Goal: Transaction & Acquisition: Purchase product/service

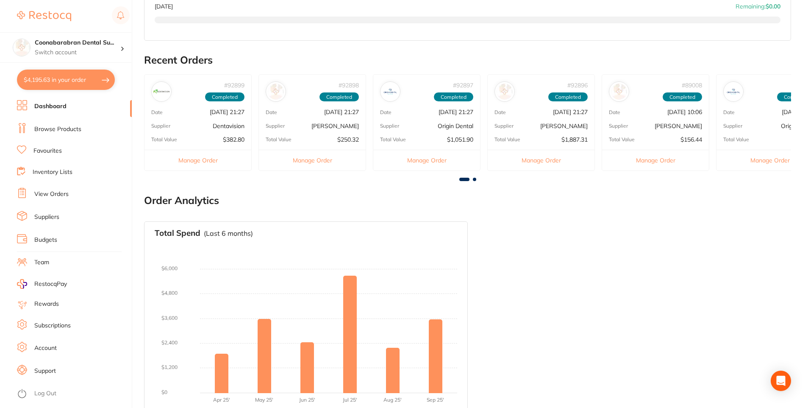
scroll to position [253, 0]
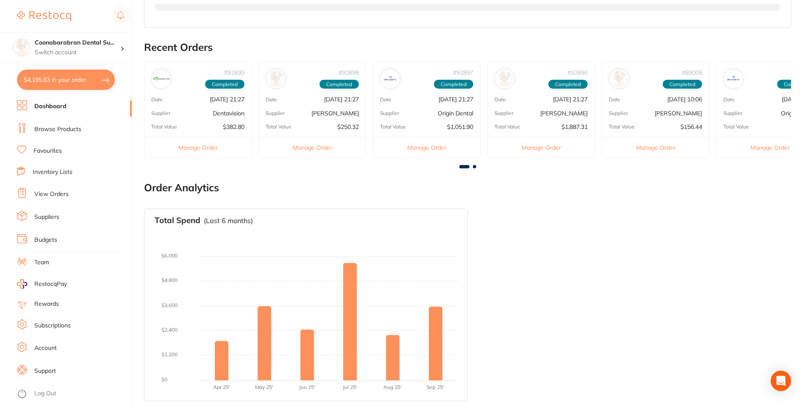
click at [41, 79] on button "$4,195.63 in your order" at bounding box center [66, 79] width 98 height 20
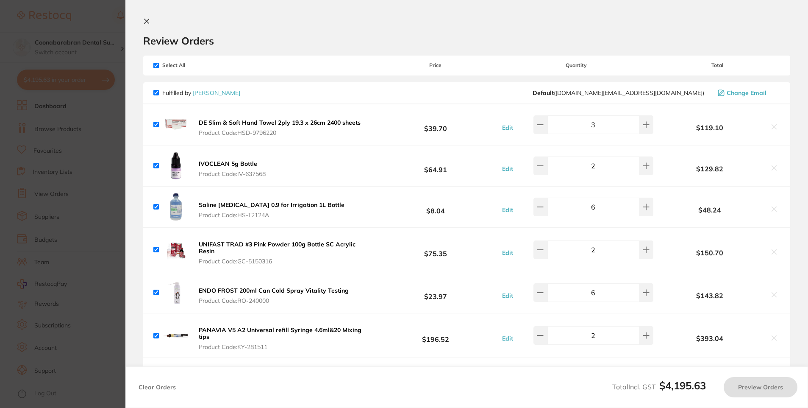
checkbox input "true"
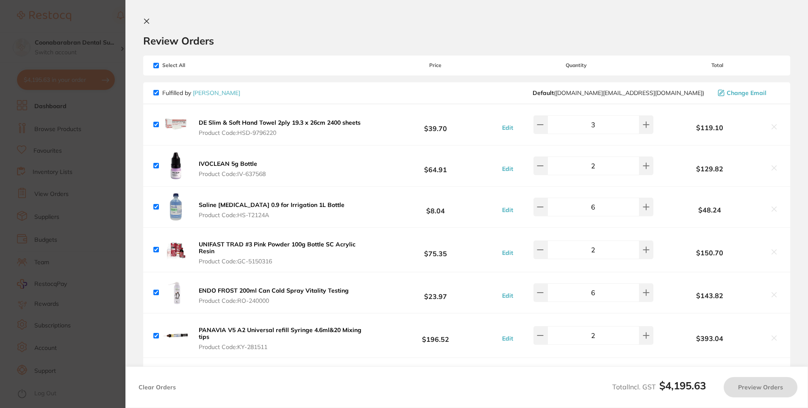
checkbox input "true"
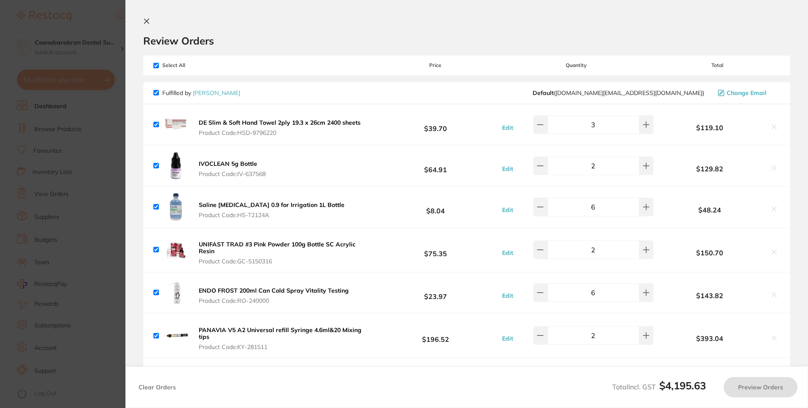
checkbox input "true"
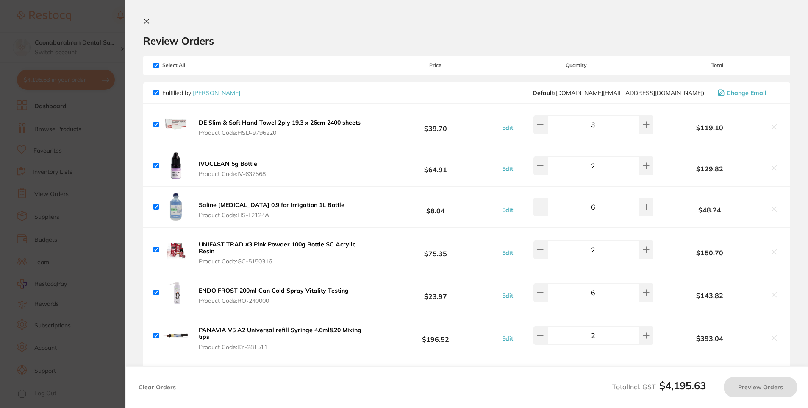
checkbox input "true"
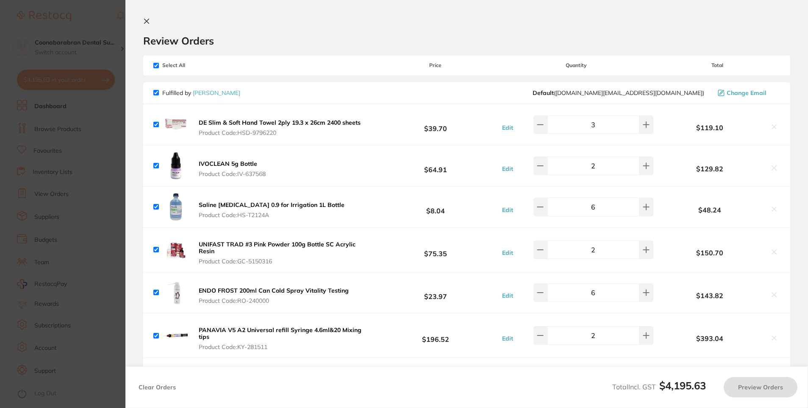
checkbox input "true"
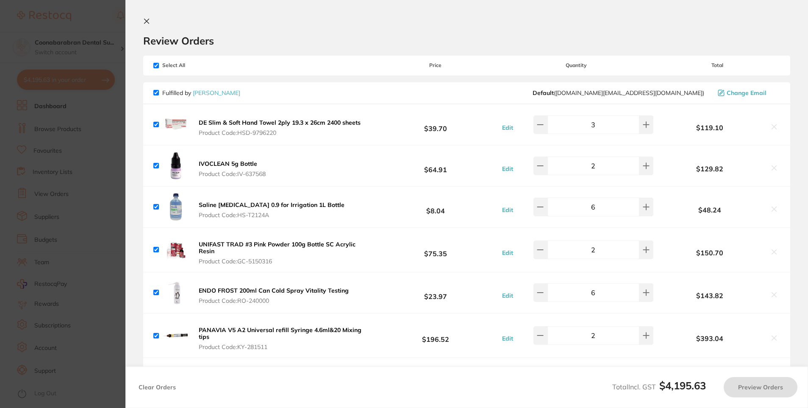
checkbox input "true"
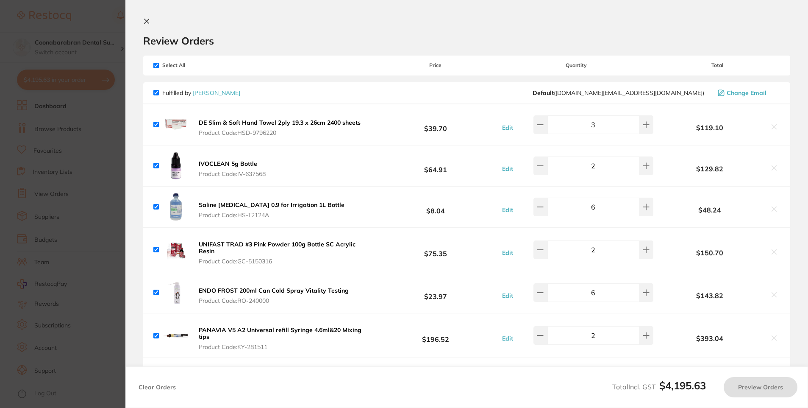
checkbox input "true"
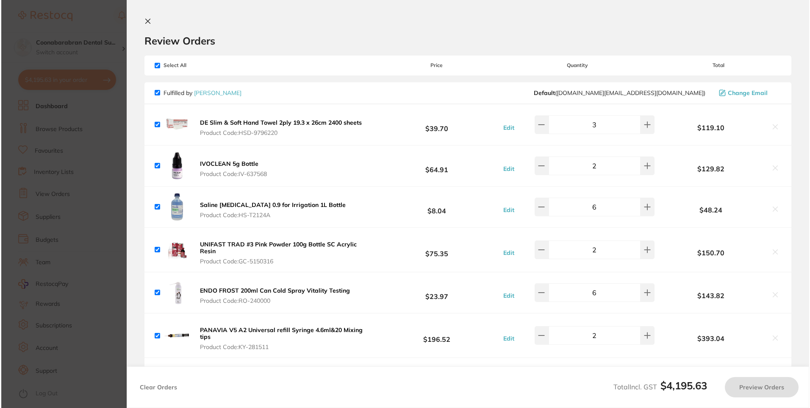
scroll to position [0, 0]
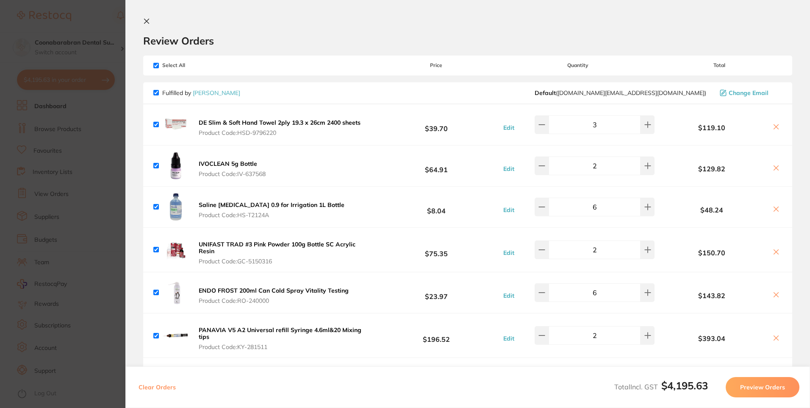
click at [86, 36] on section "Update RRP Set your pre negotiated price for this item. Item Agreed RRP (excl. …" at bounding box center [405, 204] width 810 height 408
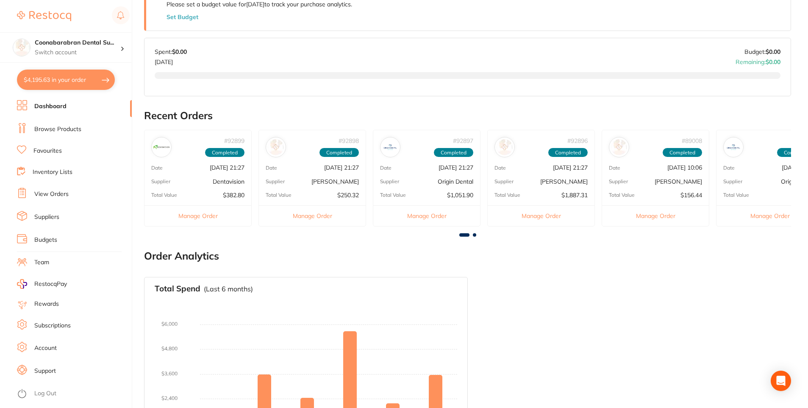
scroll to position [84, 0]
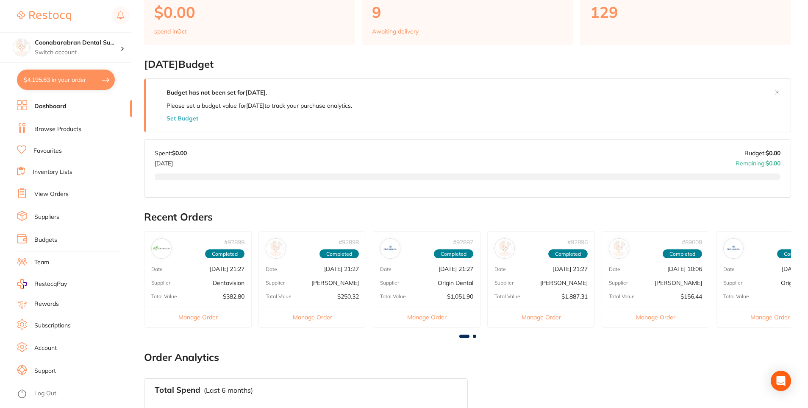
click at [57, 124] on li "Browse Products" at bounding box center [74, 129] width 115 height 13
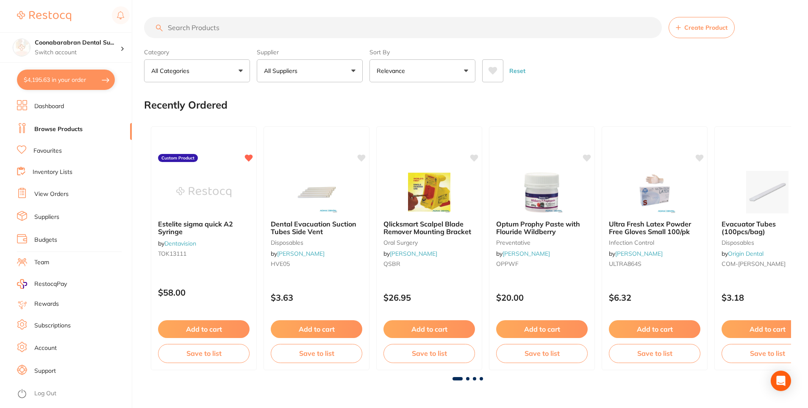
click at [45, 148] on link "Favourites" at bounding box center [47, 151] width 28 height 8
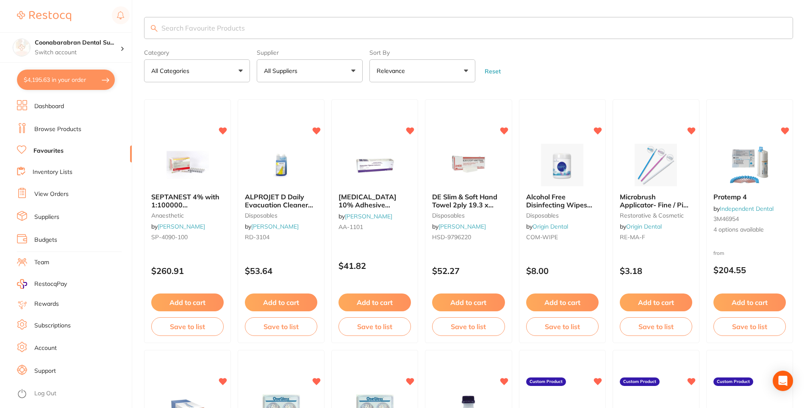
click at [189, 20] on input "search" at bounding box center [468, 28] width 649 height 22
click at [205, 29] on input "search" at bounding box center [467, 28] width 647 height 22
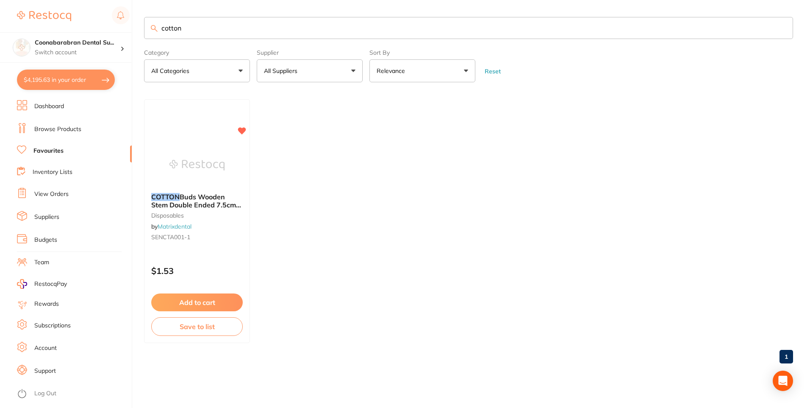
drag, startPoint x: 203, startPoint y: 33, endPoint x: 181, endPoint y: 33, distance: 22.0
click at [181, 33] on input "cotton" at bounding box center [468, 28] width 649 height 22
type input "cotton"
click at [47, 123] on li "Browse Products" at bounding box center [74, 129] width 115 height 13
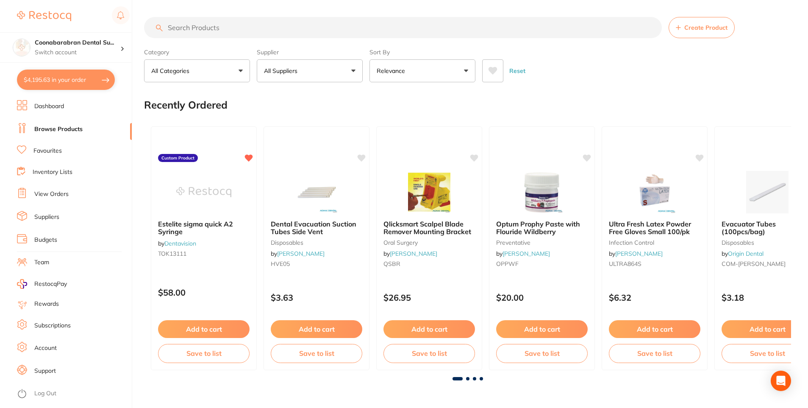
click at [203, 27] on input "search" at bounding box center [403, 27] width 518 height 21
type input "cotton tips"
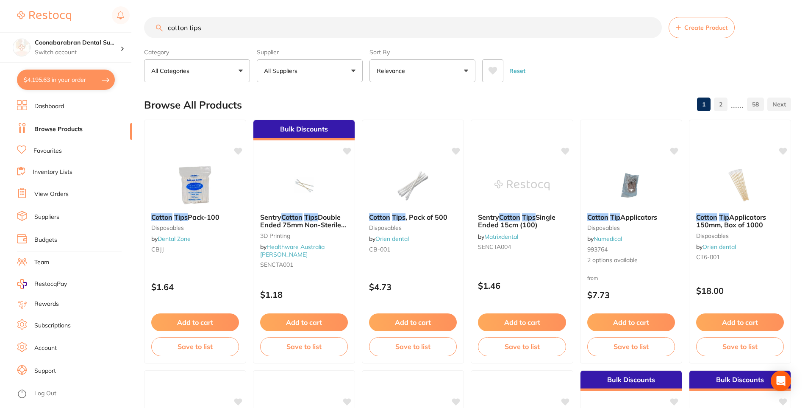
click at [341, 73] on button "All Suppliers" at bounding box center [310, 70] width 106 height 23
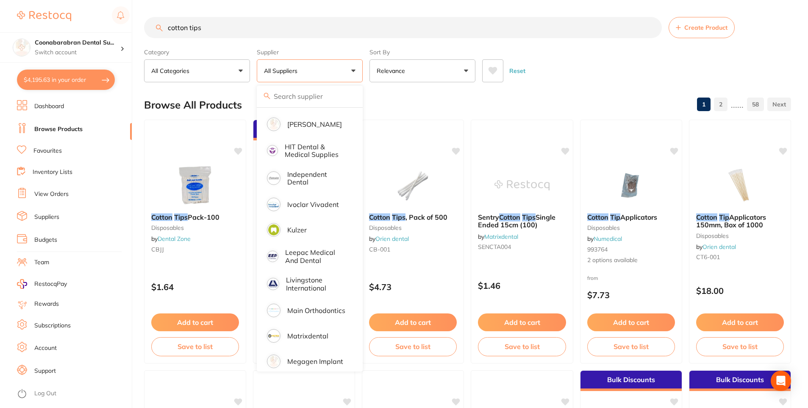
scroll to position [508, 0]
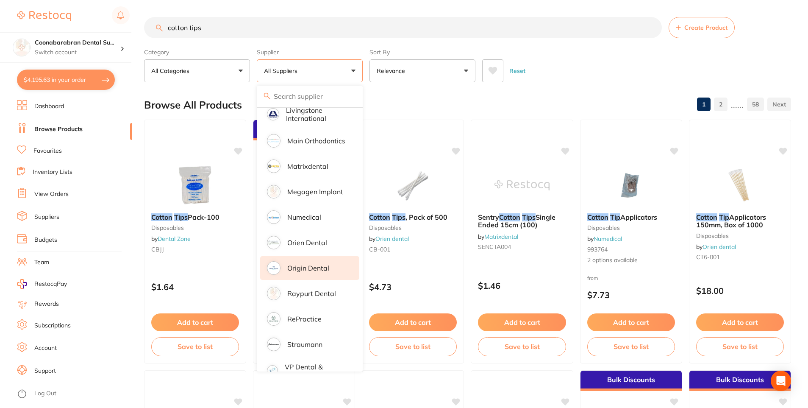
click at [312, 264] on p "Origin Dental" at bounding box center [308, 268] width 42 height 8
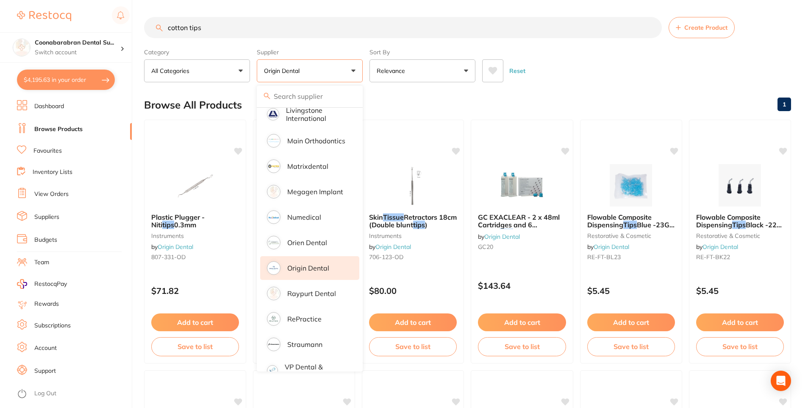
click at [590, 92] on div "Browse All Products 1" at bounding box center [467, 105] width 647 height 28
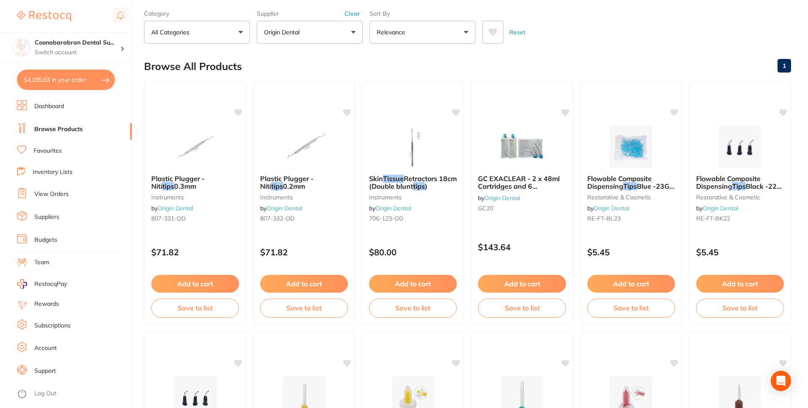
scroll to position [0, 0]
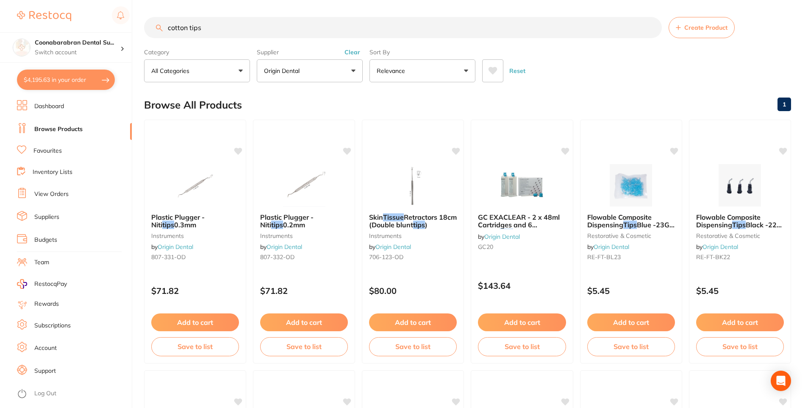
click at [353, 53] on button "Clear" at bounding box center [352, 52] width 21 height 8
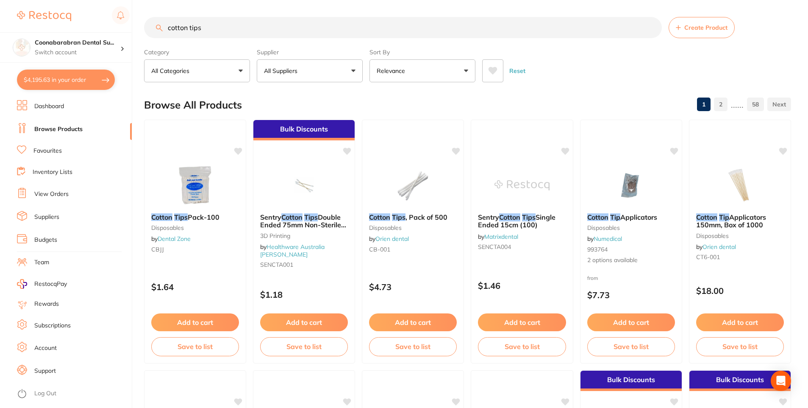
click at [43, 151] on link "Favourites" at bounding box center [47, 151] width 28 height 8
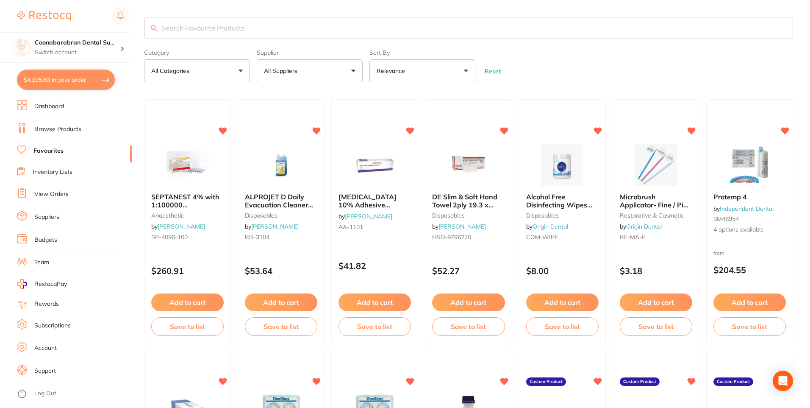
click at [193, 31] on input "search" at bounding box center [468, 28] width 649 height 22
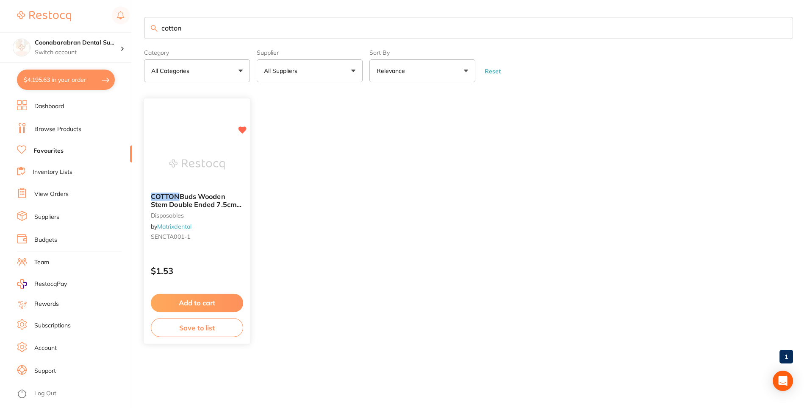
type input "cotton"
click at [192, 163] on img at bounding box center [197, 164] width 56 height 43
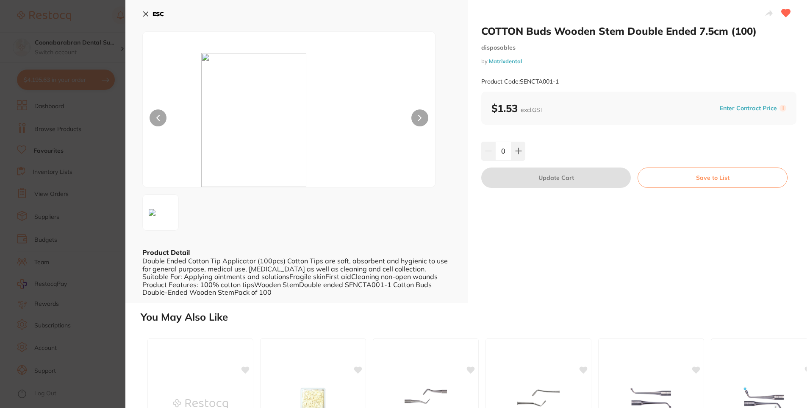
click at [144, 14] on icon at bounding box center [145, 14] width 7 height 7
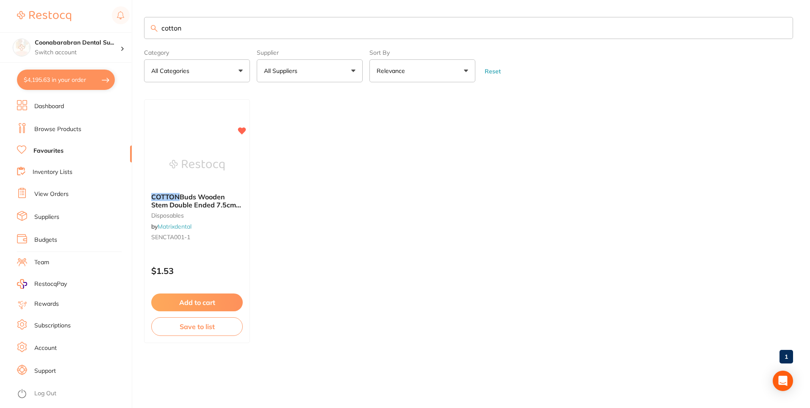
click at [47, 84] on button "$4,195.63 in your order" at bounding box center [66, 79] width 98 height 20
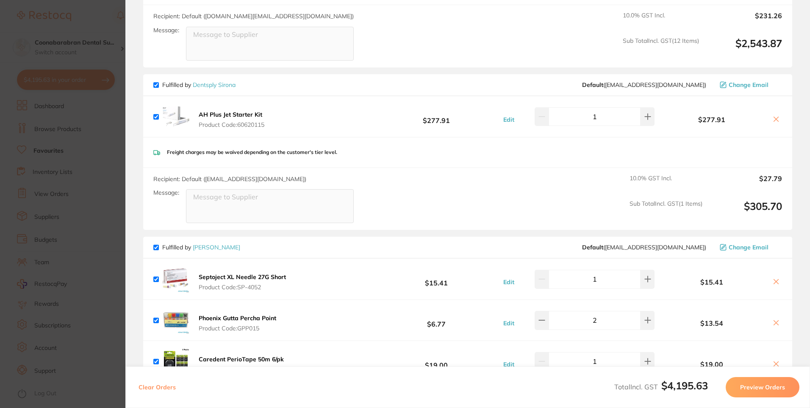
scroll to position [636, 0]
click at [774, 119] on icon at bounding box center [776, 119] width 5 height 5
checkbox input "false"
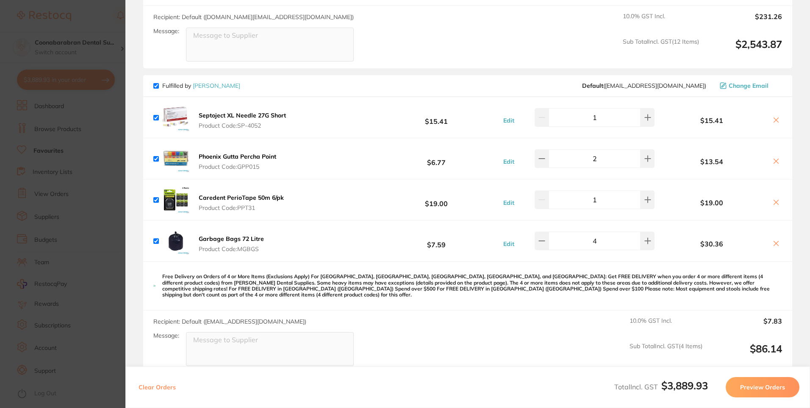
click at [99, 28] on section "Update RRP Set your pre negotiated price for this item. Item Agreed RRP (excl. …" at bounding box center [405, 204] width 810 height 408
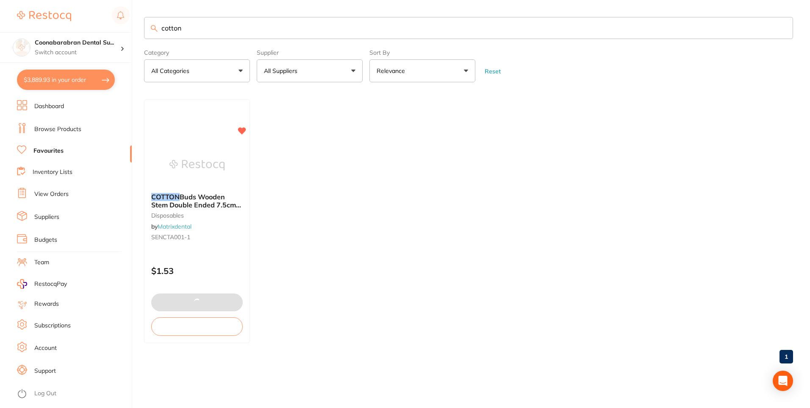
drag, startPoint x: 214, startPoint y: 26, endPoint x: 147, endPoint y: 27, distance: 66.1
click at [147, 27] on input "cotton" at bounding box center [468, 28] width 649 height 22
type input "ah plus"
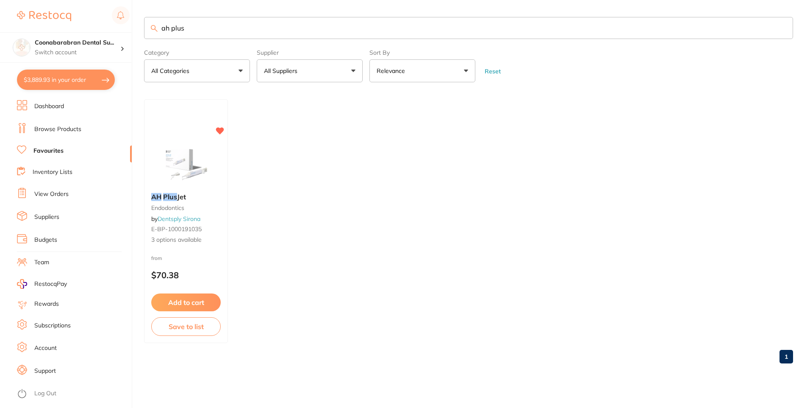
click at [50, 128] on link "Browse Products" at bounding box center [57, 129] width 47 height 8
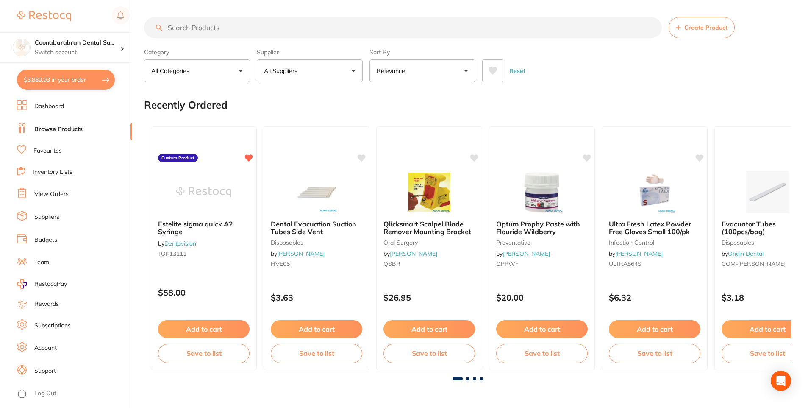
click at [221, 31] on input "search" at bounding box center [403, 27] width 518 height 21
type input "ah plus"
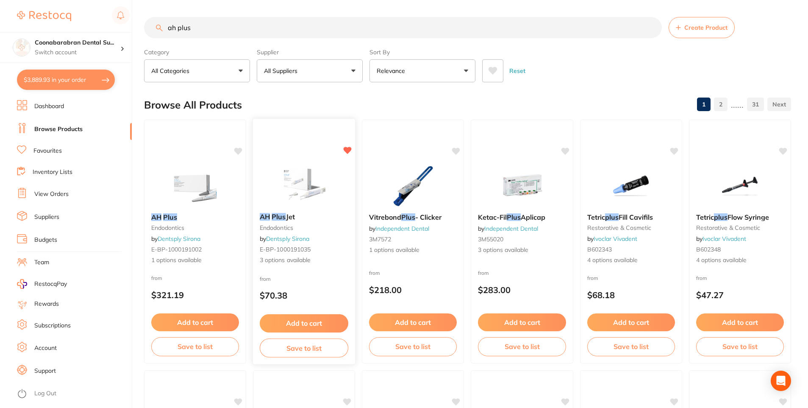
click at [301, 194] on img at bounding box center [304, 184] width 56 height 43
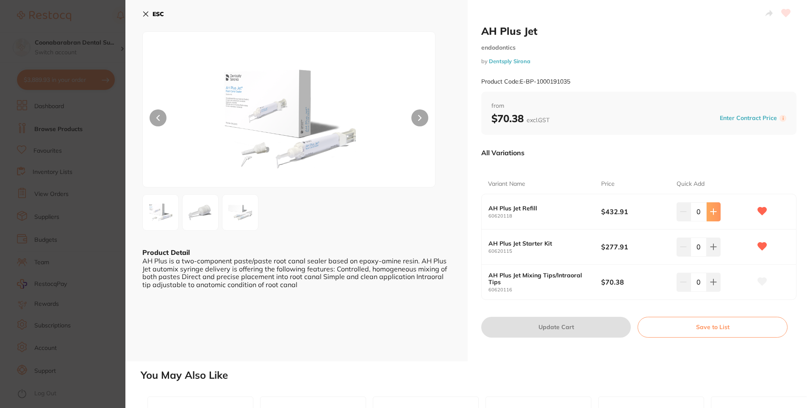
click at [713, 210] on icon at bounding box center [713, 211] width 7 height 7
type input "1"
click at [243, 209] on img at bounding box center [240, 212] width 31 height 31
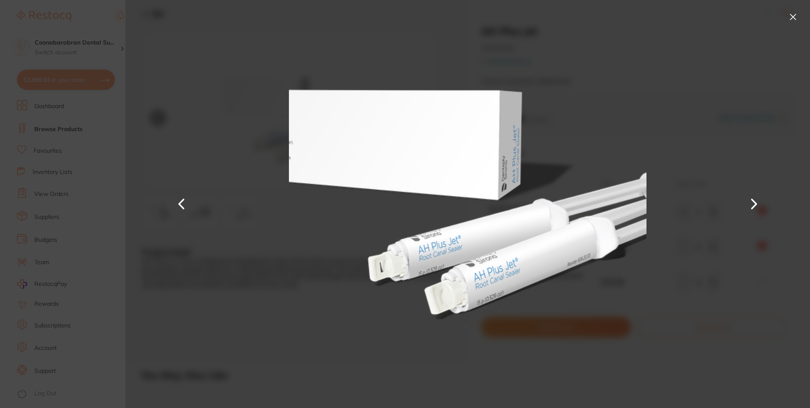
click at [794, 16] on button at bounding box center [793, 17] width 14 height 14
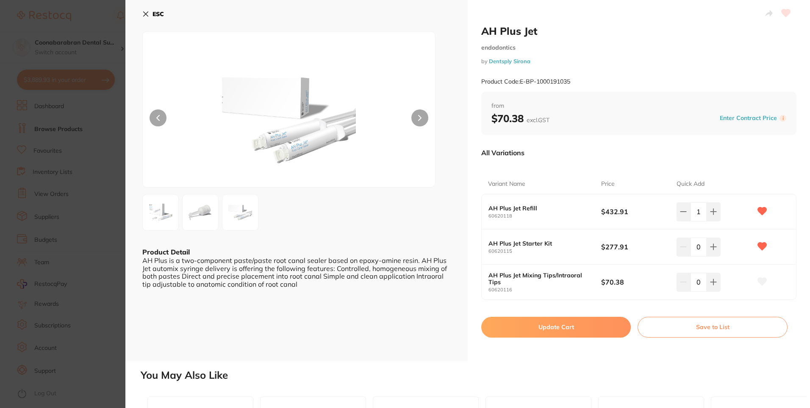
click at [550, 327] on button "Update Cart" at bounding box center [556, 327] width 150 height 20
checkbox input "true"
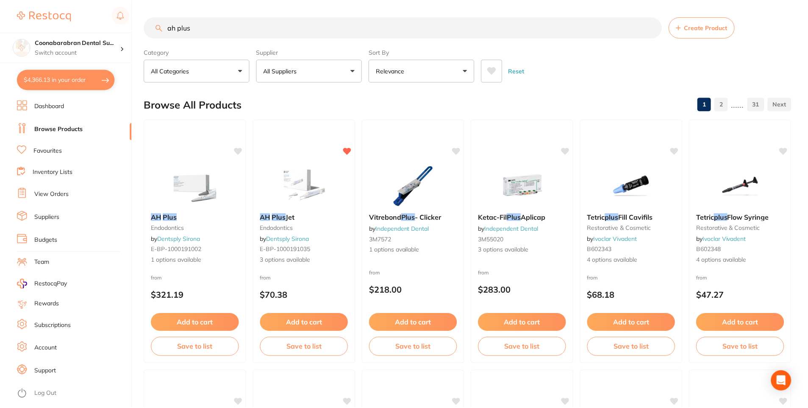
scroll to position [1, 0]
click at [292, 197] on img at bounding box center [304, 183] width 56 height 43
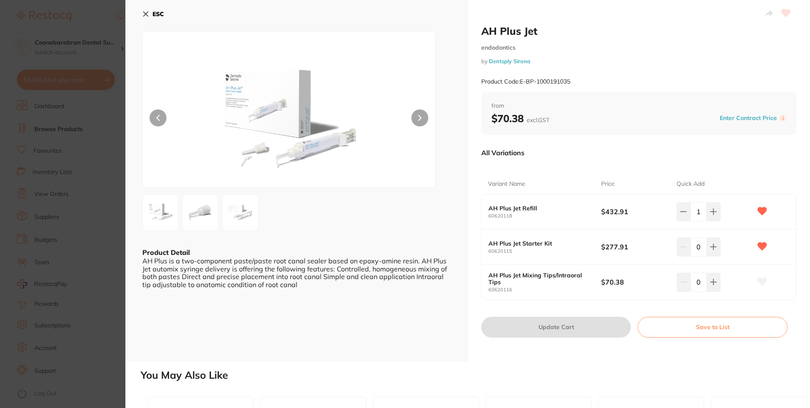
click at [148, 14] on icon at bounding box center [145, 14] width 7 height 7
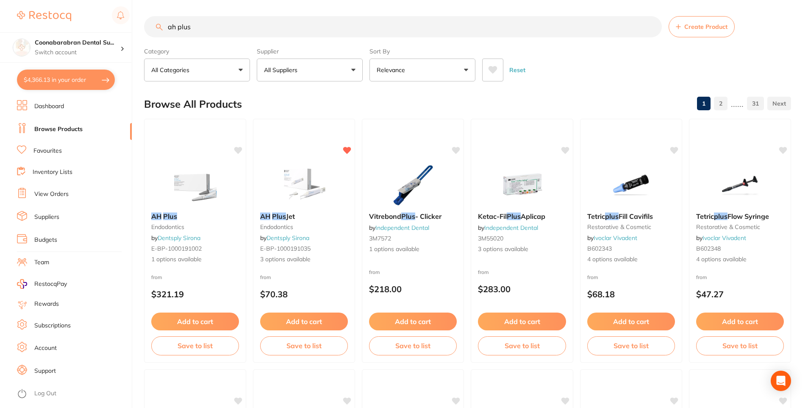
drag, startPoint x: 210, startPoint y: 30, endPoint x: 166, endPoint y: 30, distance: 44.1
click at [166, 30] on input "ah plus" at bounding box center [403, 26] width 518 height 21
type input "cotton tips"
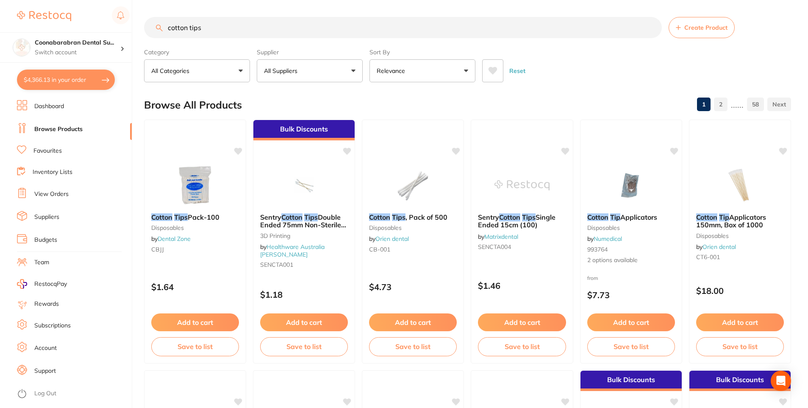
click at [445, 70] on button "Relevance" at bounding box center [422, 70] width 106 height 23
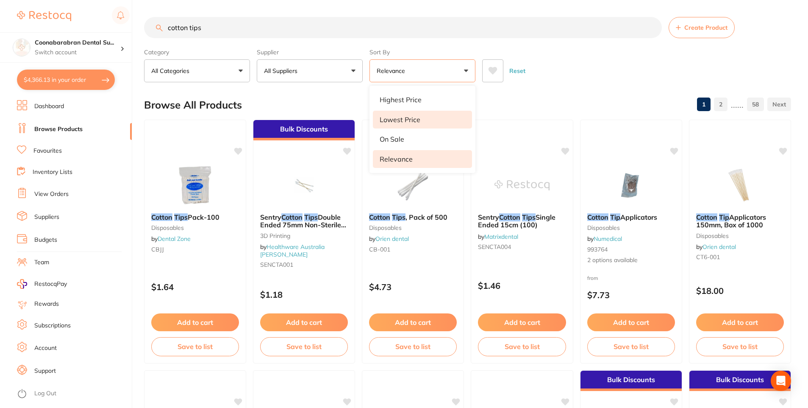
click at [411, 115] on li "Lowest Price" at bounding box center [422, 120] width 99 height 18
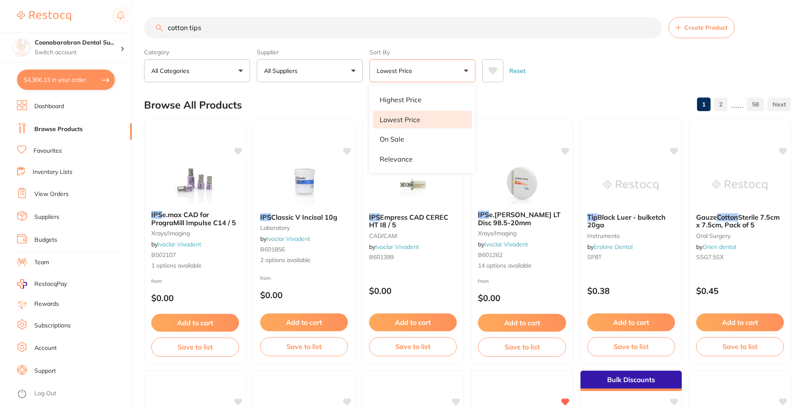
click at [583, 77] on div "Reset" at bounding box center [633, 68] width 302 height 30
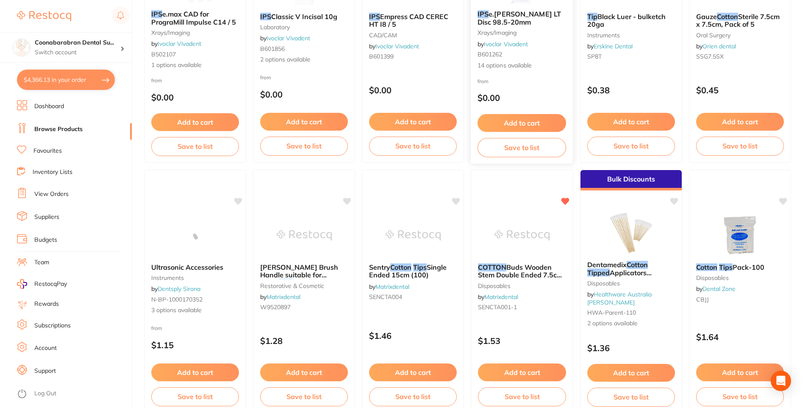
scroll to position [212, 0]
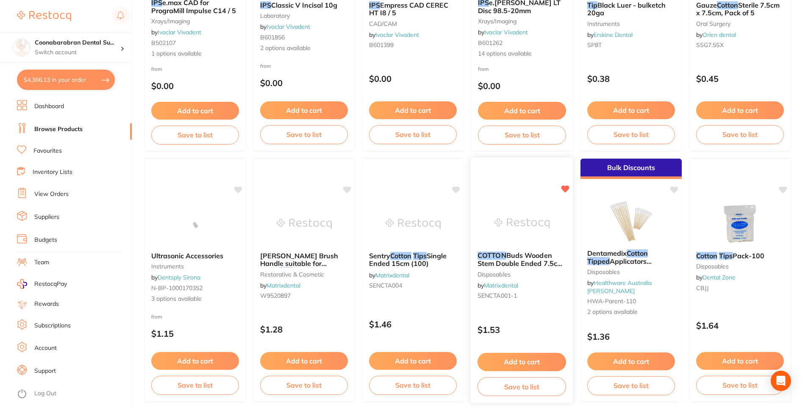
click at [524, 360] on button "Add to cart" at bounding box center [522, 362] width 89 height 18
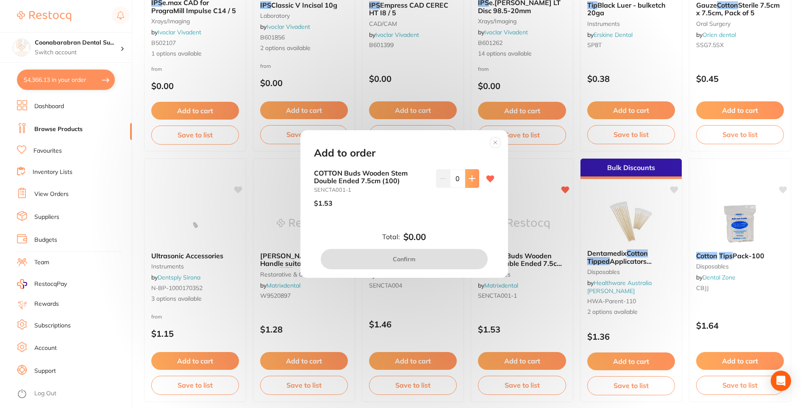
click at [469, 178] on icon at bounding box center [472, 178] width 7 height 7
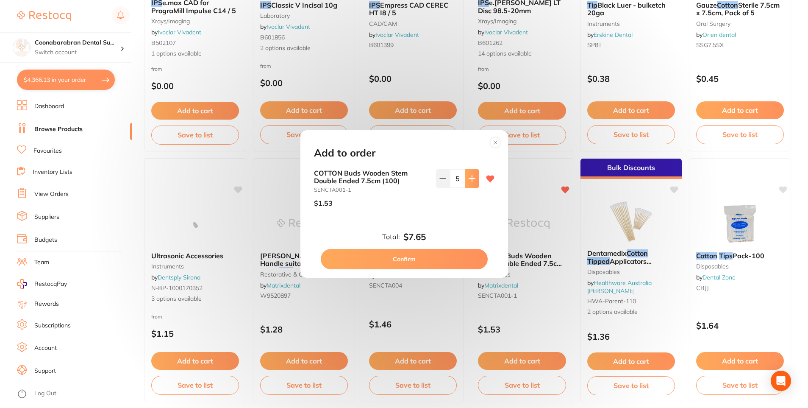
click at [469, 178] on icon at bounding box center [472, 178] width 7 height 7
type input "6"
click at [415, 259] on button "Confirm" at bounding box center [404, 259] width 167 height 20
checkbox input "false"
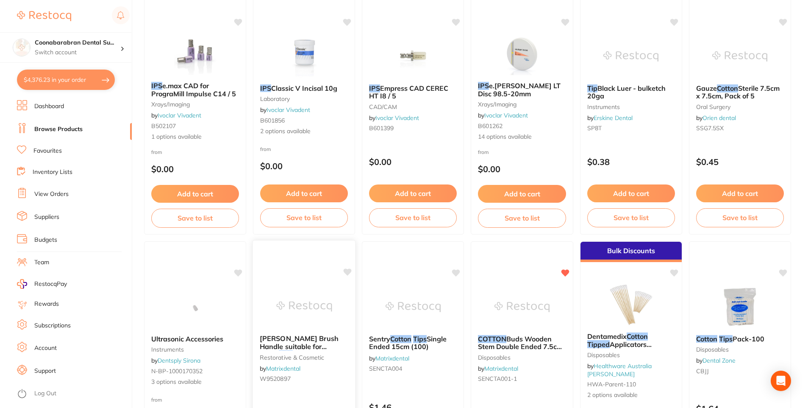
scroll to position [0, 0]
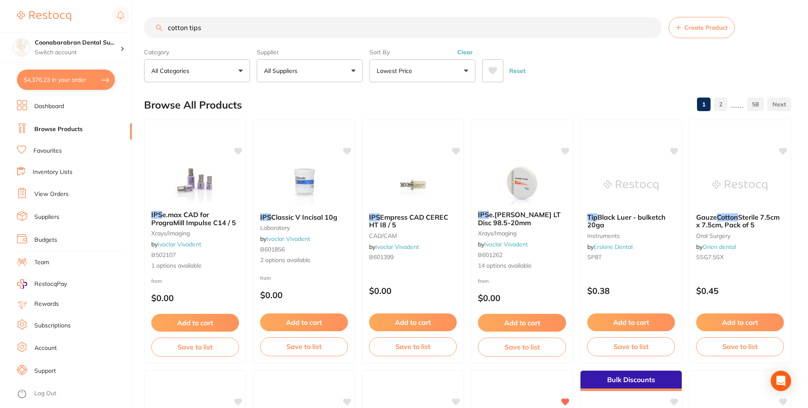
drag, startPoint x: 217, startPoint y: 31, endPoint x: 162, endPoint y: 31, distance: 54.2
click at [162, 31] on div "cotton tips Create Product" at bounding box center [467, 27] width 647 height 21
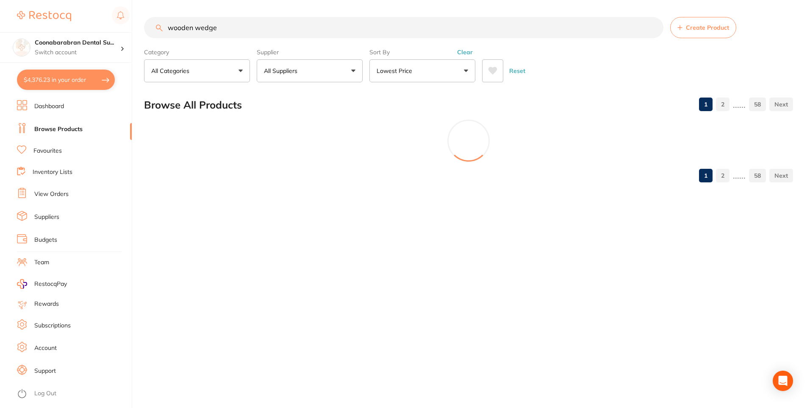
type input "wooden wedge"
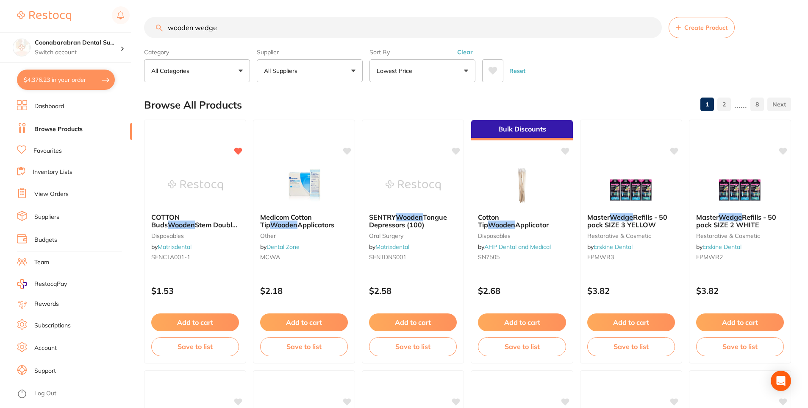
click at [315, 71] on button "All Suppliers" at bounding box center [310, 70] width 106 height 23
type input "matr"
click at [308, 147] on p "Matrixdental" at bounding box center [307, 144] width 41 height 8
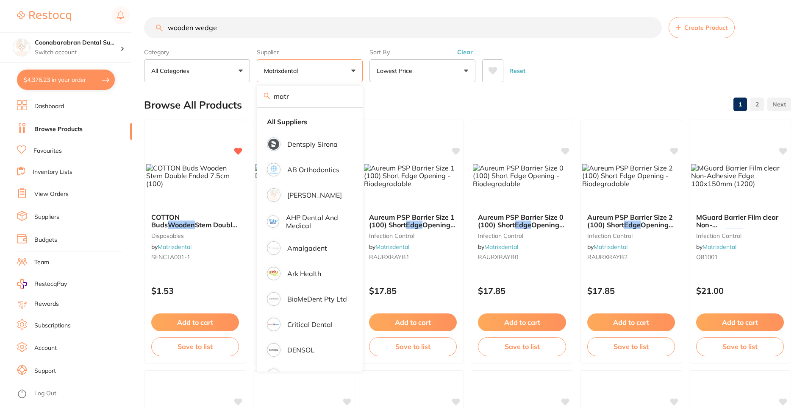
click at [576, 75] on div "Reset" at bounding box center [633, 68] width 302 height 30
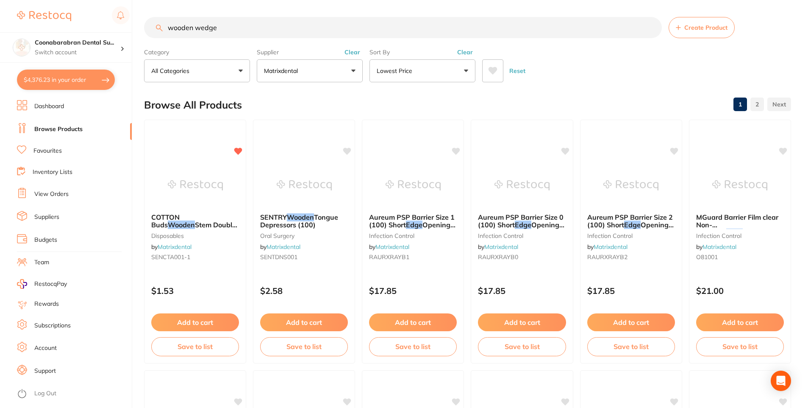
click at [464, 50] on button "Clear" at bounding box center [465, 52] width 21 height 8
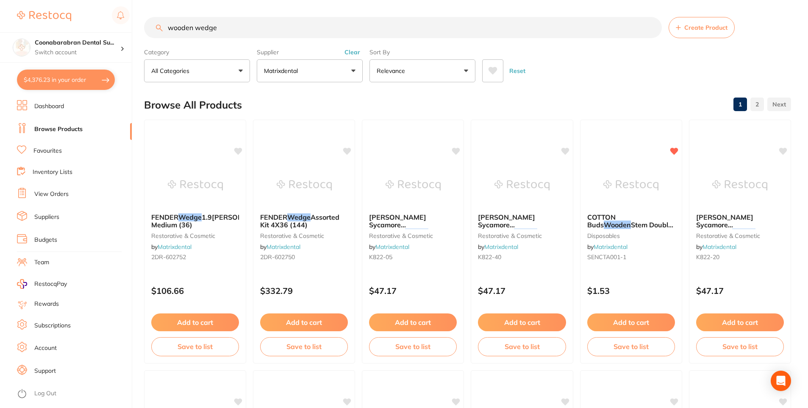
click at [352, 54] on button "Clear" at bounding box center [352, 52] width 21 height 8
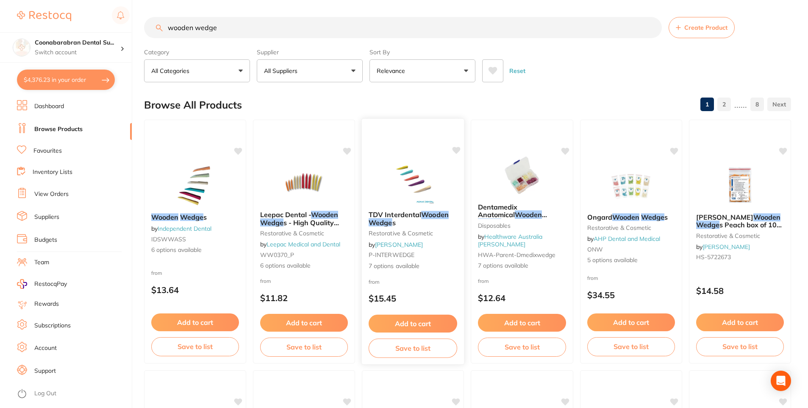
click at [436, 273] on div "TDV Interdental Wooden Wedge s restorative & cosmetic by [PERSON_NAME] P-INTERW…" at bounding box center [413, 240] width 103 height 73
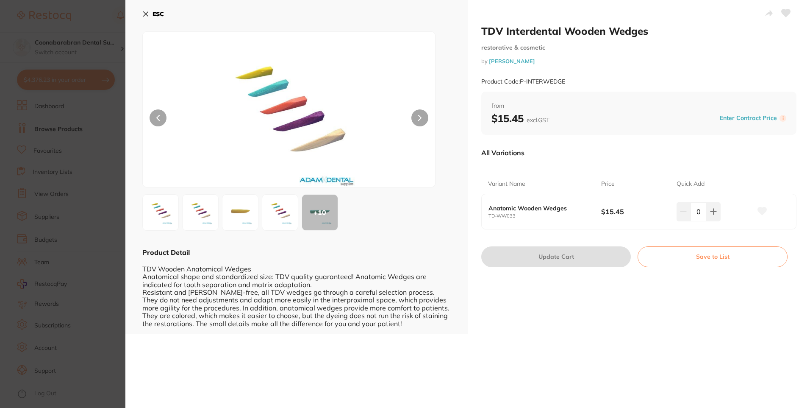
scroll to position [0, 0]
click at [417, 114] on button at bounding box center [419, 117] width 17 height 17
click at [143, 13] on icon at bounding box center [145, 14] width 7 height 7
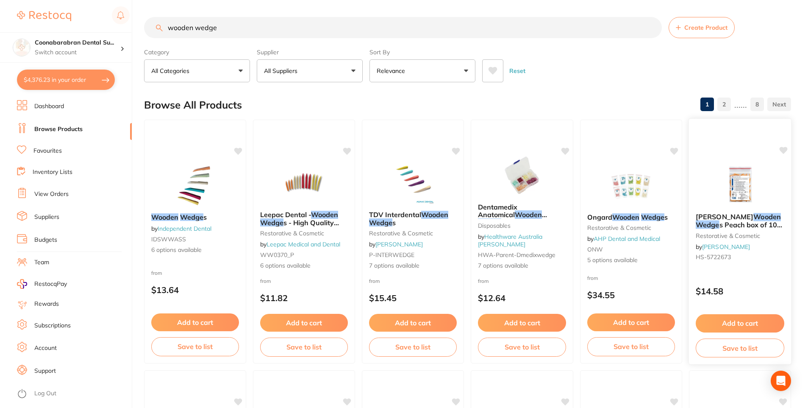
click at [710, 188] on div at bounding box center [740, 184] width 103 height 43
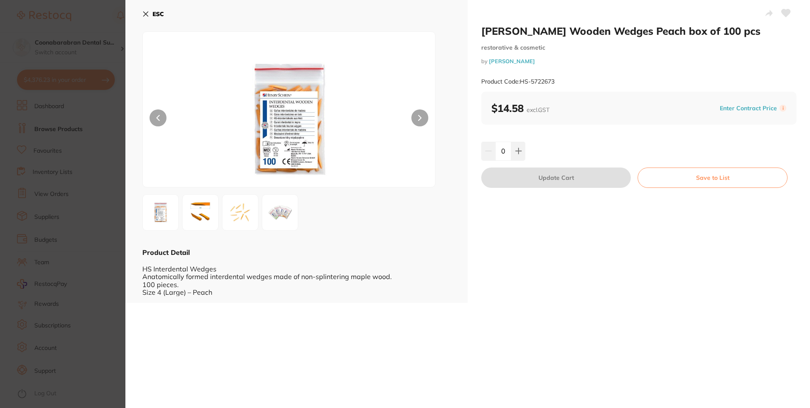
click at [240, 215] on img at bounding box center [240, 212] width 31 height 31
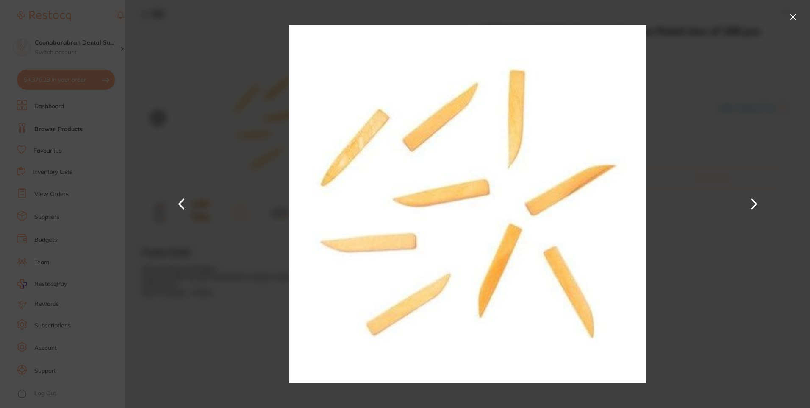
click at [184, 199] on button at bounding box center [181, 204] width 20 height 204
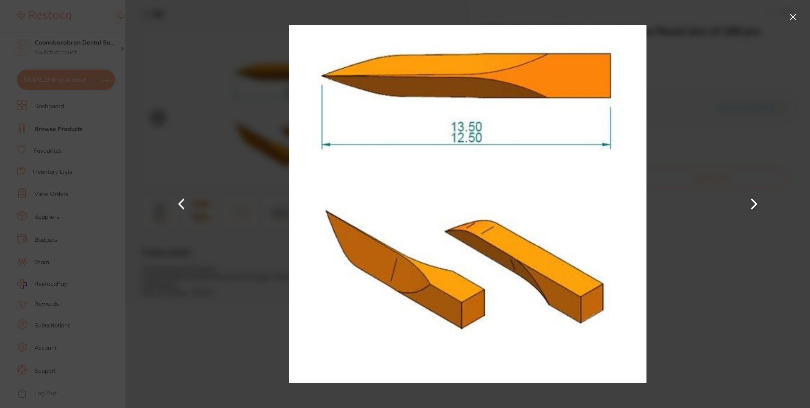
click at [178, 203] on button at bounding box center [181, 204] width 20 height 204
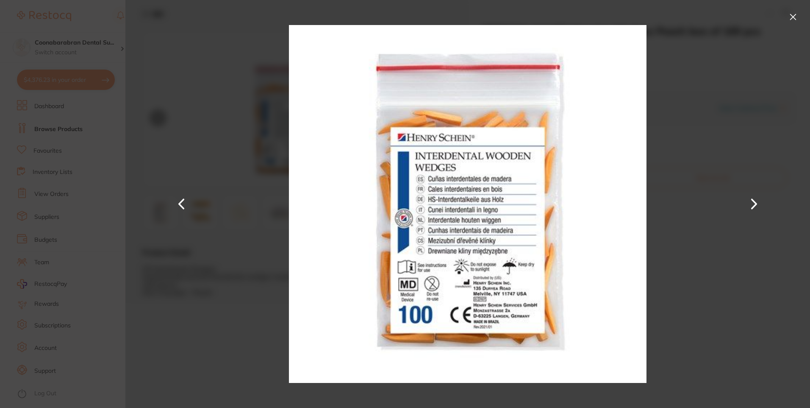
click at [178, 200] on button at bounding box center [181, 204] width 20 height 204
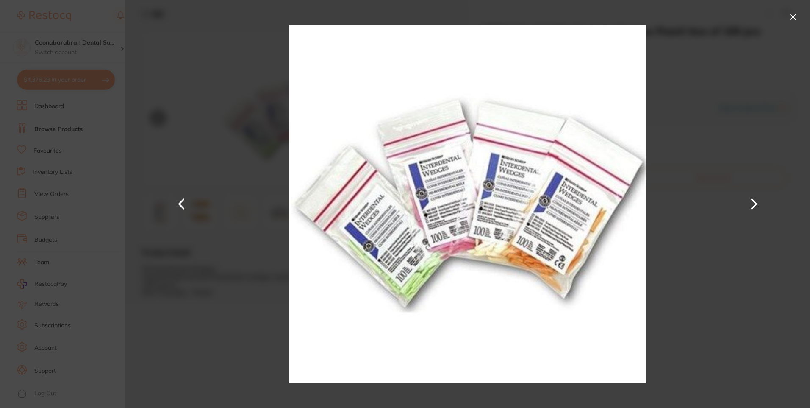
click at [743, 217] on div at bounding box center [467, 204] width 685 height 408
click at [754, 210] on button at bounding box center [754, 204] width 20 height 204
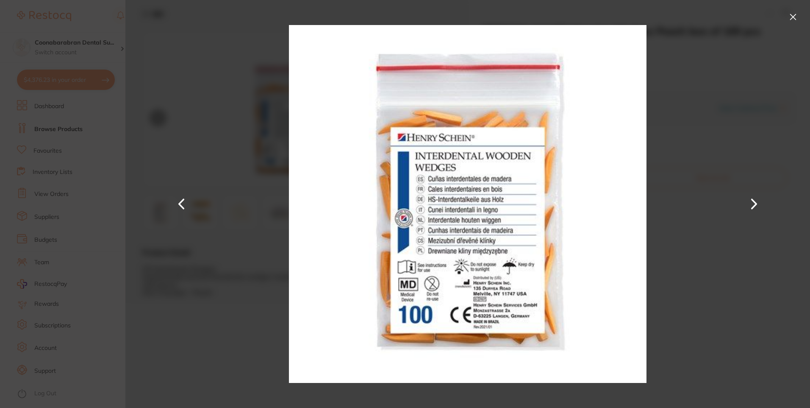
click at [753, 206] on button at bounding box center [754, 204] width 20 height 204
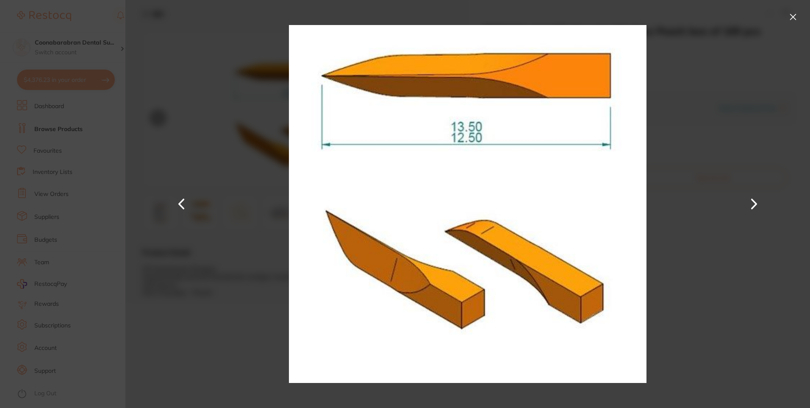
click at [753, 206] on button at bounding box center [754, 204] width 20 height 204
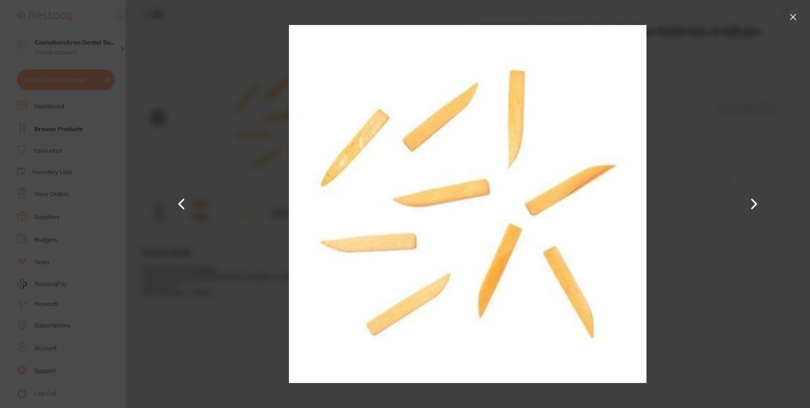
click at [753, 206] on button at bounding box center [754, 204] width 20 height 204
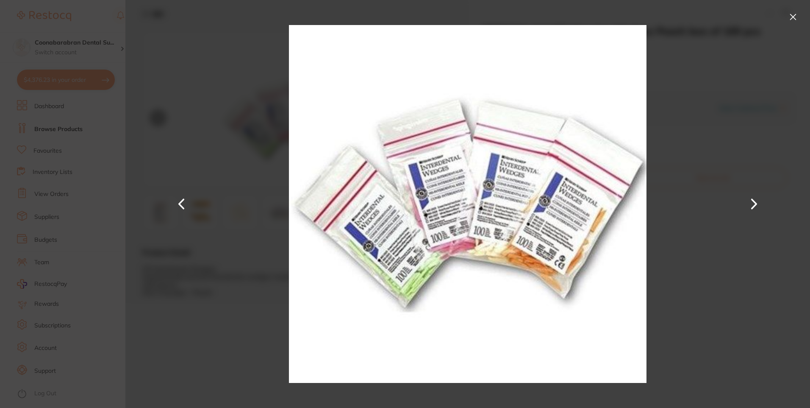
click at [796, 20] on button at bounding box center [793, 17] width 14 height 14
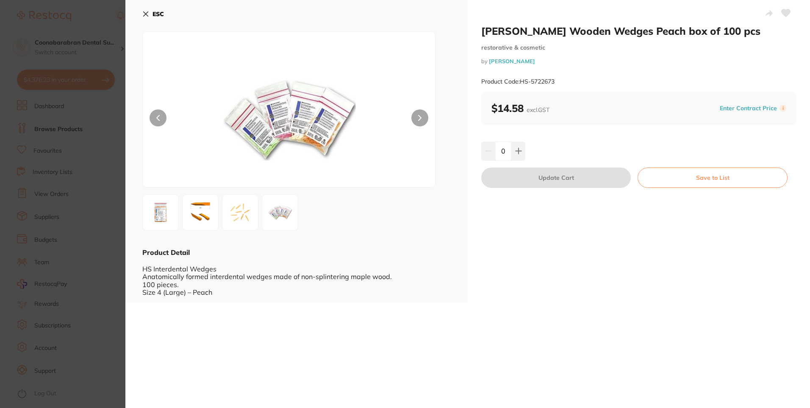
scroll to position [0, 0]
click at [209, 212] on img at bounding box center [200, 212] width 31 height 31
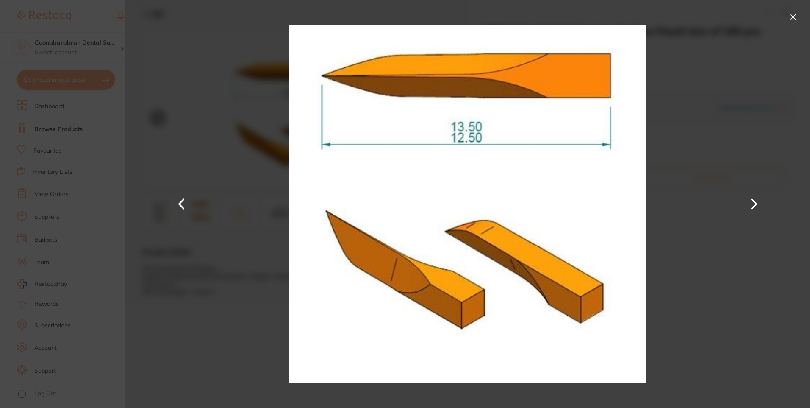
click at [753, 202] on button at bounding box center [754, 204] width 20 height 204
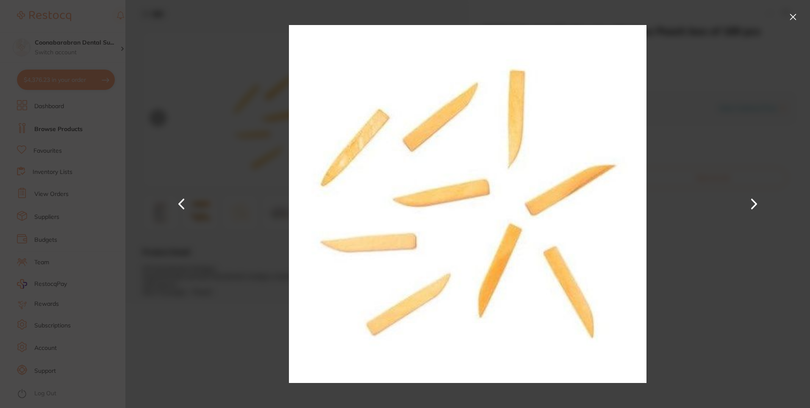
click at [794, 19] on button at bounding box center [793, 17] width 14 height 14
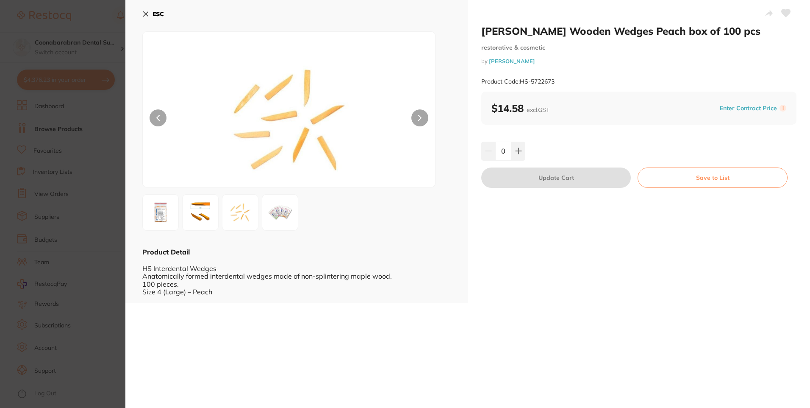
click at [147, 13] on icon at bounding box center [145, 14] width 7 height 7
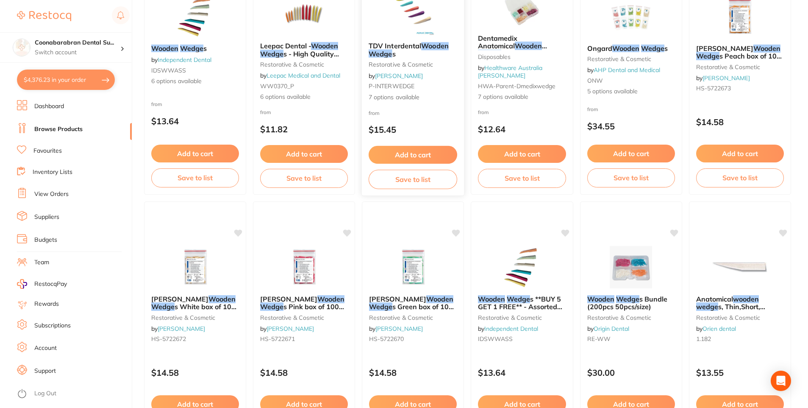
scroll to position [170, 0]
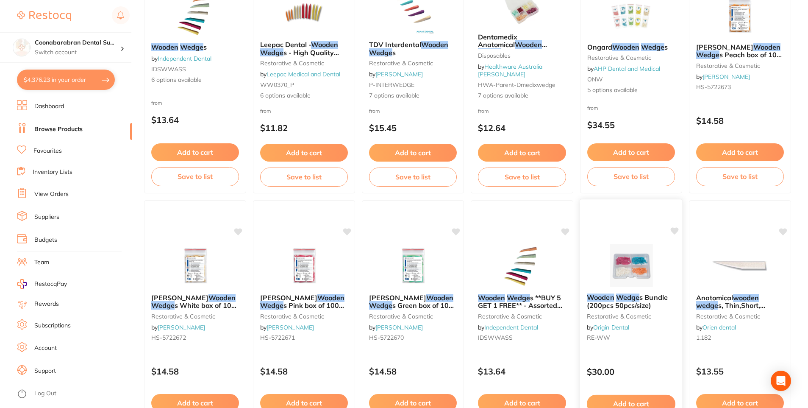
click at [633, 248] on img at bounding box center [631, 265] width 56 height 43
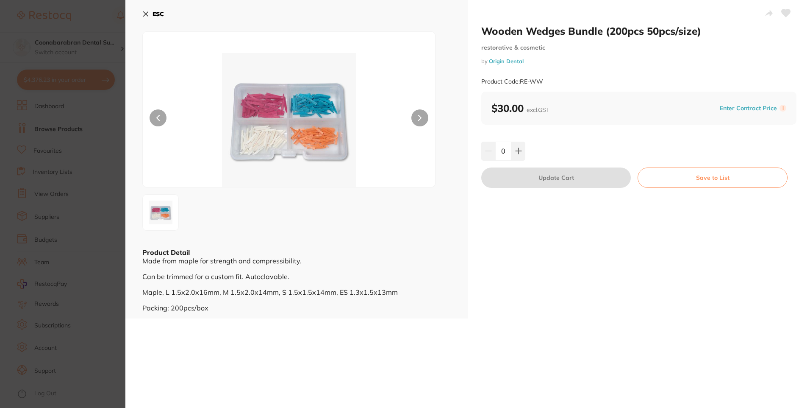
click at [146, 12] on icon at bounding box center [145, 14] width 7 height 7
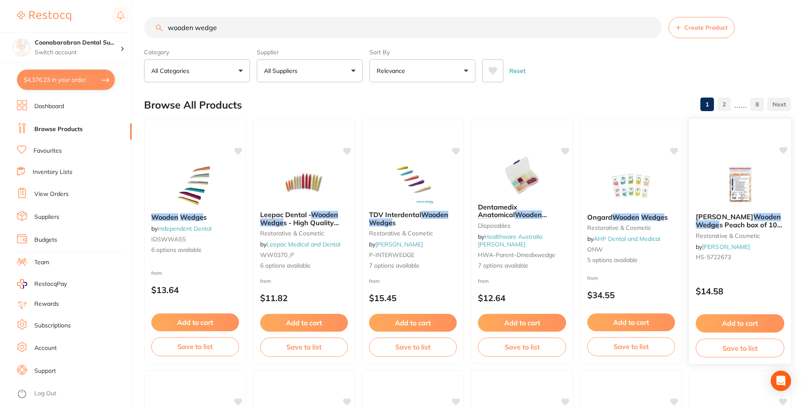
click at [747, 322] on button "Add to cart" at bounding box center [740, 323] width 89 height 18
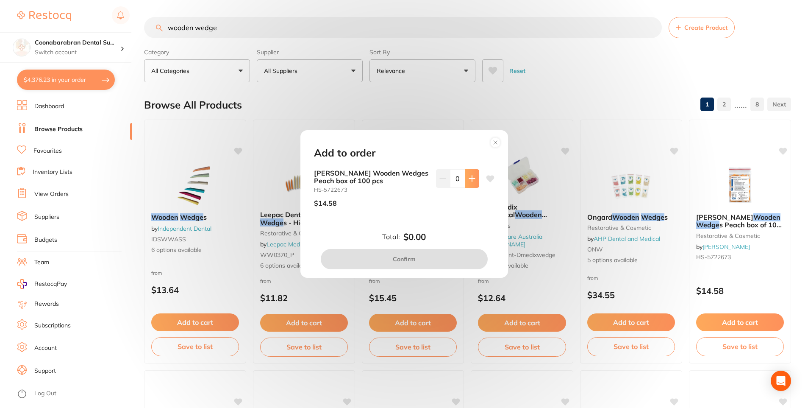
click at [466, 180] on button at bounding box center [472, 178] width 14 height 19
click at [471, 176] on icon at bounding box center [472, 178] width 7 height 7
type input "2"
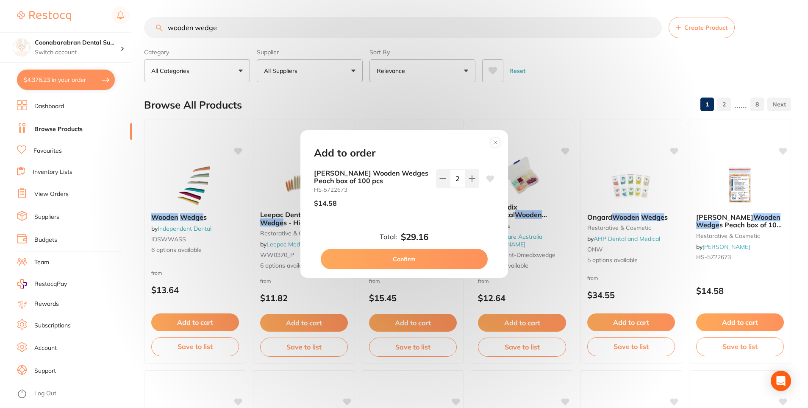
click at [408, 259] on button "Confirm" at bounding box center [404, 259] width 167 height 20
checkbox input "false"
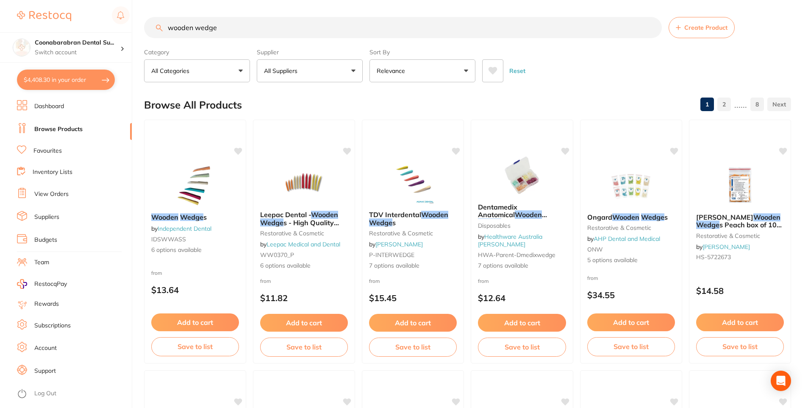
click at [739, 193] on img at bounding box center [739, 185] width 55 height 42
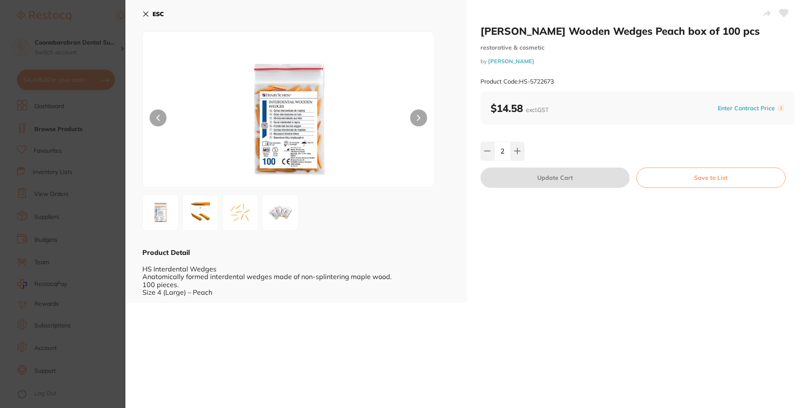
scroll to position [85, 0]
click at [143, 16] on icon at bounding box center [145, 14] width 7 height 7
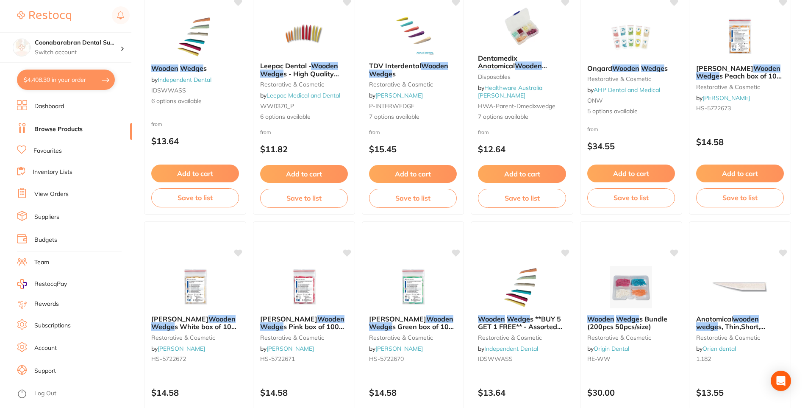
scroll to position [297, 0]
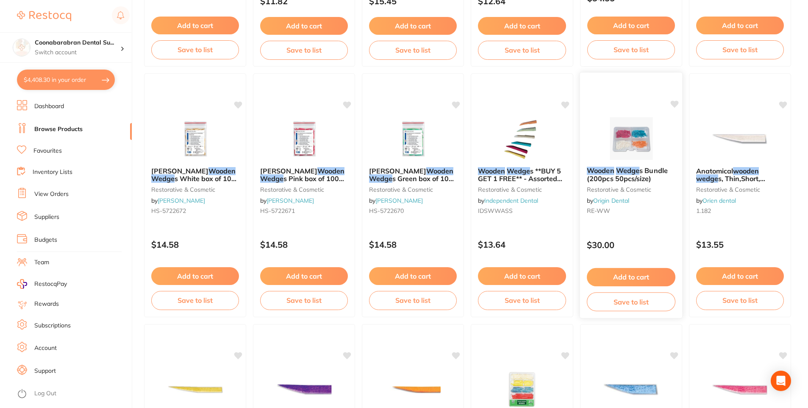
click at [620, 157] on img at bounding box center [631, 138] width 56 height 43
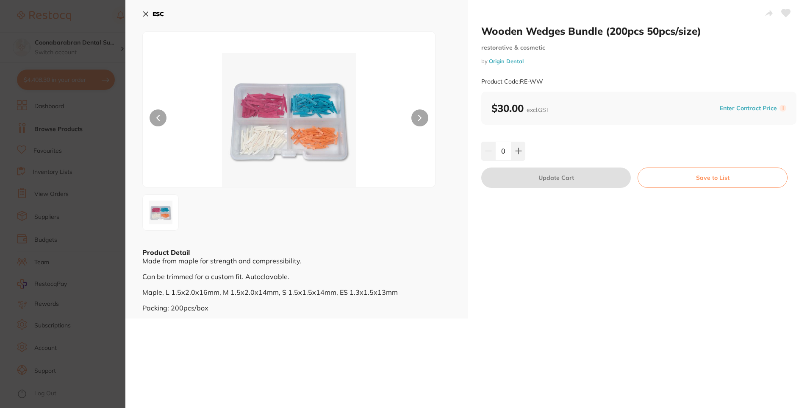
click at [146, 14] on icon at bounding box center [146, 14] width 5 height 5
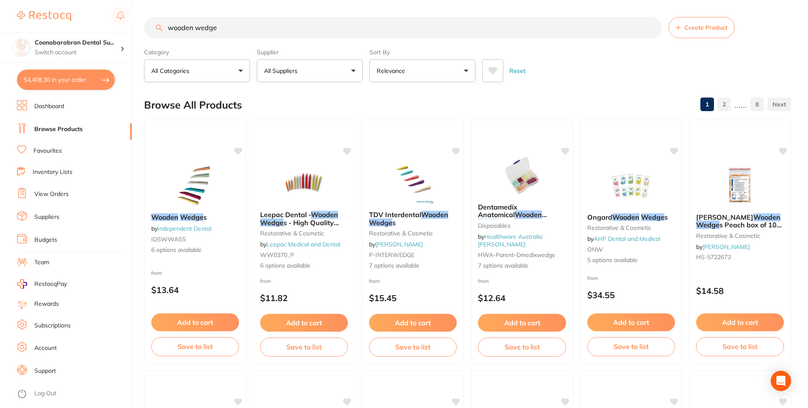
drag, startPoint x: 229, startPoint y: 31, endPoint x: 160, endPoint y: 31, distance: 69.1
click at [160, 31] on div "wooden wedge Create Product" at bounding box center [467, 27] width 647 height 21
type input "pa"
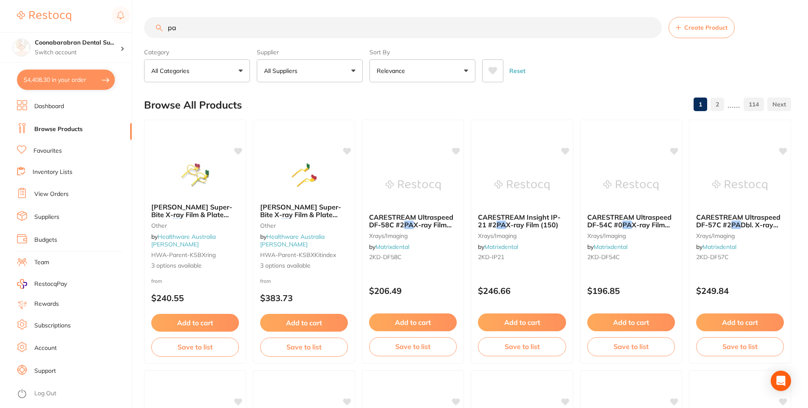
click at [347, 67] on button "All Suppliers" at bounding box center [310, 70] width 106 height 23
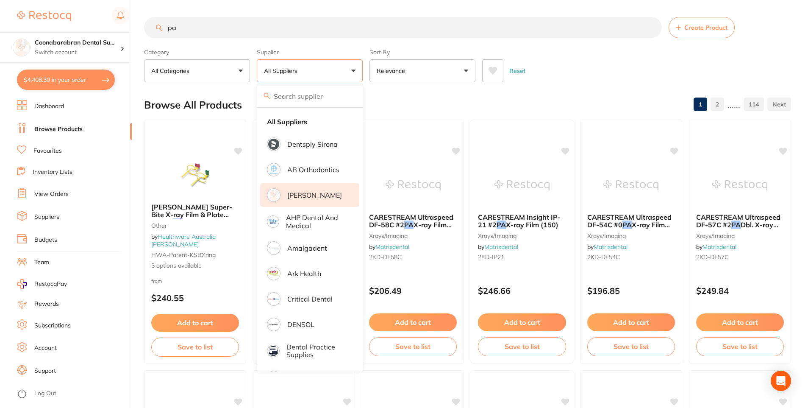
click at [310, 194] on p "[PERSON_NAME]" at bounding box center [314, 195] width 55 height 8
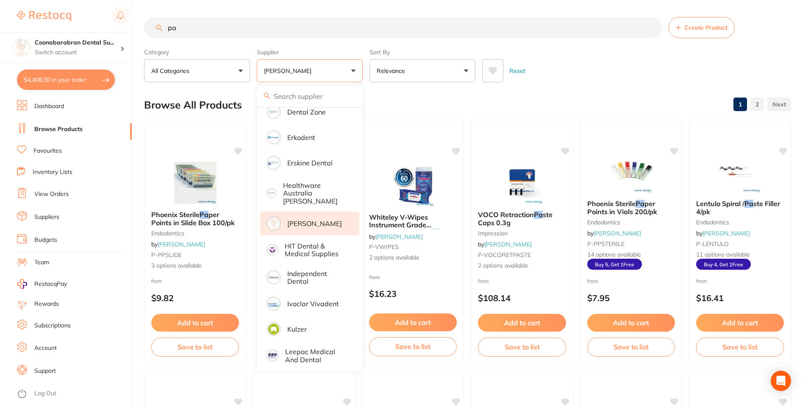
scroll to position [297, 0]
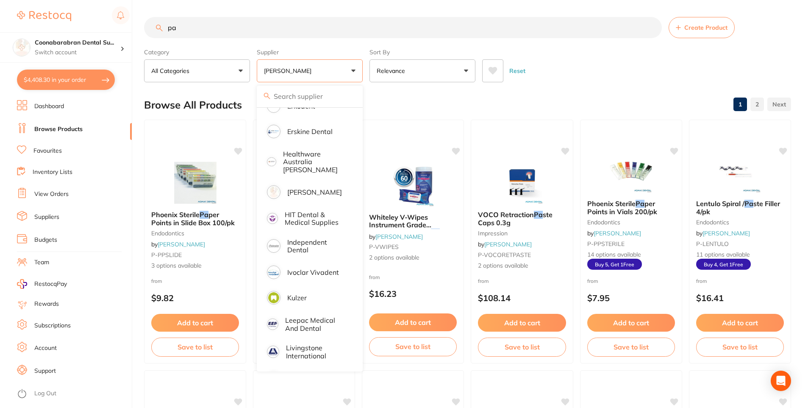
click at [517, 69] on button "Reset" at bounding box center [517, 70] width 21 height 23
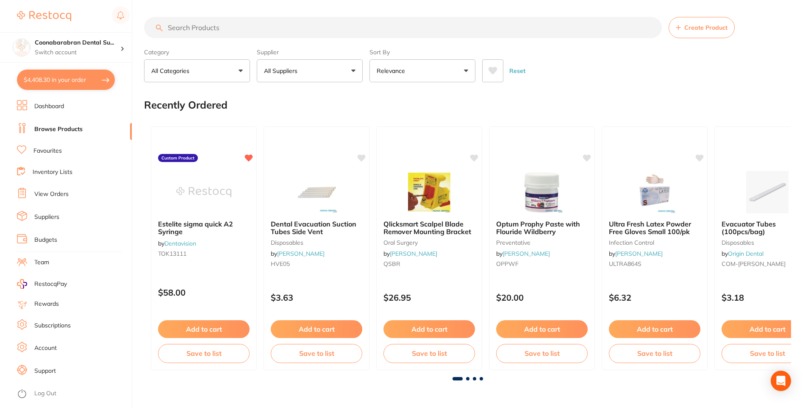
click at [211, 26] on input "search" at bounding box center [403, 27] width 518 height 21
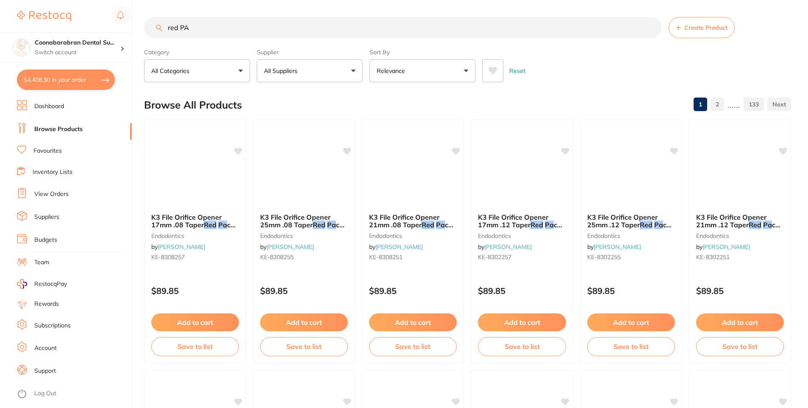
scroll to position [322, 0]
drag, startPoint x: 180, startPoint y: 28, endPoint x: 154, endPoint y: 31, distance: 25.9
click at [154, 31] on input "red PA" at bounding box center [403, 27] width 518 height 21
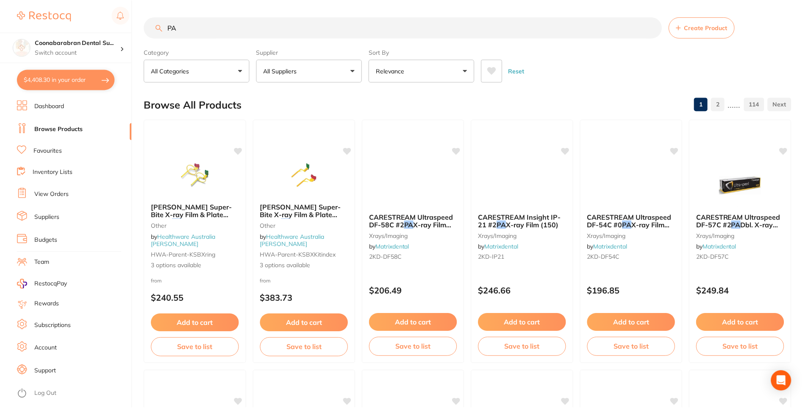
scroll to position [297, 0]
click at [413, 72] on button "Relevance" at bounding box center [422, 70] width 106 height 23
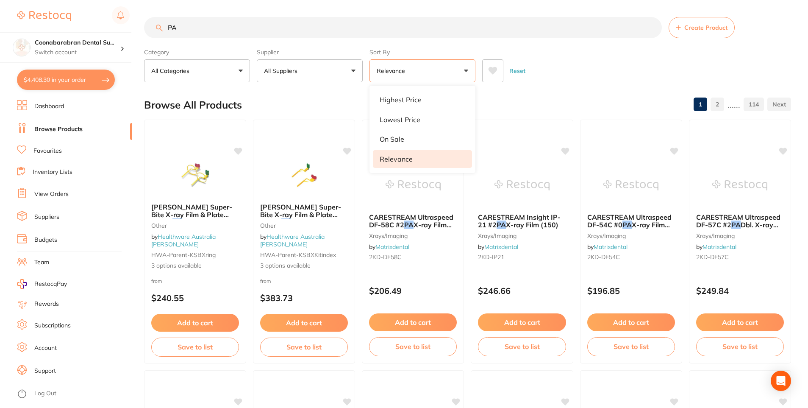
click at [408, 70] on span at bounding box center [409, 70] width 3 height 3
drag, startPoint x: 178, startPoint y: 27, endPoint x: 166, endPoint y: 26, distance: 12.3
click at [166, 26] on input "PA" at bounding box center [403, 27] width 518 height 21
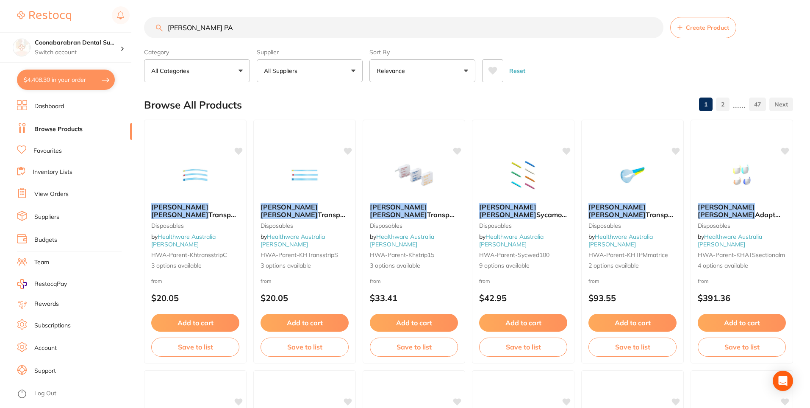
type input "kerr hawe PA"
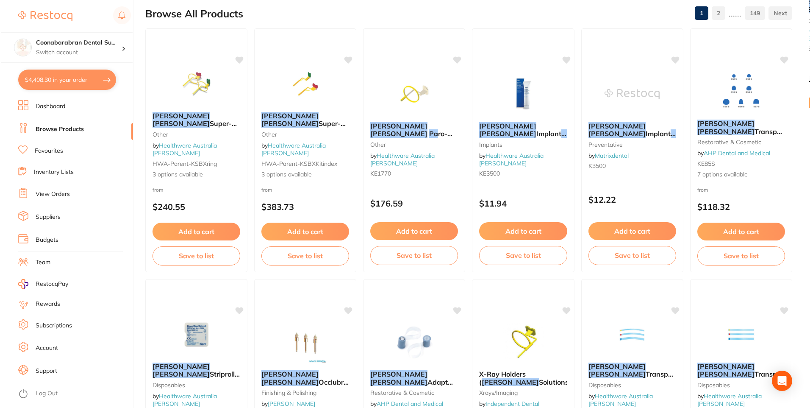
scroll to position [0, 0]
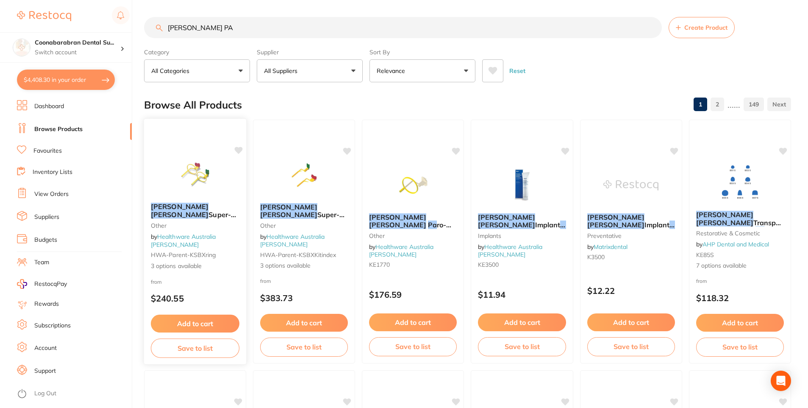
click at [192, 189] on img at bounding box center [195, 174] width 56 height 43
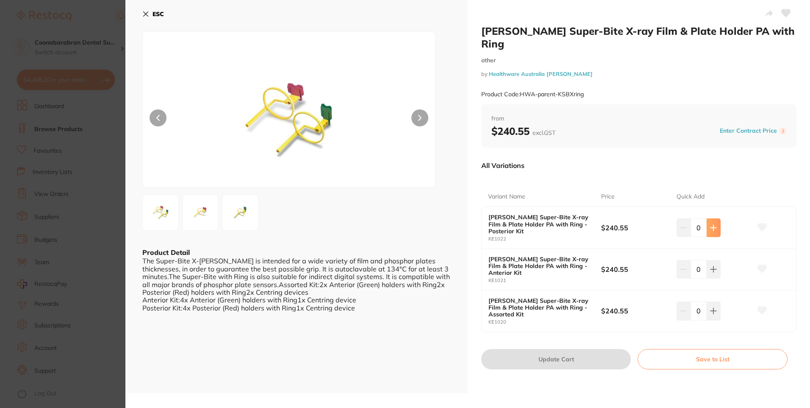
click at [714, 224] on icon at bounding box center [713, 227] width 7 height 7
type input "1"
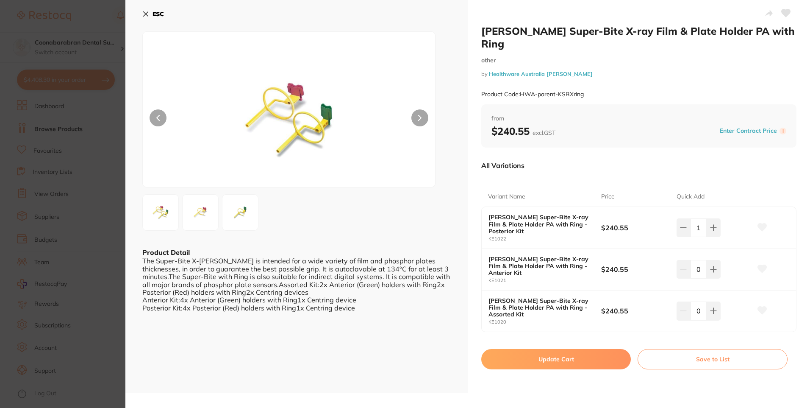
click at [560, 349] on button "Update Cart" at bounding box center [556, 359] width 150 height 20
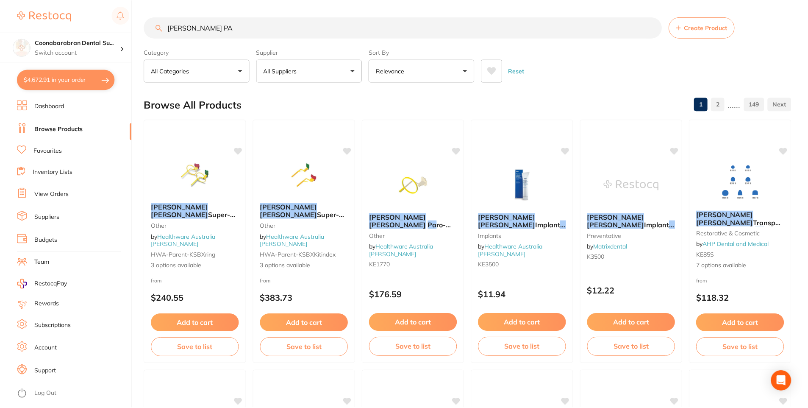
scroll to position [3, 0]
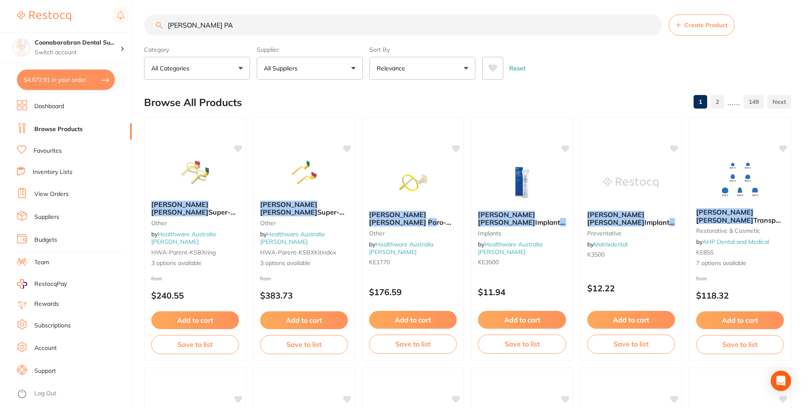
drag, startPoint x: 231, startPoint y: 25, endPoint x: 167, endPoint y: 25, distance: 64.4
click at [167, 25] on input "kerr hawe PA" at bounding box center [403, 24] width 518 height 21
type input "heavy body"
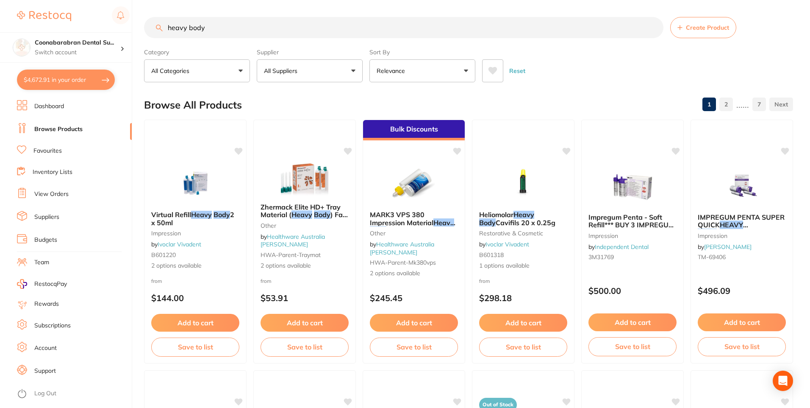
scroll to position [244, 0]
click at [31, 81] on button "$4,672.91 in your order" at bounding box center [66, 79] width 98 height 20
checkbox input "true"
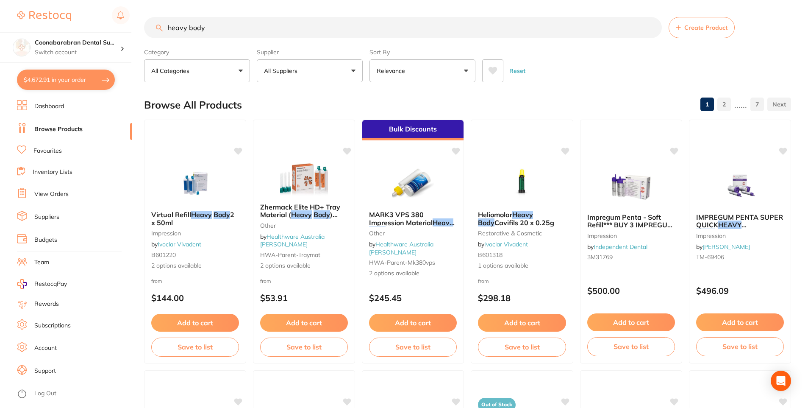
checkbox input "true"
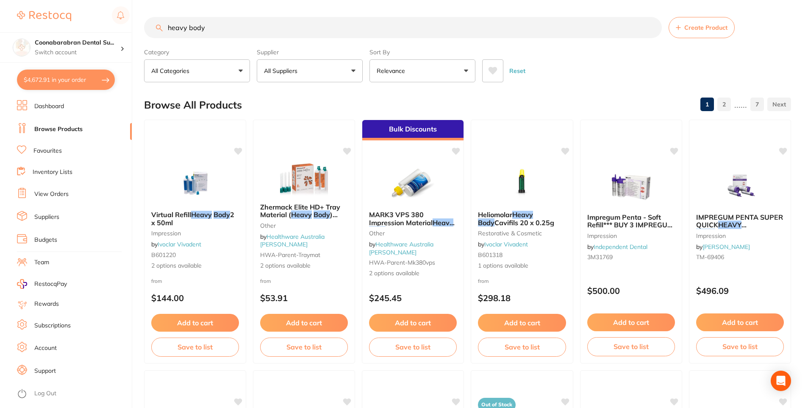
checkbox input "true"
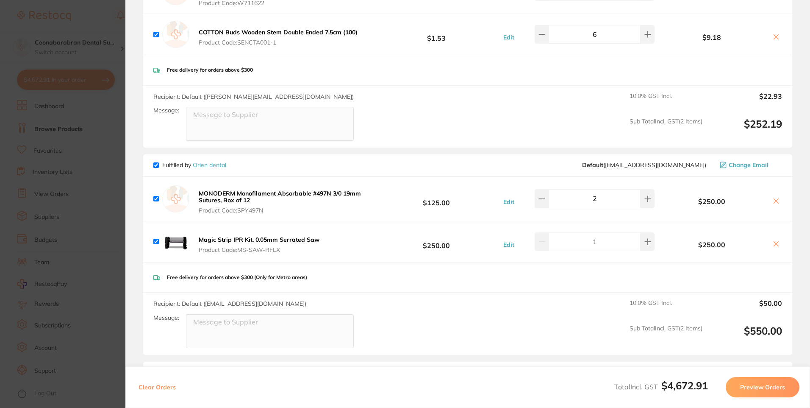
scroll to position [1271, 0]
click at [776, 240] on icon at bounding box center [776, 243] width 7 height 7
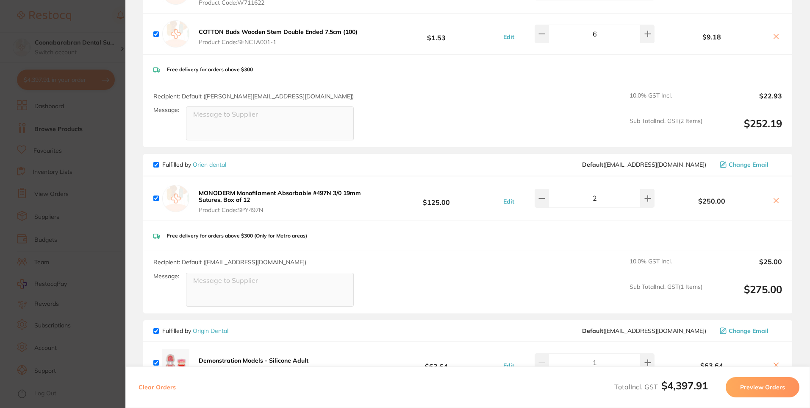
click at [775, 197] on icon at bounding box center [776, 200] width 7 height 7
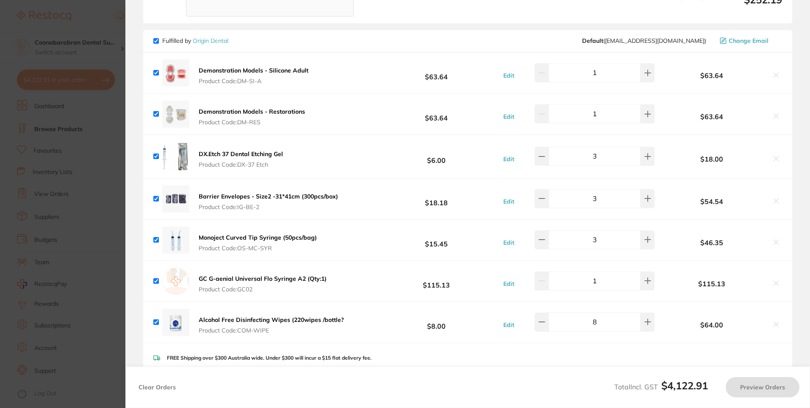
scroll to position [1398, 0]
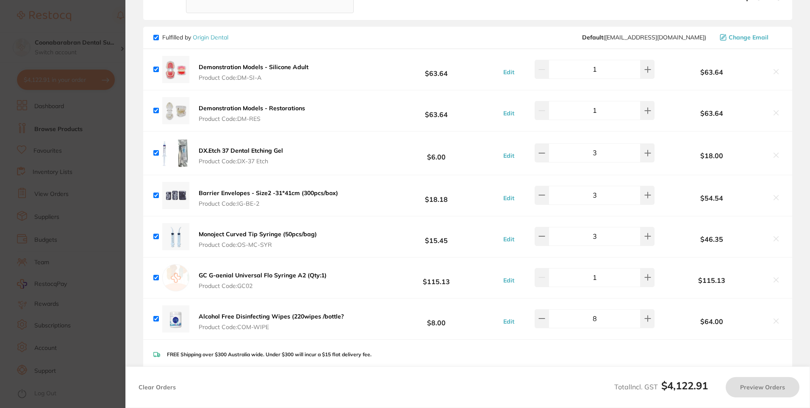
checkbox input "true"
click at [645, 150] on icon at bounding box center [648, 153] width 7 height 7
click at [645, 143] on button at bounding box center [648, 152] width 14 height 19
click at [645, 150] on icon at bounding box center [648, 153] width 7 height 7
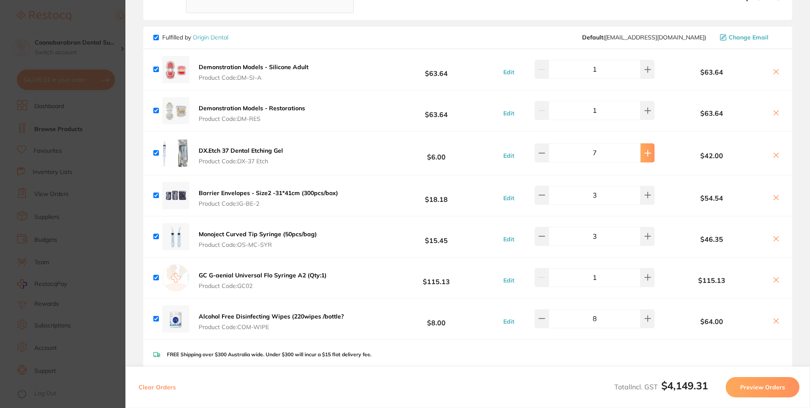
click at [645, 150] on icon at bounding box center [648, 153] width 7 height 7
type input "8"
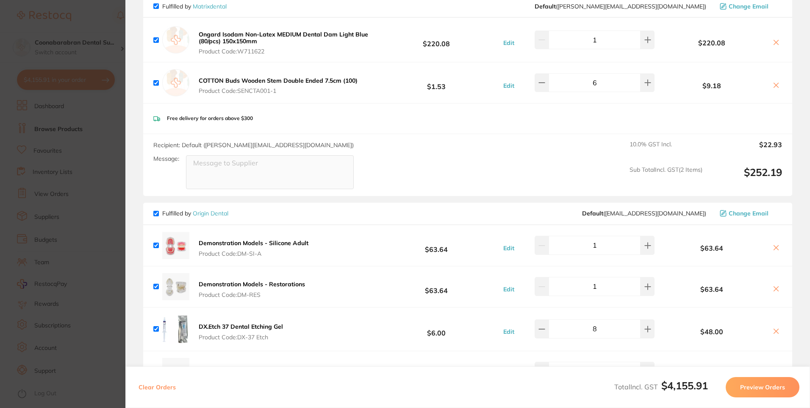
scroll to position [1311, 0]
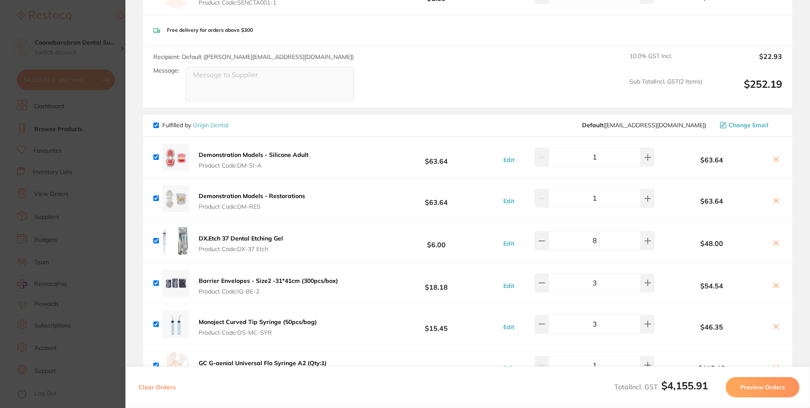
click at [105, 14] on section "Update RRP Set your pre negotiated price for this item. Item Agreed RRP (excl. …" at bounding box center [405, 204] width 810 height 408
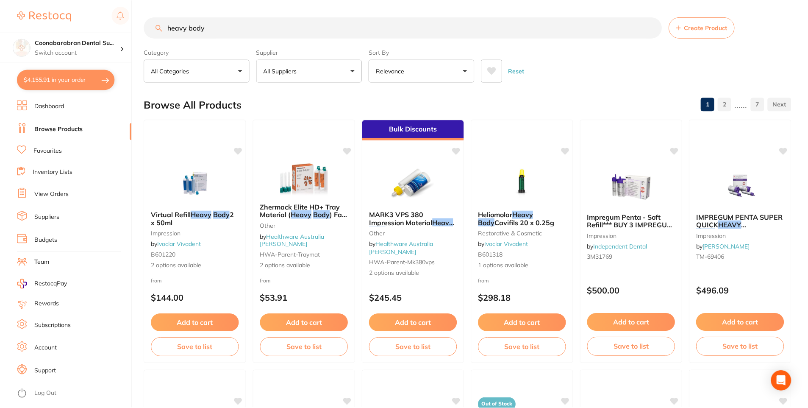
scroll to position [3, 0]
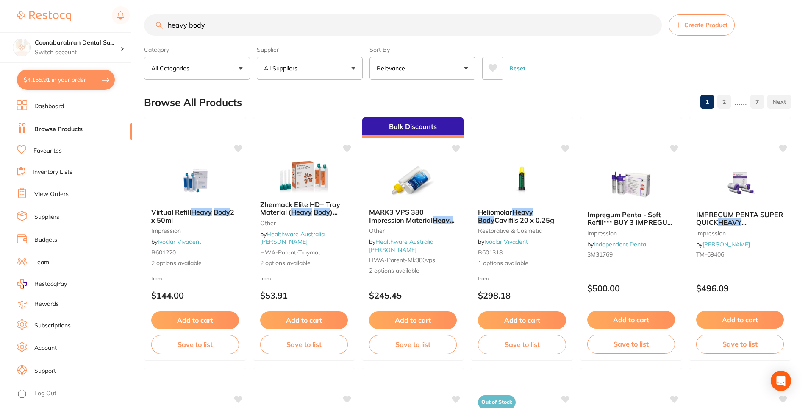
drag, startPoint x: 228, startPoint y: 26, endPoint x: 148, endPoint y: 26, distance: 79.2
click at [148, 26] on input "heavy body" at bounding box center [403, 24] width 518 height 21
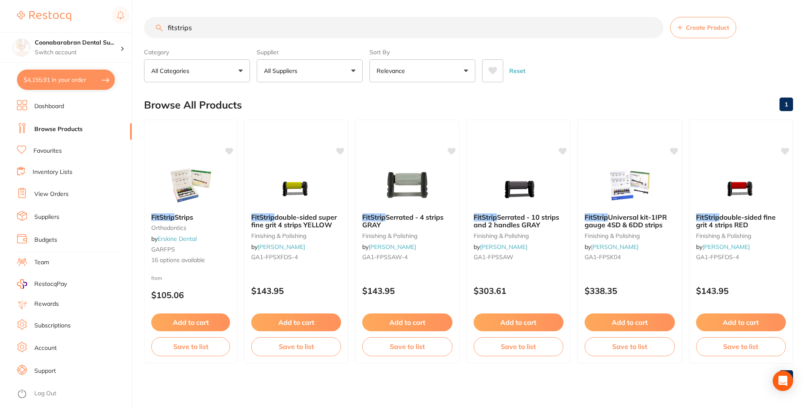
scroll to position [0, 0]
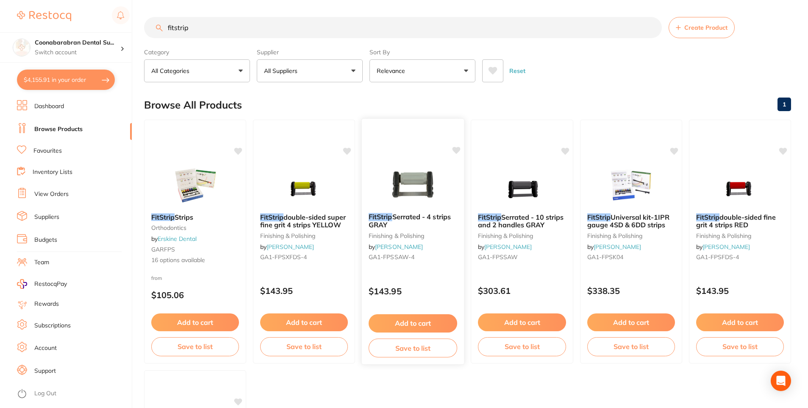
type input "fitstrip"
click at [413, 183] on img at bounding box center [413, 184] width 56 height 43
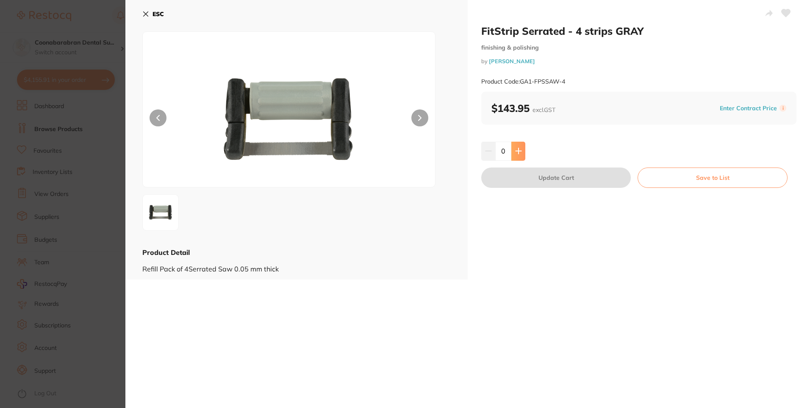
click at [517, 148] on icon at bounding box center [519, 151] width 6 height 6
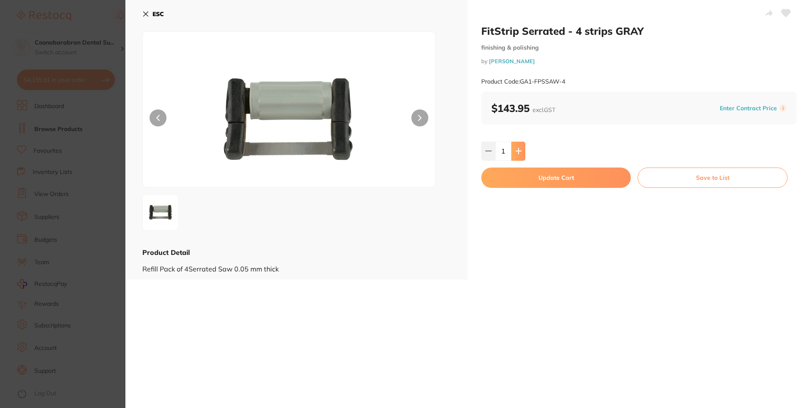
click at [517, 148] on icon at bounding box center [519, 151] width 6 height 6
type input "2"
click at [559, 178] on button "Update Cart" at bounding box center [556, 177] width 150 height 20
checkbox input "false"
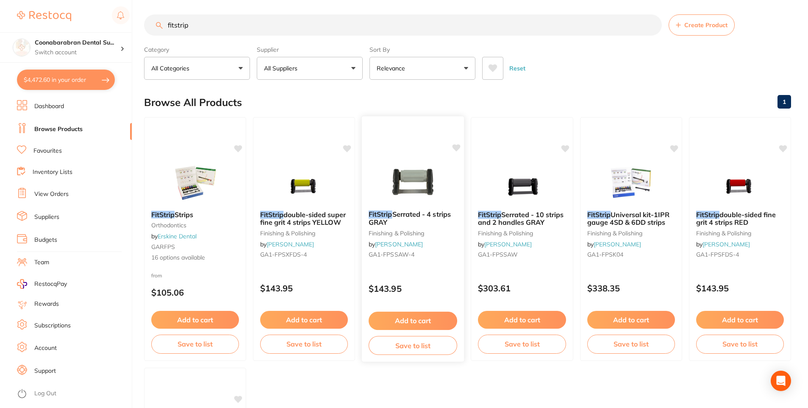
scroll to position [1352, 0]
click at [633, 181] on img at bounding box center [631, 182] width 56 height 43
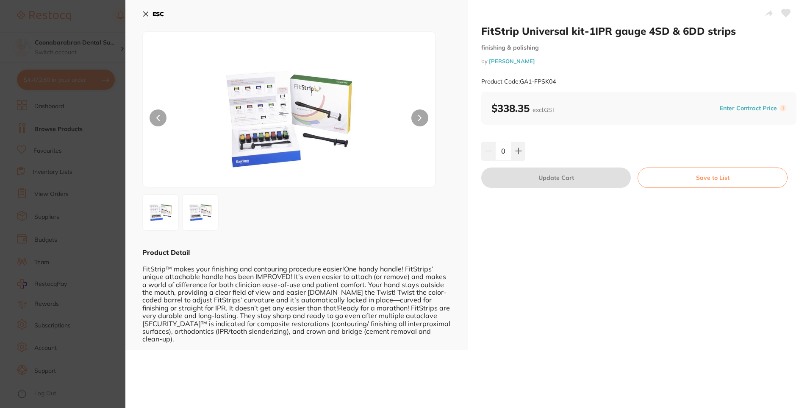
scroll to position [1348, 0]
click at [144, 15] on icon at bounding box center [145, 14] width 7 height 7
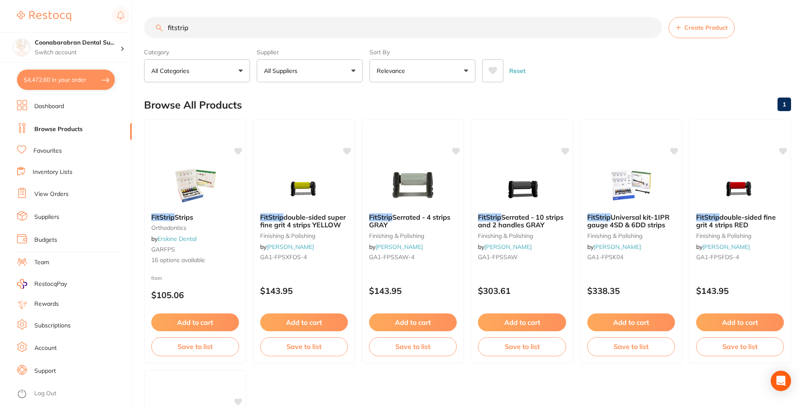
drag, startPoint x: 214, startPoint y: 28, endPoint x: 165, endPoint y: 28, distance: 49.6
click at [165, 28] on input "fitstrip" at bounding box center [403, 27] width 518 height 21
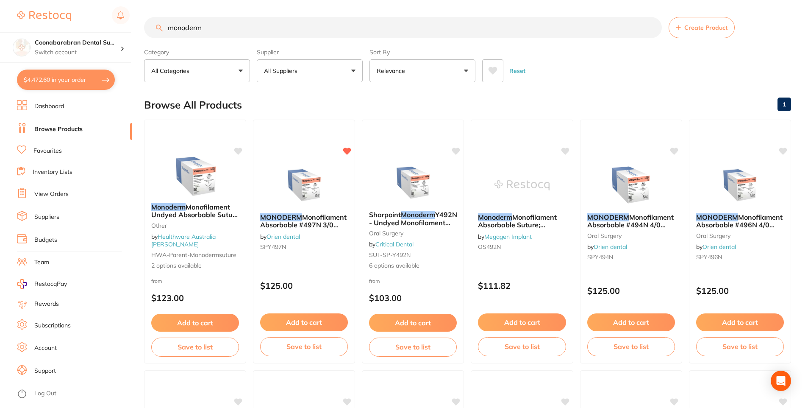
type input "monoderm"
click at [355, 71] on button "All Suppliers" at bounding box center [310, 70] width 106 height 23
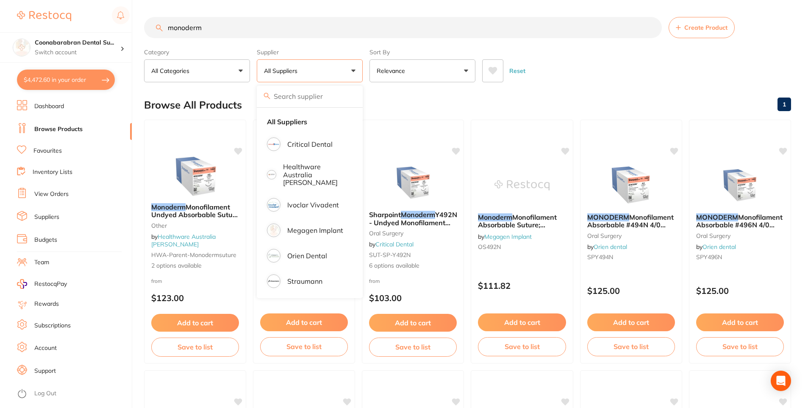
drag, startPoint x: 208, startPoint y: 27, endPoint x: 219, endPoint y: 28, distance: 10.6
click at [208, 28] on input "monoderm" at bounding box center [403, 27] width 518 height 21
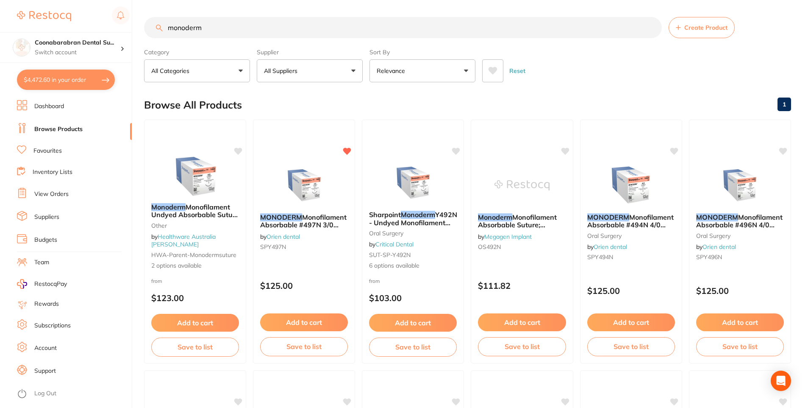
drag, startPoint x: 226, startPoint y: 28, endPoint x: 170, endPoint y: 29, distance: 55.9
click at [170, 29] on input "monoderm" at bounding box center [403, 27] width 518 height 21
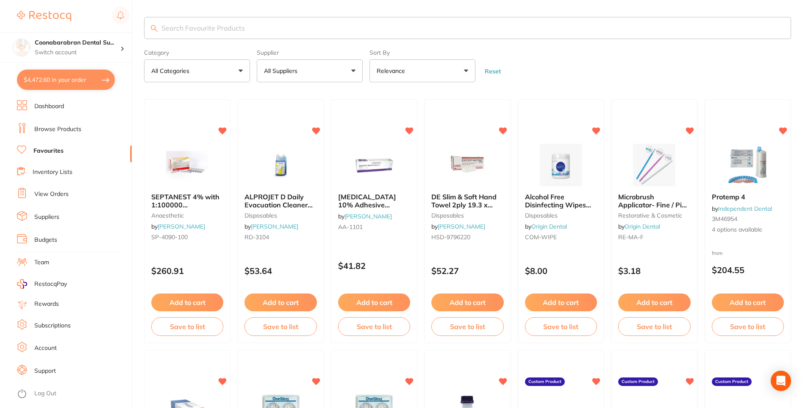
click at [307, 61] on button "All Suppliers" at bounding box center [310, 70] width 106 height 23
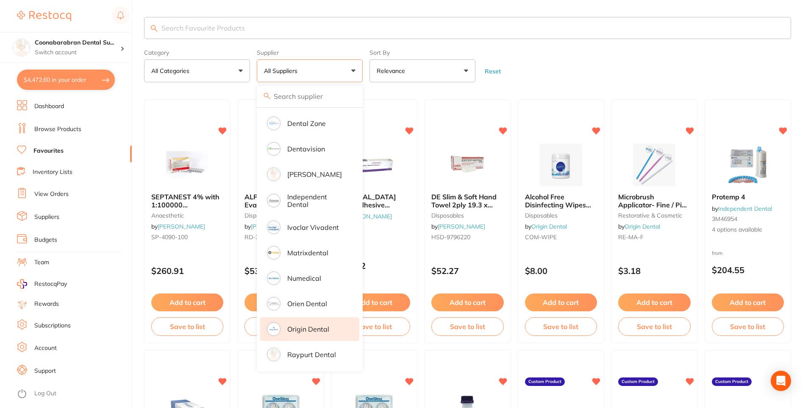
scroll to position [154, 0]
click at [303, 325] on p "Origin Dental" at bounding box center [308, 329] width 42 height 8
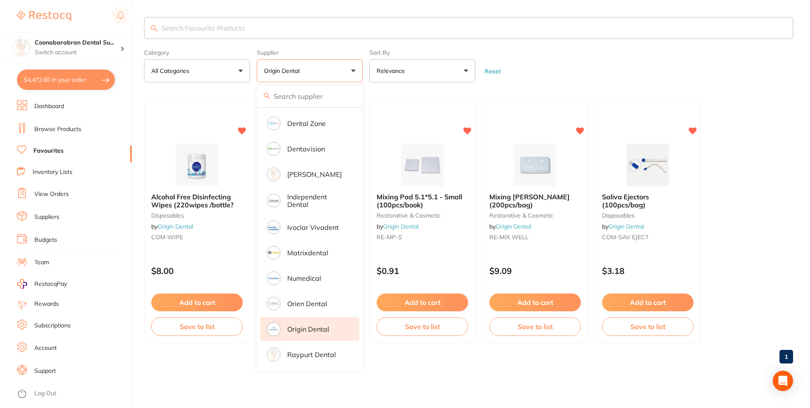
click at [196, 21] on input "search" at bounding box center [468, 28] width 649 height 22
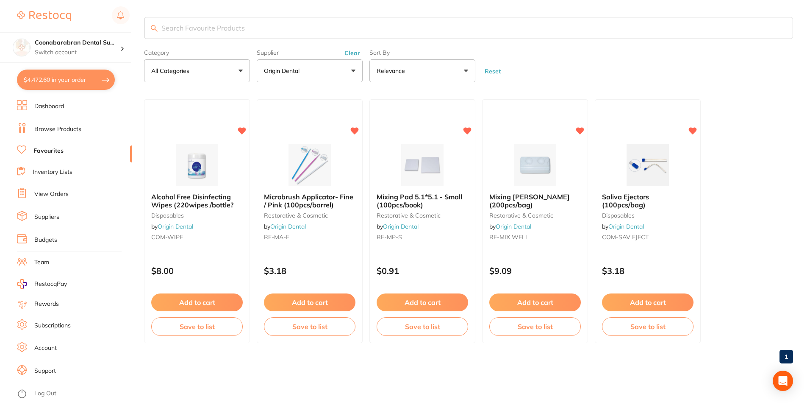
click at [495, 67] on form "Category All Categories All Categories disposables restorative & cosmetic Clear…" at bounding box center [468, 64] width 649 height 36
click at [54, 127] on link "Browse Products" at bounding box center [57, 129] width 47 height 8
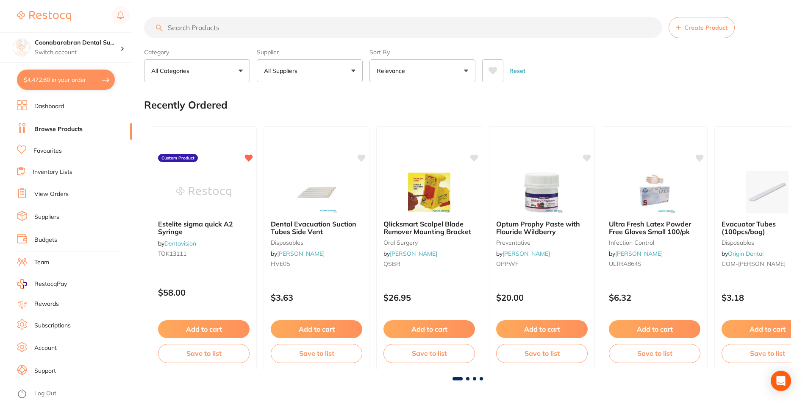
click at [204, 25] on input "search" at bounding box center [403, 27] width 518 height 21
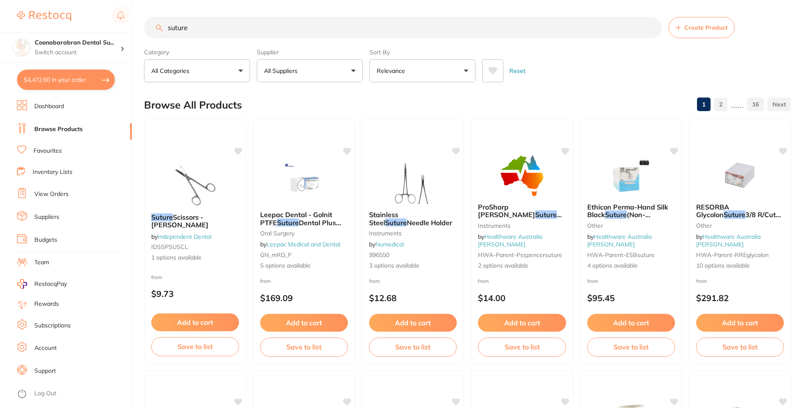
click at [323, 66] on button "All Suppliers" at bounding box center [310, 70] width 106 height 23
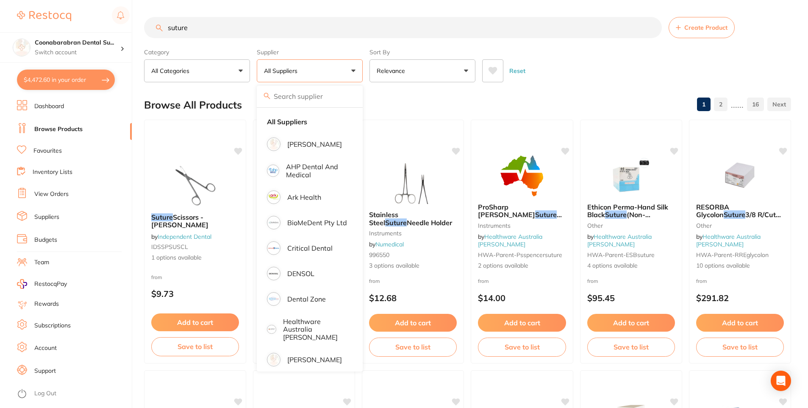
scroll to position [212, 0]
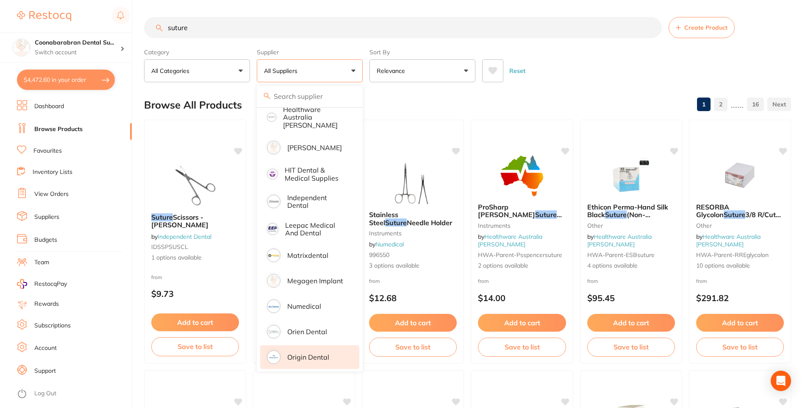
click at [310, 353] on p "Origin Dental" at bounding box center [308, 357] width 42 height 8
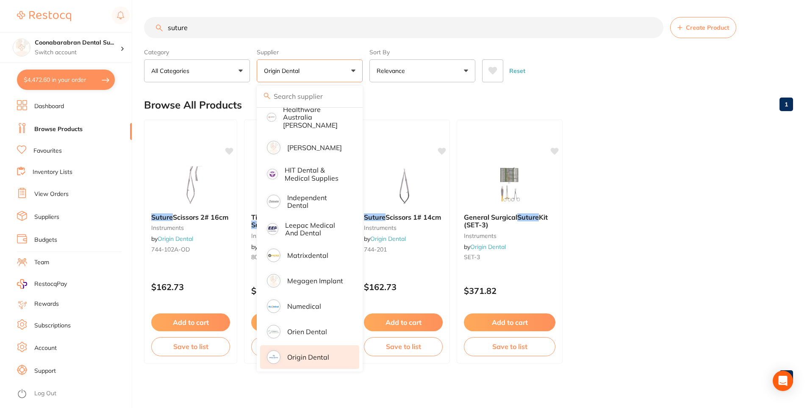
click at [613, 87] on main "suture Create Product Category All Categories All Categories instruments Clear …" at bounding box center [477, 203] width 666 height 407
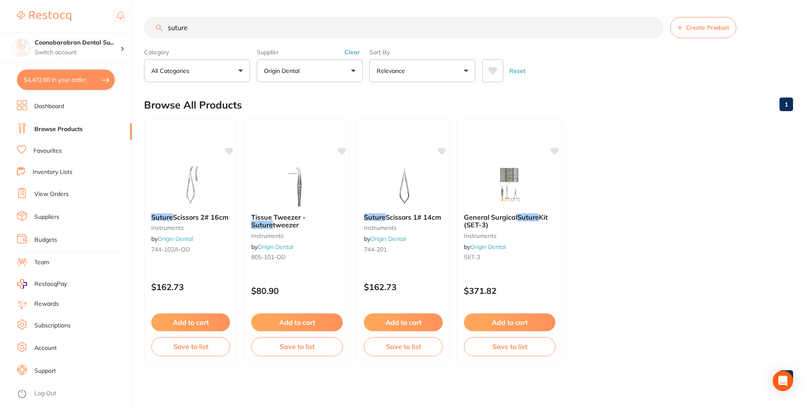
click at [198, 28] on input "suture" at bounding box center [404, 27] width 520 height 21
type input "s"
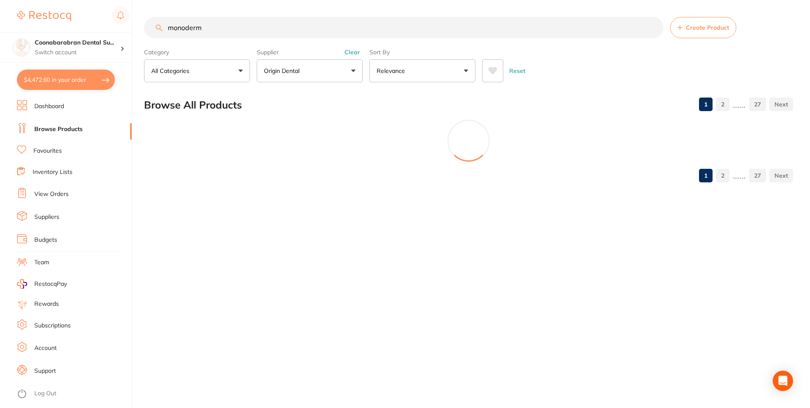
scroll to position [0, 0]
type input "monoderm4-0"
drag, startPoint x: 235, startPoint y: 29, endPoint x: 150, endPoint y: 29, distance: 84.7
click at [150, 29] on input "monoderm4-0" at bounding box center [404, 27] width 520 height 21
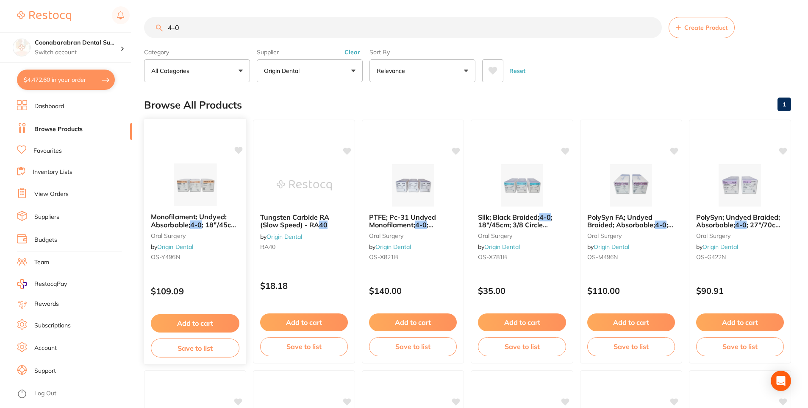
type input "4-0"
click at [193, 196] on img at bounding box center [195, 184] width 56 height 43
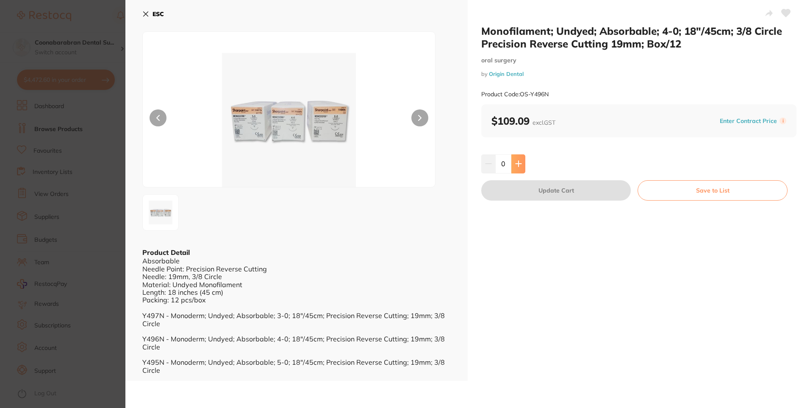
click at [518, 164] on icon at bounding box center [519, 164] width 6 height 6
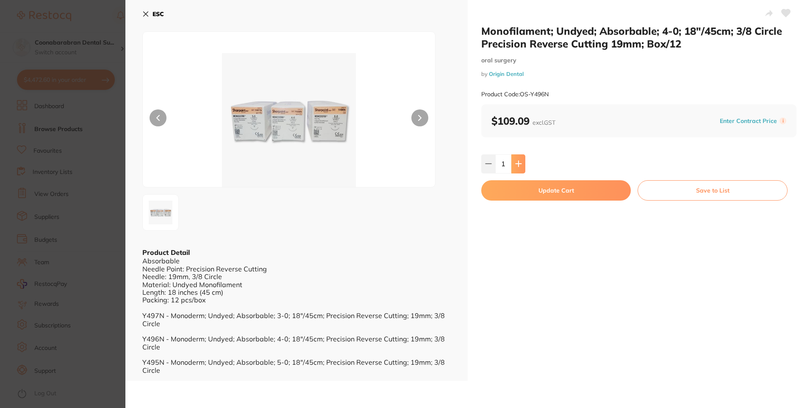
click at [517, 164] on icon at bounding box center [519, 164] width 6 height 6
click at [518, 161] on icon at bounding box center [519, 164] width 6 height 6
type input "4"
click at [560, 188] on button "Update Cart" at bounding box center [556, 190] width 150 height 20
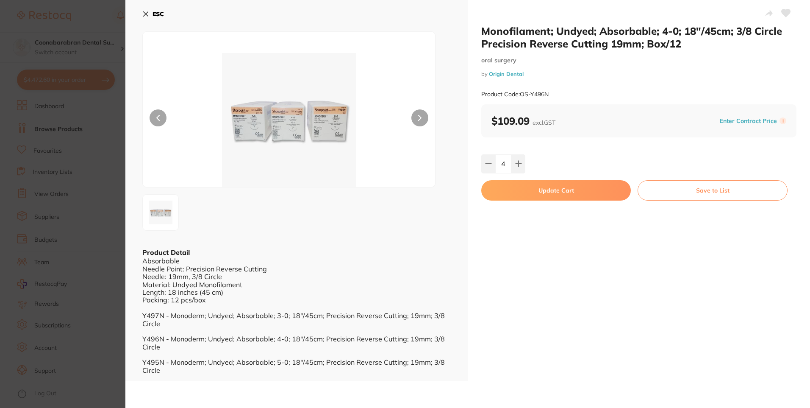
checkbox input "false"
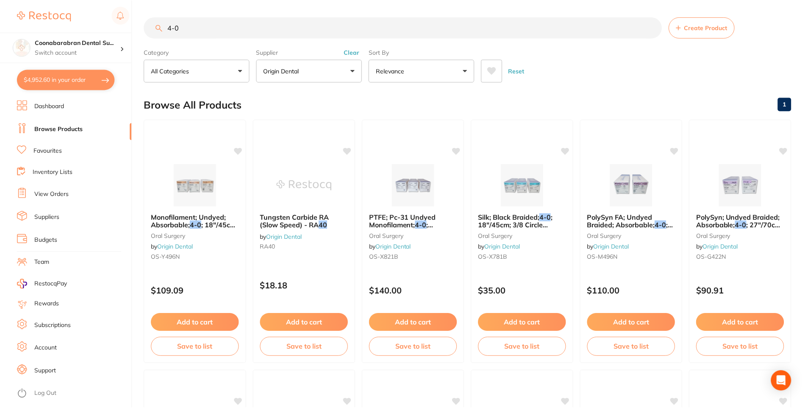
scroll to position [2, 0]
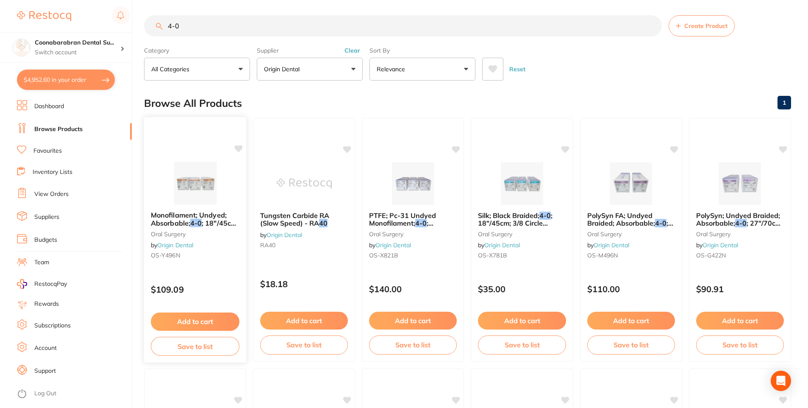
click at [239, 149] on icon at bounding box center [239, 148] width 8 height 7
click at [50, 81] on button "$4,952.60 in your order" at bounding box center [66, 79] width 98 height 20
checkbox input "true"
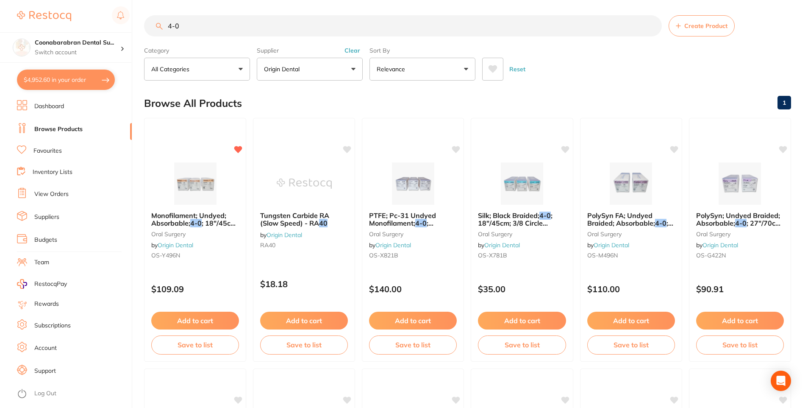
checkbox input "true"
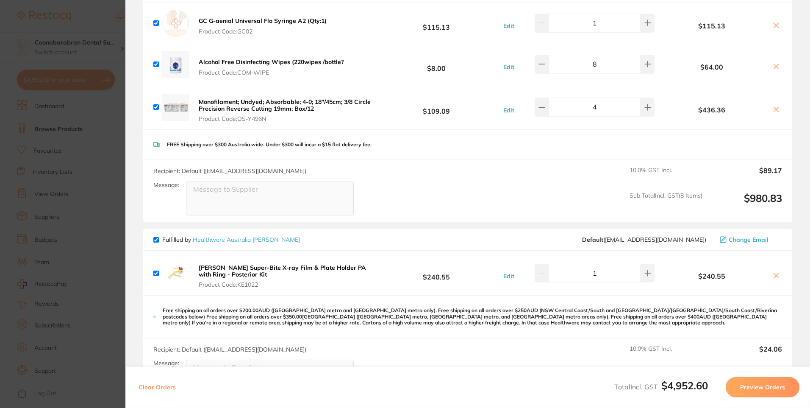
scroll to position [1730, 0]
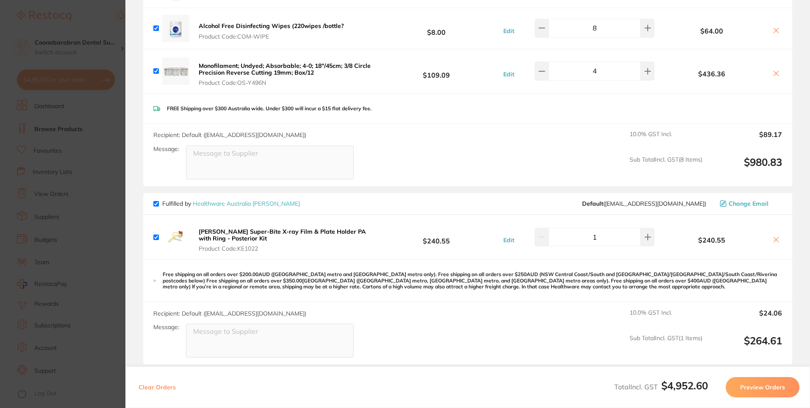
click at [82, 27] on section "Update RRP Set your pre negotiated price for this item. Item Agreed RRP (excl. …" at bounding box center [405, 204] width 810 height 408
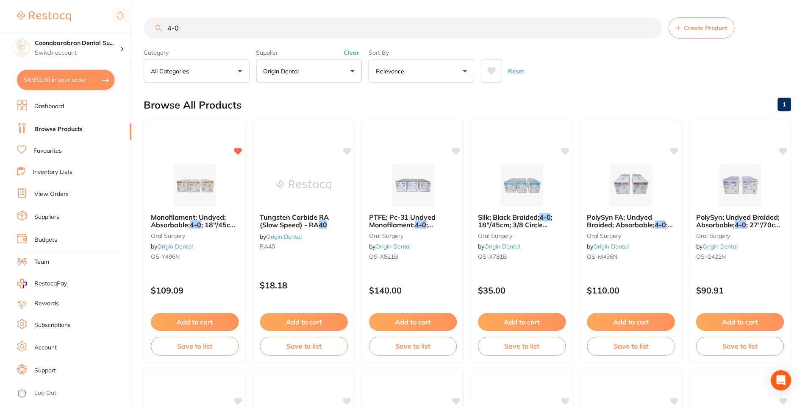
scroll to position [2, 0]
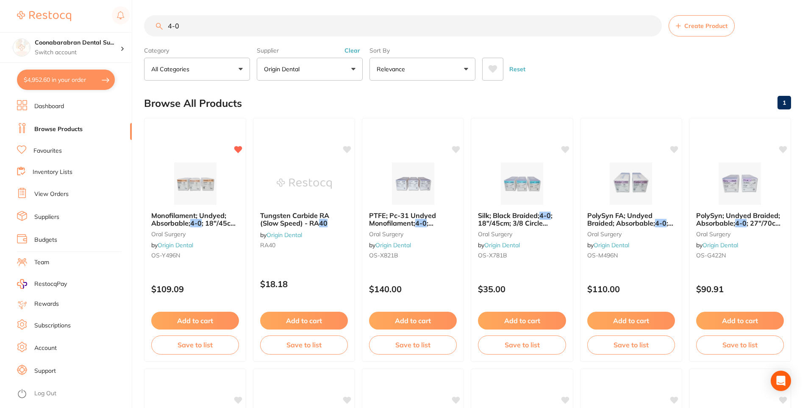
click at [202, 25] on input "4-0" at bounding box center [403, 25] width 518 height 21
type input "4"
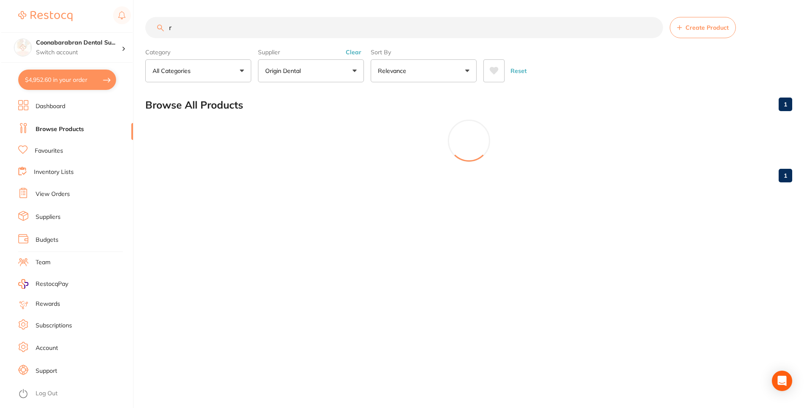
scroll to position [0, 0]
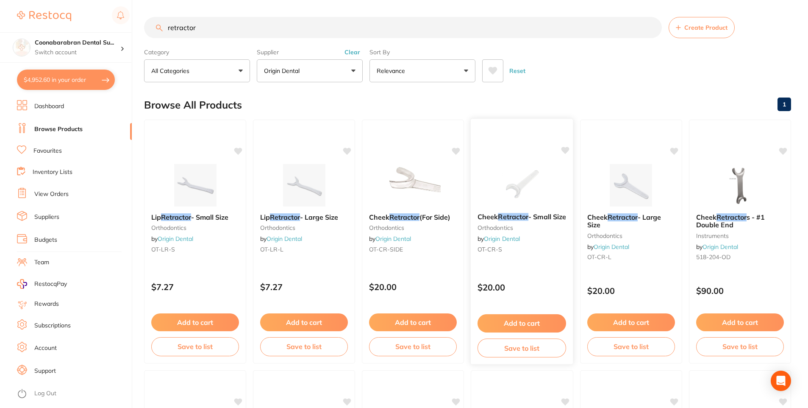
type input "retractor"
click at [520, 321] on button "Add to cart" at bounding box center [522, 323] width 89 height 18
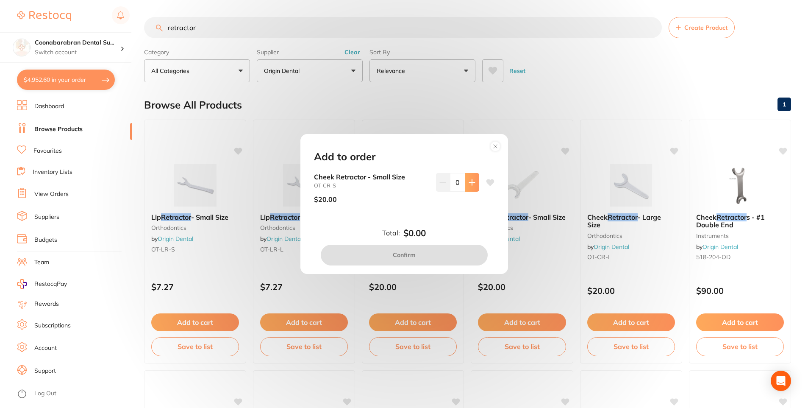
click at [473, 181] on icon at bounding box center [472, 182] width 7 height 7
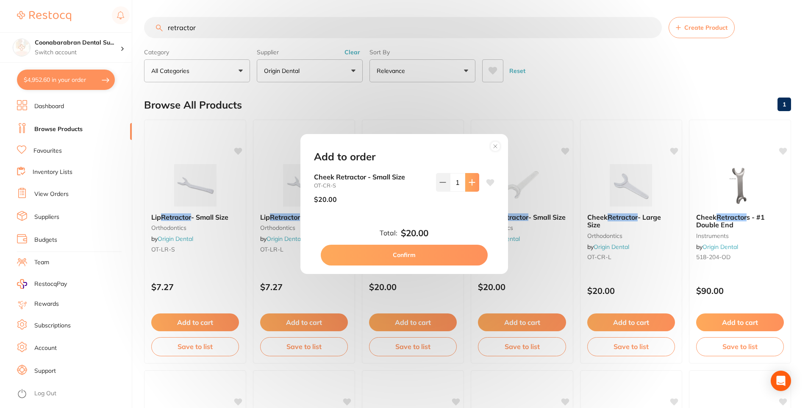
click at [469, 181] on icon at bounding box center [472, 182] width 7 height 7
type input "4"
click at [417, 253] on button "Confirm" at bounding box center [404, 254] width 167 height 20
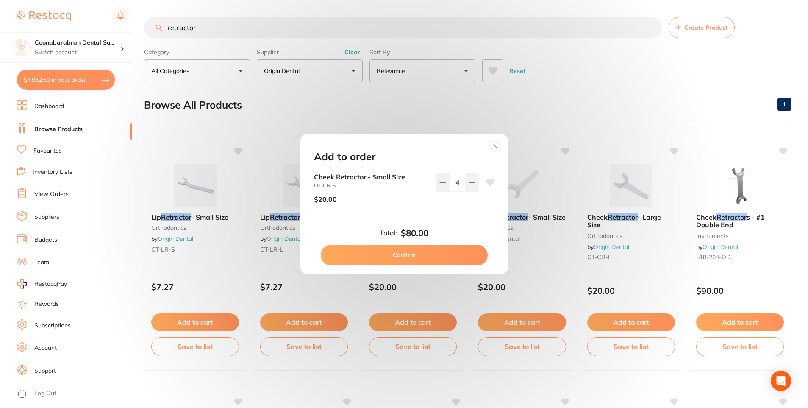
checkbox input "false"
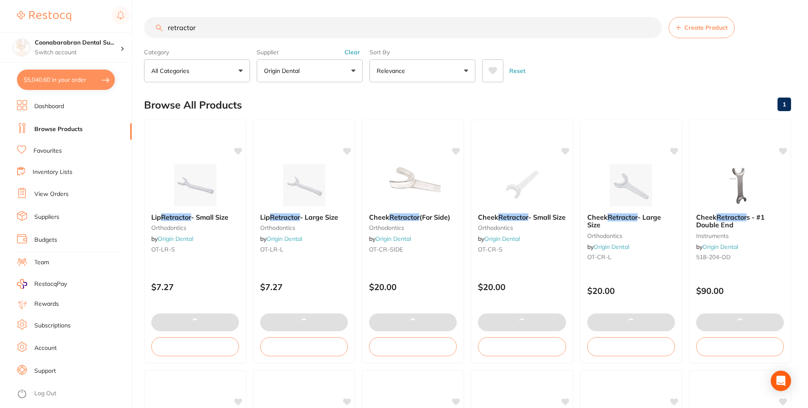
click at [208, 29] on input "retractor" at bounding box center [403, 27] width 518 height 21
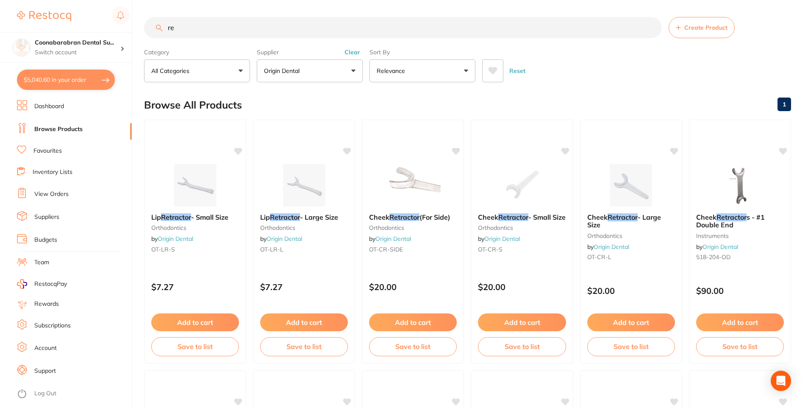
type input "r"
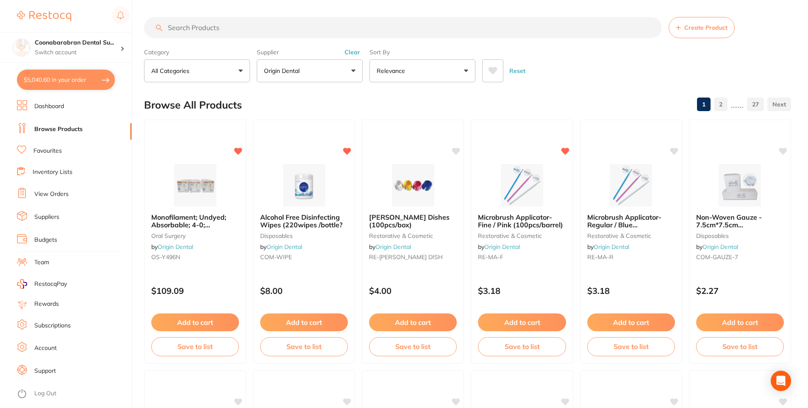
click at [46, 74] on button "$5,040.60 in your order" at bounding box center [66, 79] width 98 height 20
checkbox input "true"
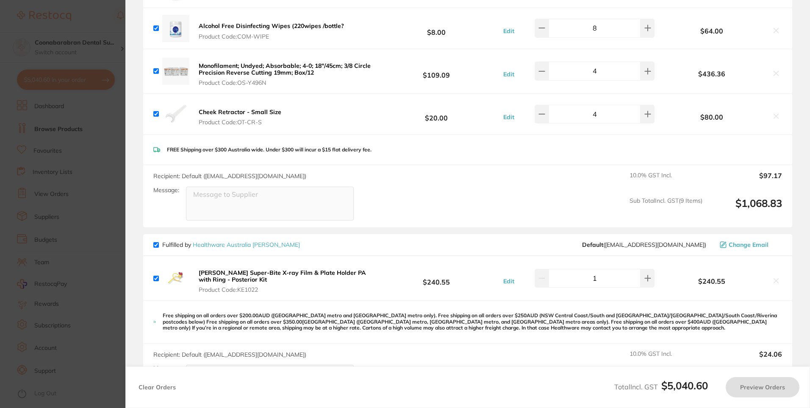
scroll to position [1518, 0]
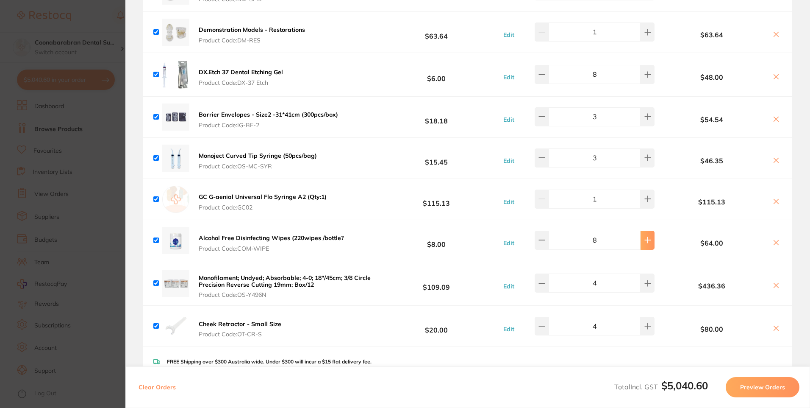
click at [645, 236] on icon at bounding box center [648, 239] width 7 height 7
type input "10"
click at [90, 19] on section "Update RRP Set your pre negotiated price for this item. Item Agreed RRP (excl. …" at bounding box center [405, 204] width 810 height 408
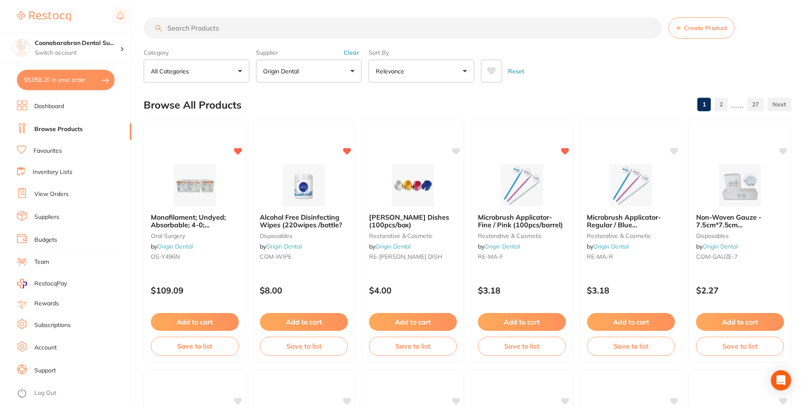
scroll to position [2, 0]
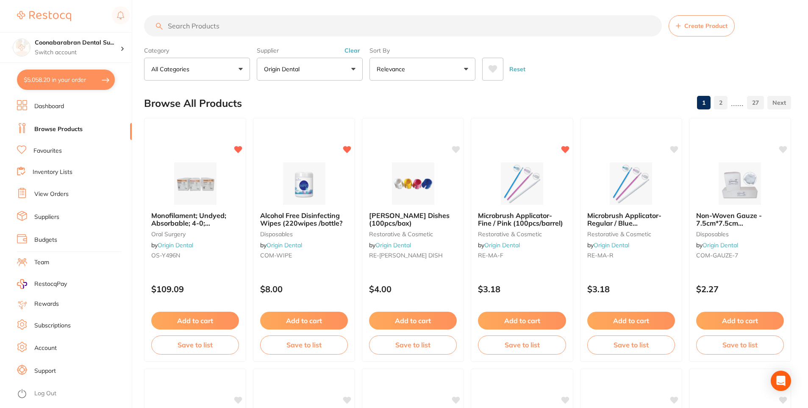
click at [204, 26] on input "search" at bounding box center [403, 25] width 518 height 21
type input "pg series"
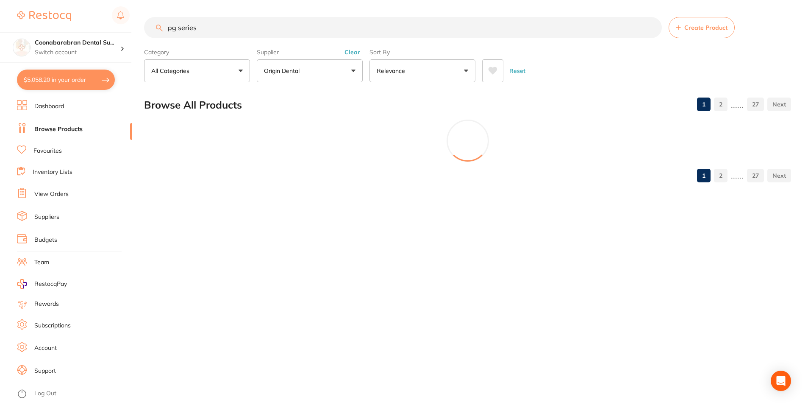
scroll to position [0, 0]
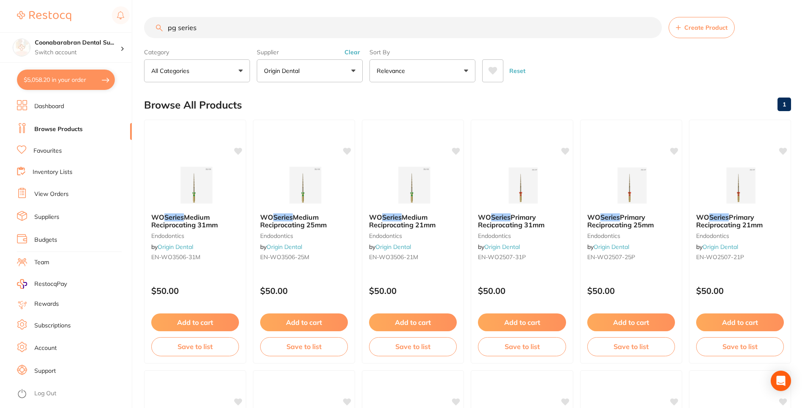
click at [48, 152] on link "Favourites" at bounding box center [47, 151] width 28 height 8
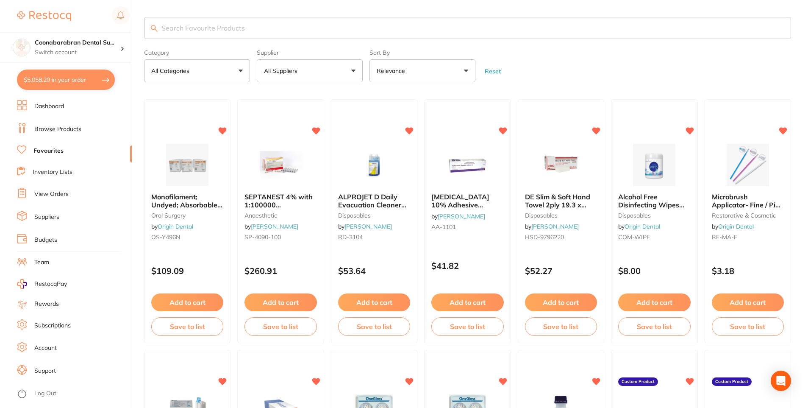
click at [194, 28] on input "search" at bounding box center [467, 28] width 647 height 22
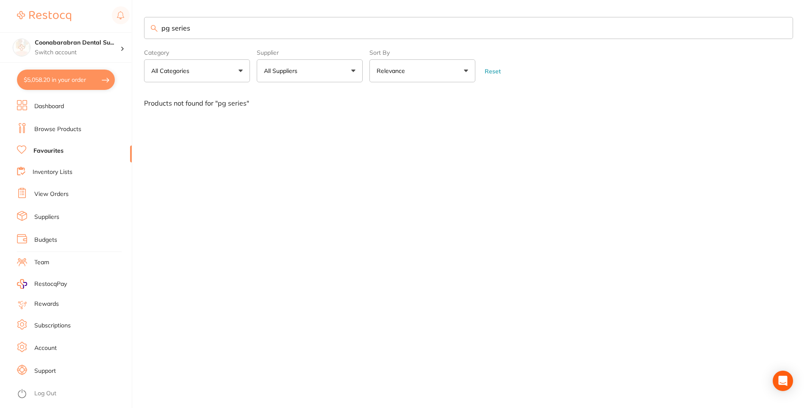
drag, startPoint x: 217, startPoint y: 30, endPoint x: 150, endPoint y: 30, distance: 67.8
click at [150, 30] on input "pg series" at bounding box center [468, 28] width 649 height 22
type input "pg series"
click at [48, 108] on link "Dashboard" at bounding box center [49, 106] width 30 height 8
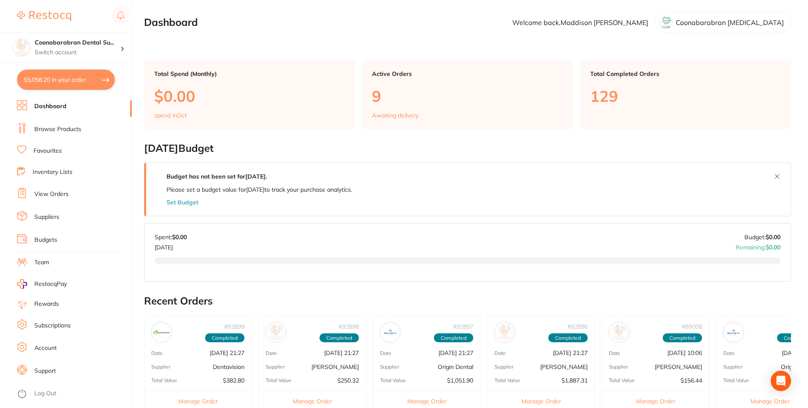
click at [49, 126] on link "Browse Products" at bounding box center [57, 129] width 47 height 8
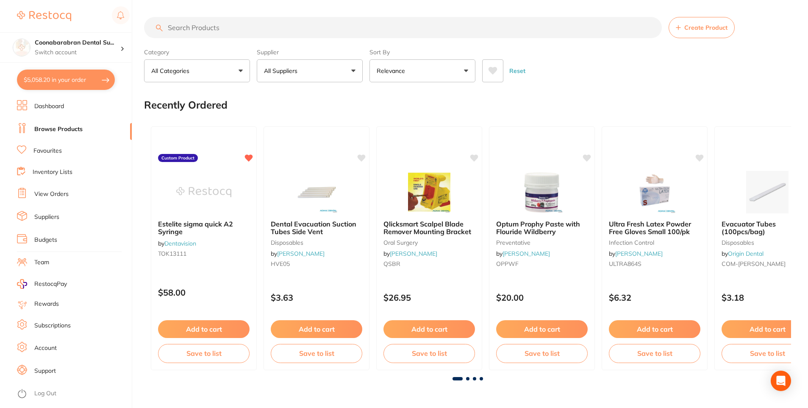
click at [209, 28] on input "search" at bounding box center [403, 27] width 518 height 21
type input "pg series"
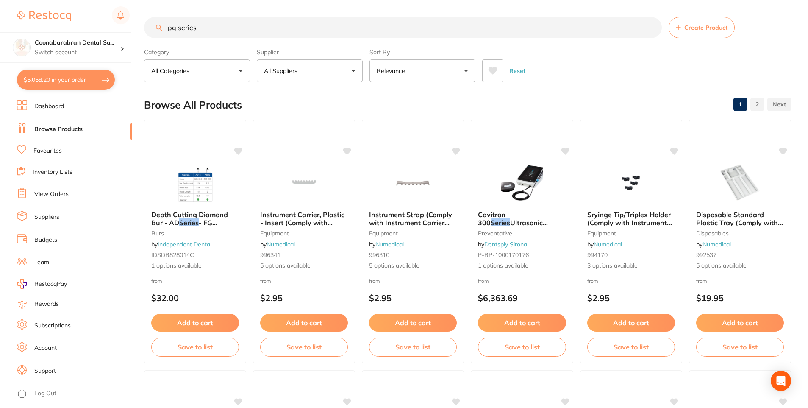
click at [521, 71] on button "Reset" at bounding box center [517, 70] width 21 height 23
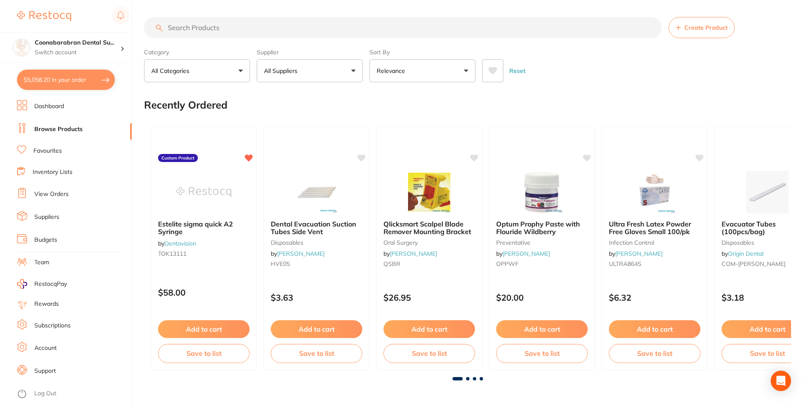
click at [185, 27] on input "search" at bounding box center [403, 27] width 518 height 21
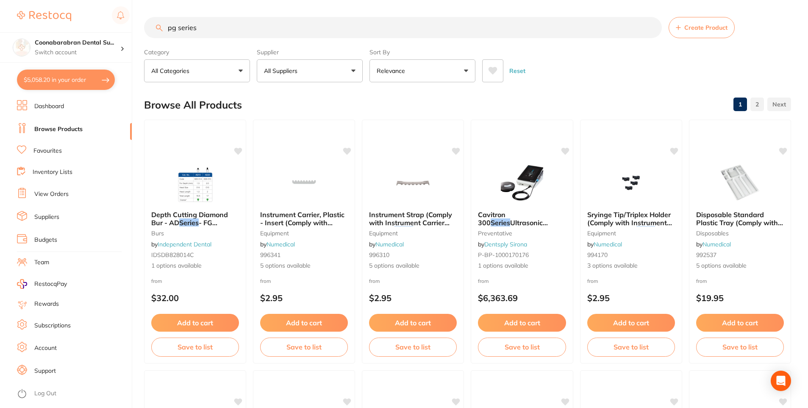
click at [44, 80] on button "$5,058.20 in your order" at bounding box center [66, 79] width 98 height 20
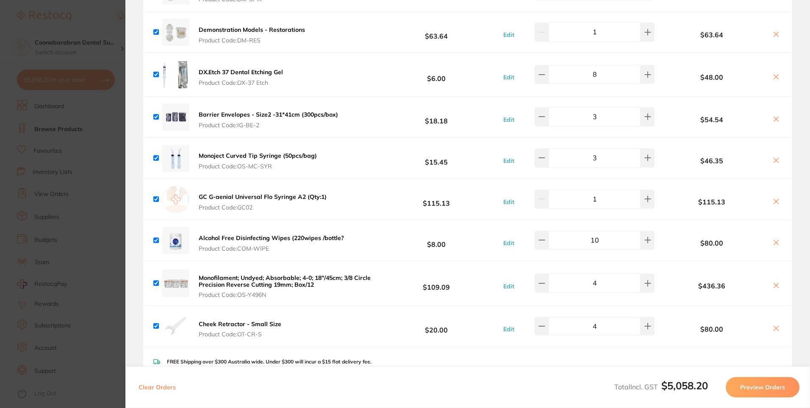
click at [78, 135] on section "Update RRP Set your pre negotiated price for this item. Item Agreed RRP (excl. …" at bounding box center [405, 204] width 810 height 408
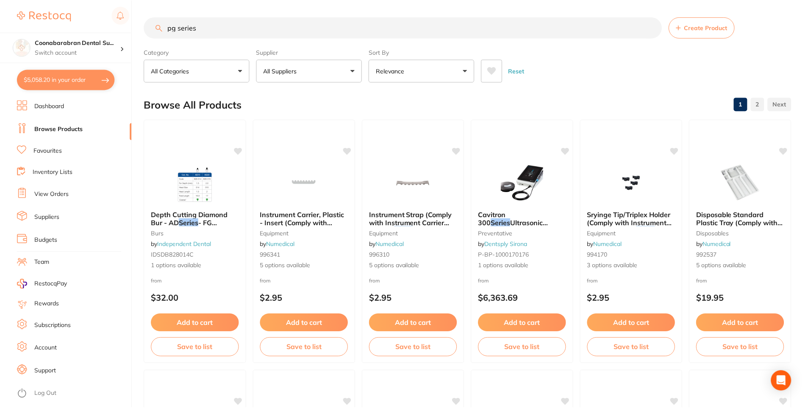
scroll to position [0, 0]
click at [210, 28] on input "pg series" at bounding box center [403, 27] width 518 height 21
drag, startPoint x: 203, startPoint y: 28, endPoint x: 177, endPoint y: 30, distance: 26.0
click at [177, 30] on input "pg series" at bounding box center [403, 27] width 518 height 21
type input "pg"
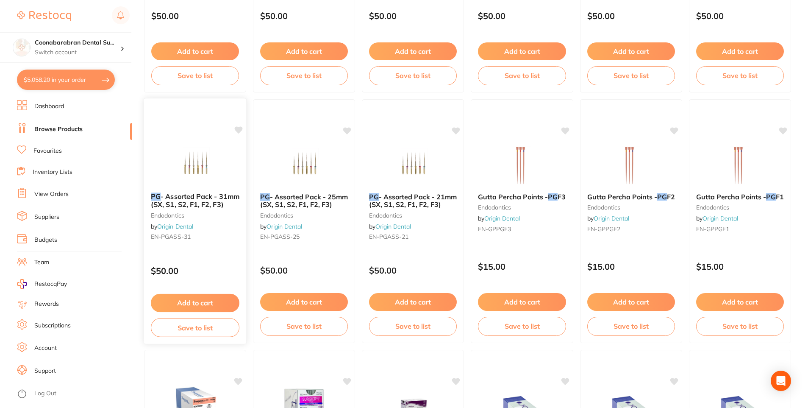
scroll to position [297, 0]
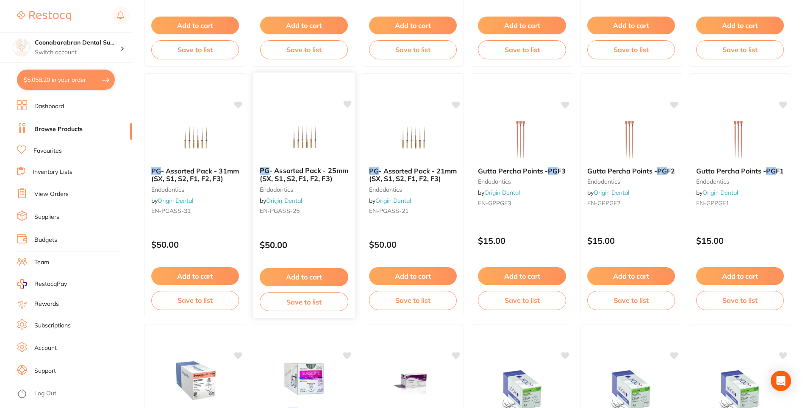
click at [303, 275] on button "Add to cart" at bounding box center [304, 277] width 89 height 18
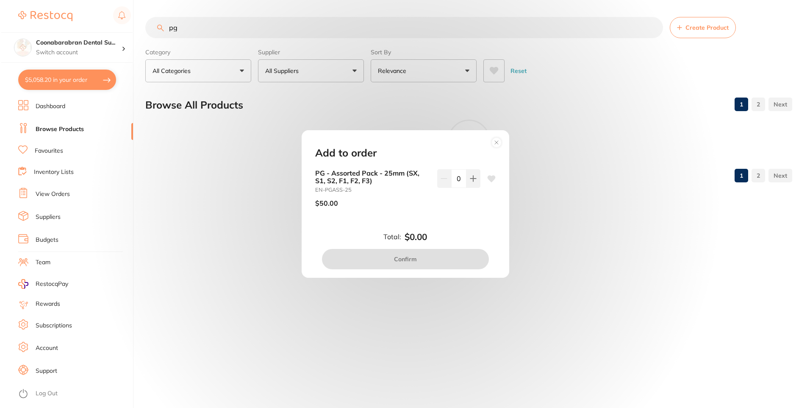
scroll to position [0, 0]
click at [470, 179] on icon at bounding box center [473, 178] width 6 height 6
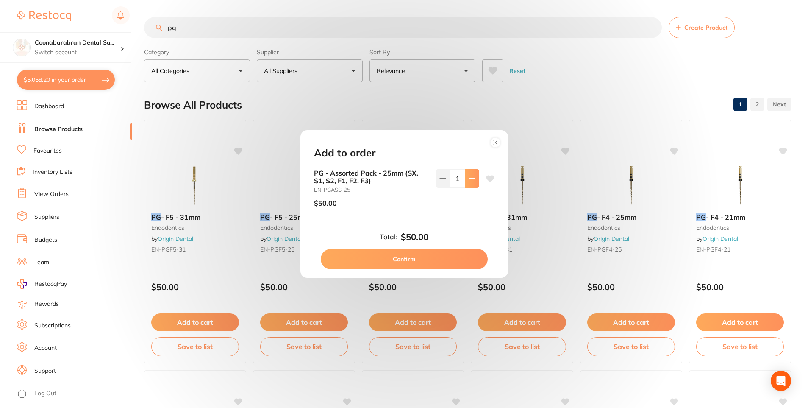
click at [470, 179] on icon at bounding box center [472, 178] width 6 height 6
type input "3"
click at [403, 259] on button "Confirm" at bounding box center [404, 259] width 167 height 20
checkbox input "false"
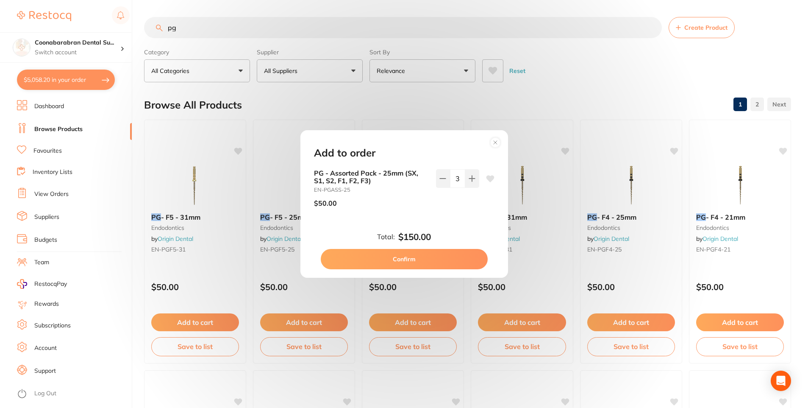
checkbox input "false"
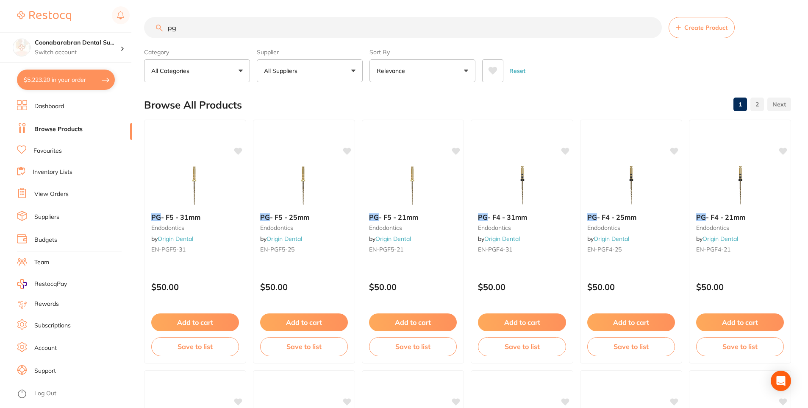
click at [50, 81] on button "$5,223.20 in your order" at bounding box center [66, 79] width 98 height 20
checkbox input "true"
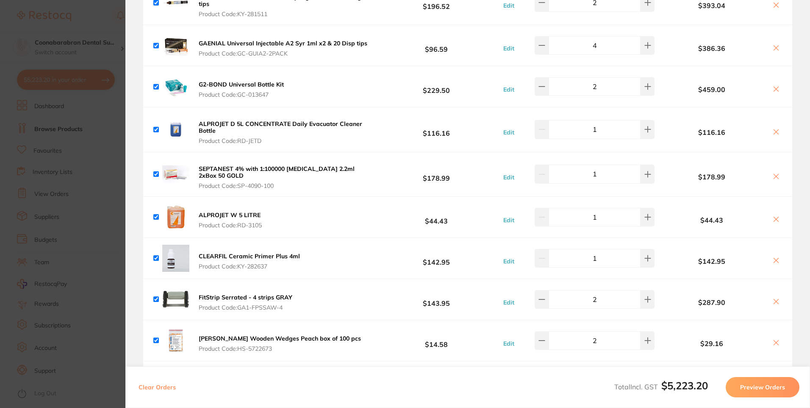
scroll to position [381, 0]
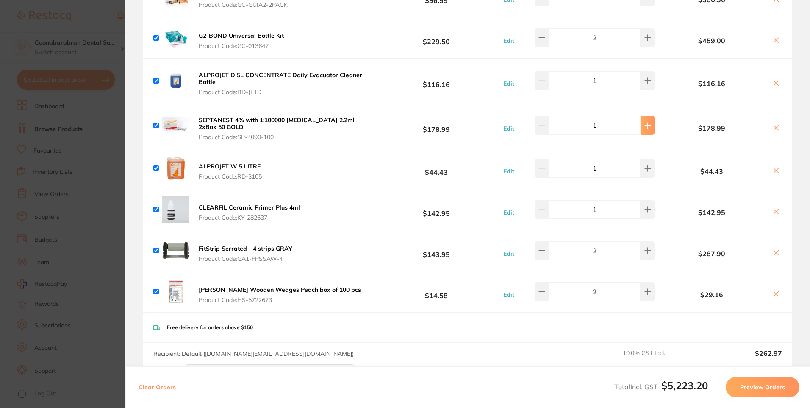
click at [645, 127] on icon at bounding box center [648, 125] width 7 height 7
type input "2"
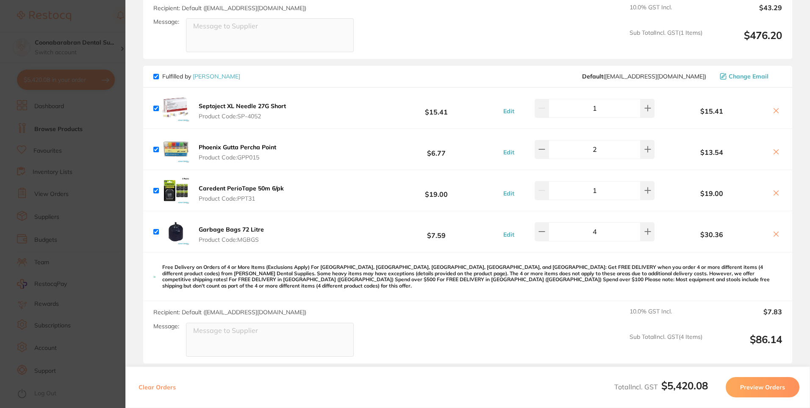
scroll to position [890, 0]
click at [645, 189] on icon at bounding box center [648, 189] width 7 height 7
type input "2"
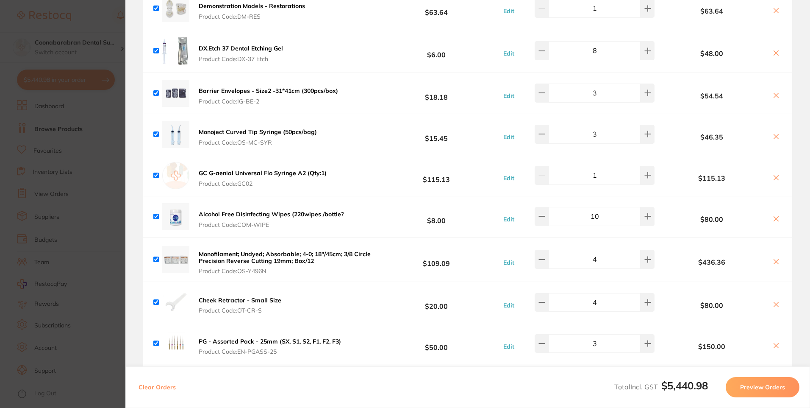
scroll to position [1568, 0]
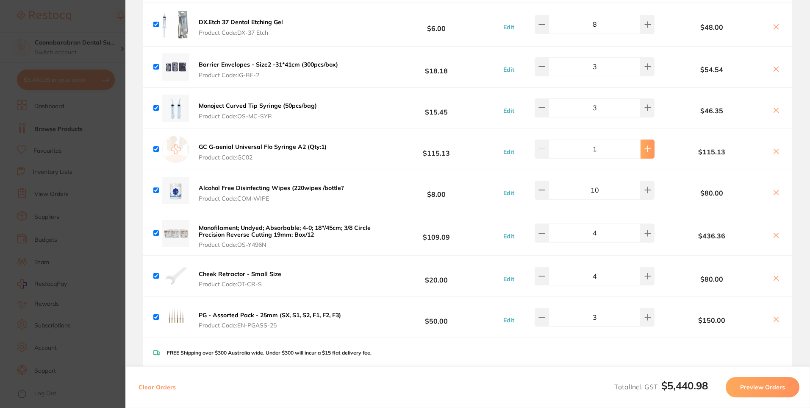
click at [645, 145] on icon at bounding box center [648, 148] width 7 height 7
type input "4"
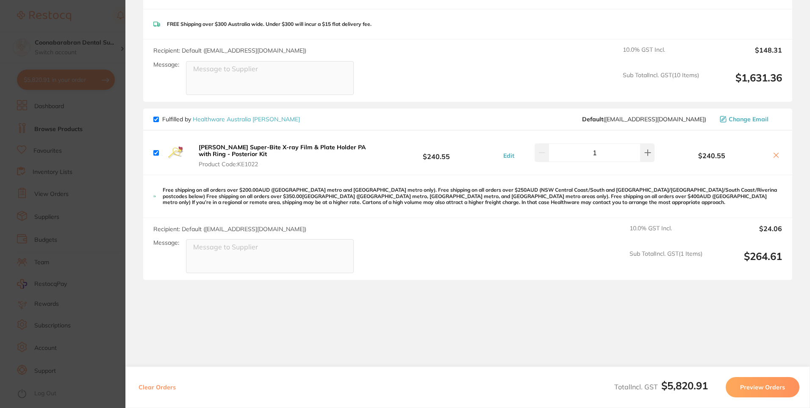
scroll to position [1899, 0]
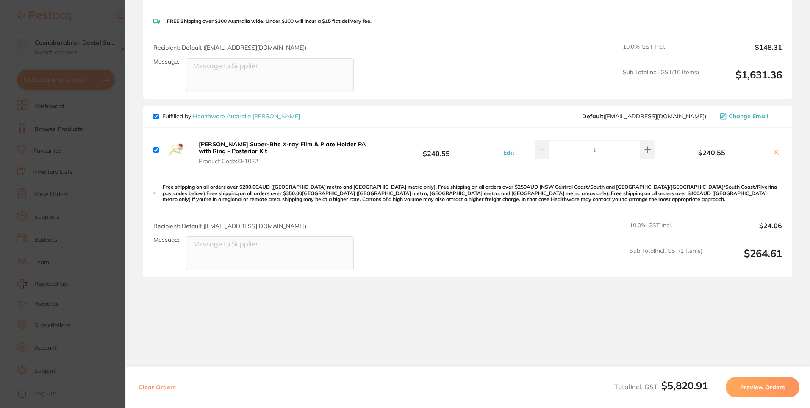
click at [83, 19] on section "Update RRP Set your pre negotiated price for this item. Item Agreed RRP (excl. …" at bounding box center [405, 204] width 810 height 408
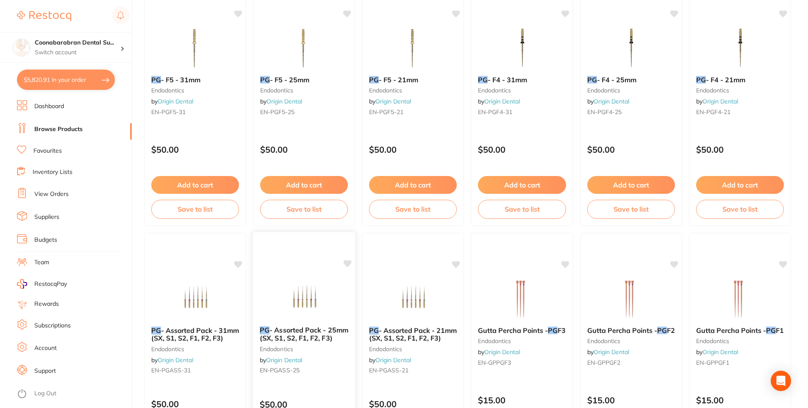
scroll to position [0, 0]
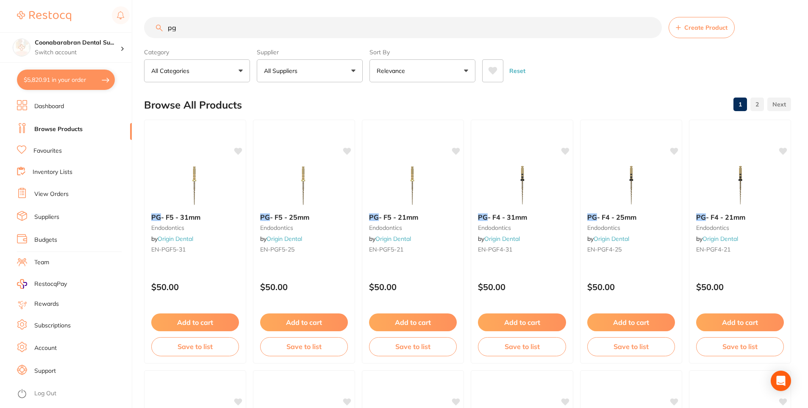
click at [188, 26] on input "pg" at bounding box center [403, 27] width 518 height 21
type input "p"
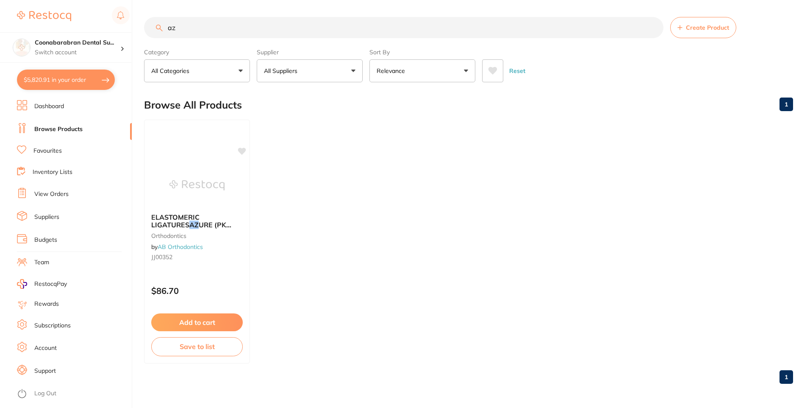
click at [496, 63] on button at bounding box center [492, 70] width 21 height 23
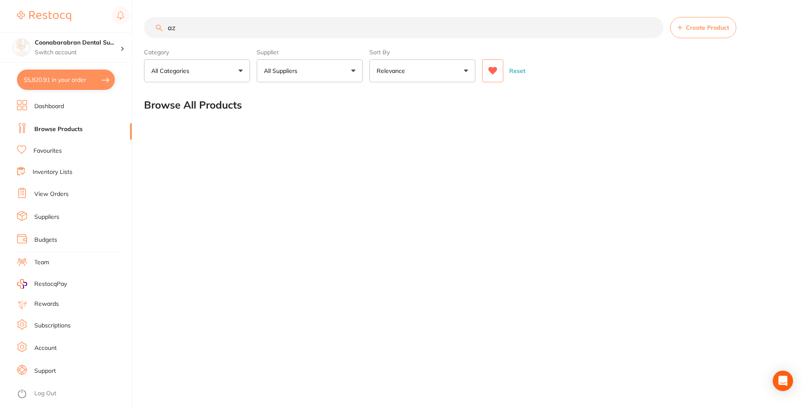
click at [199, 27] on input "az" at bounding box center [404, 27] width 520 height 21
type input "a"
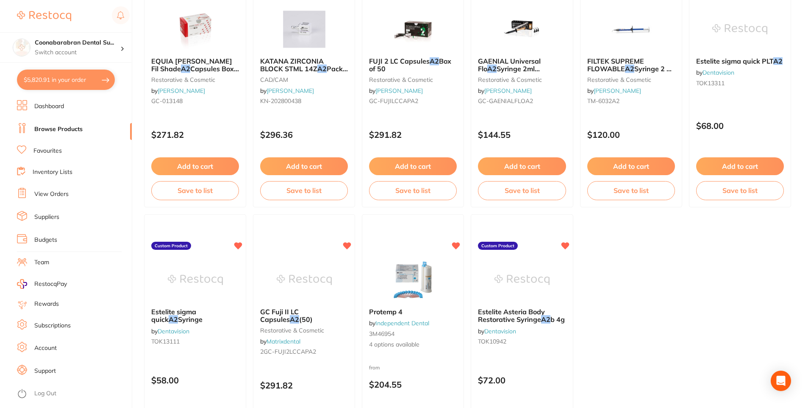
scroll to position [500, 0]
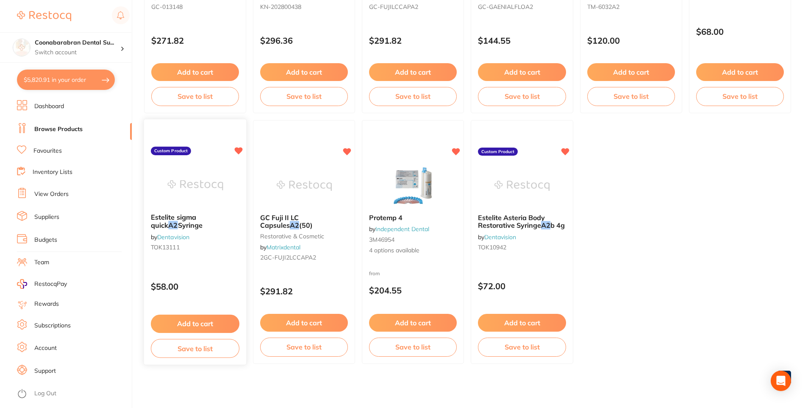
type input "a2"
click at [185, 320] on button "Add to cart" at bounding box center [195, 323] width 89 height 18
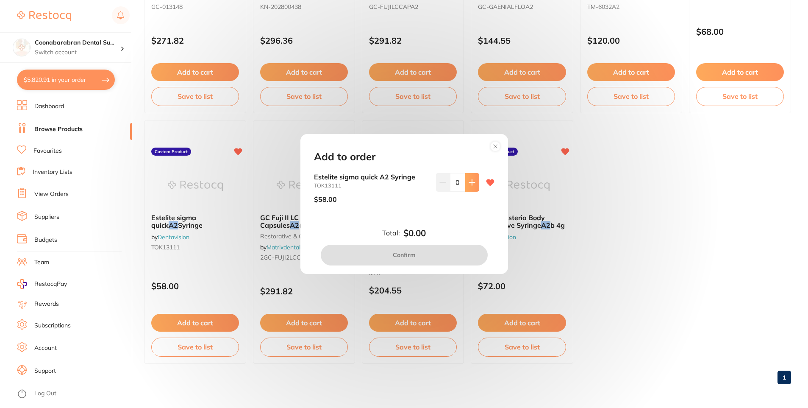
click at [470, 182] on icon at bounding box center [472, 183] width 6 height 6
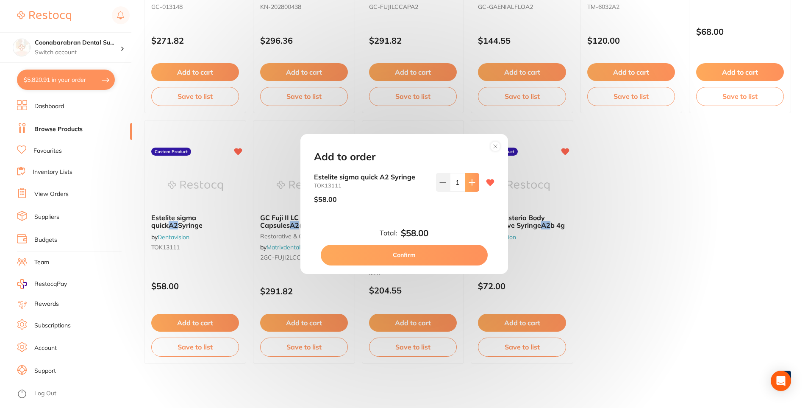
click at [470, 182] on icon at bounding box center [472, 183] width 6 height 6
type input "3"
click at [403, 253] on button "Confirm" at bounding box center [404, 254] width 167 height 20
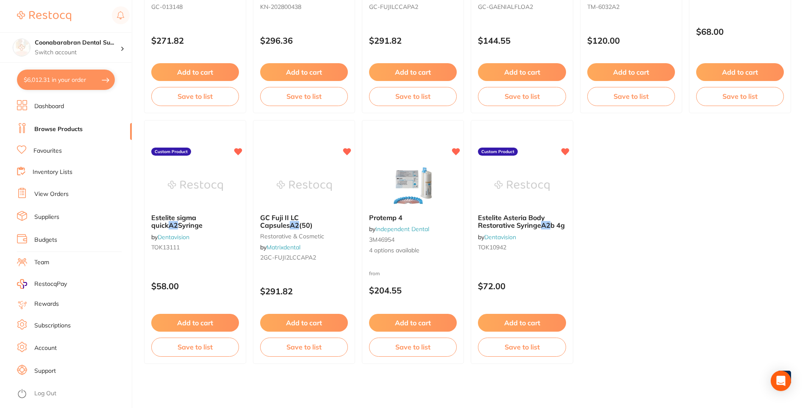
click at [47, 153] on link "Favourites" at bounding box center [47, 151] width 28 height 8
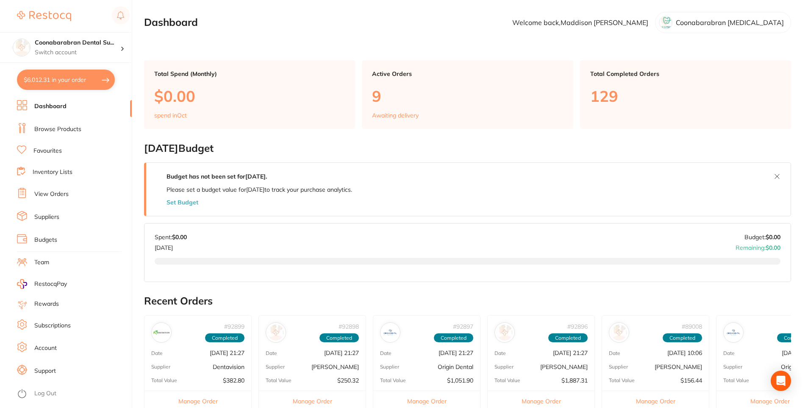
click at [56, 86] on button "$6,012.31 in your order" at bounding box center [66, 79] width 98 height 20
checkbox input "true"
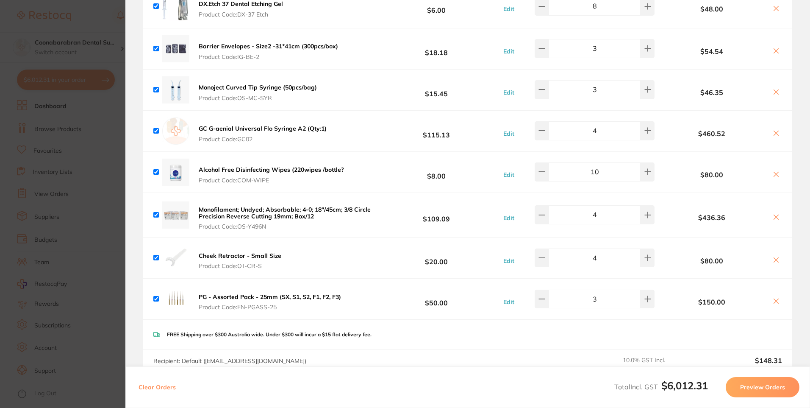
scroll to position [1565, 0]
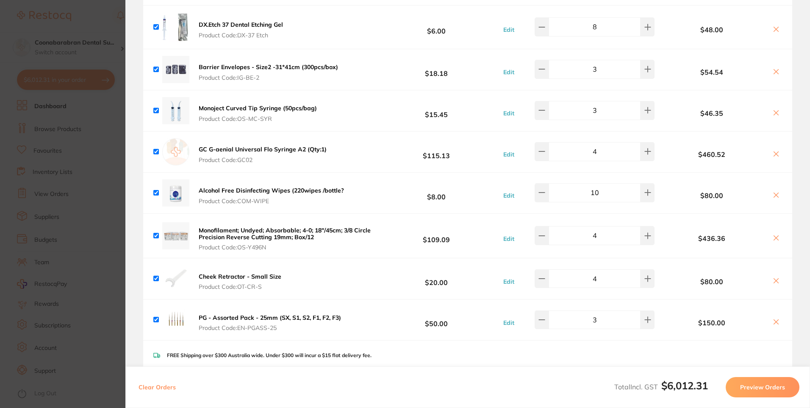
click at [229, 272] on b "Cheek Retractor - Small Size" at bounding box center [240, 276] width 83 height 8
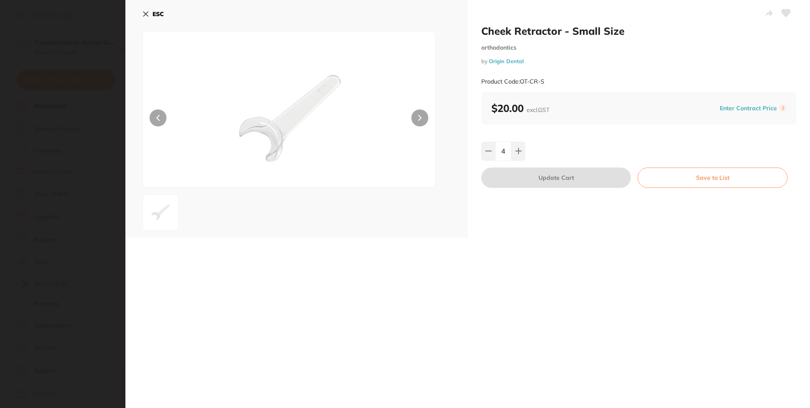
click at [148, 11] on icon at bounding box center [145, 14] width 7 height 7
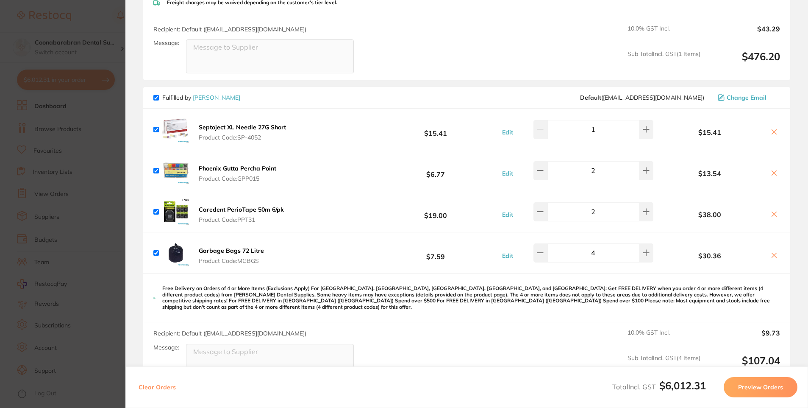
scroll to position [845, 0]
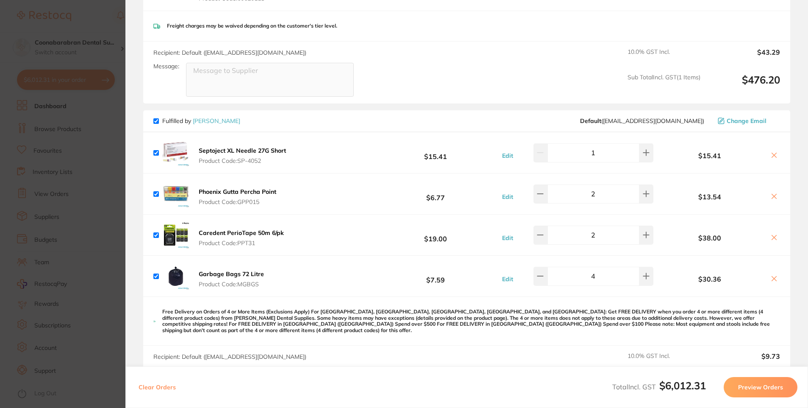
click at [230, 275] on button "Garbage Bags 72 Litre Product Code: MGBGS" at bounding box center [231, 279] width 70 height 18
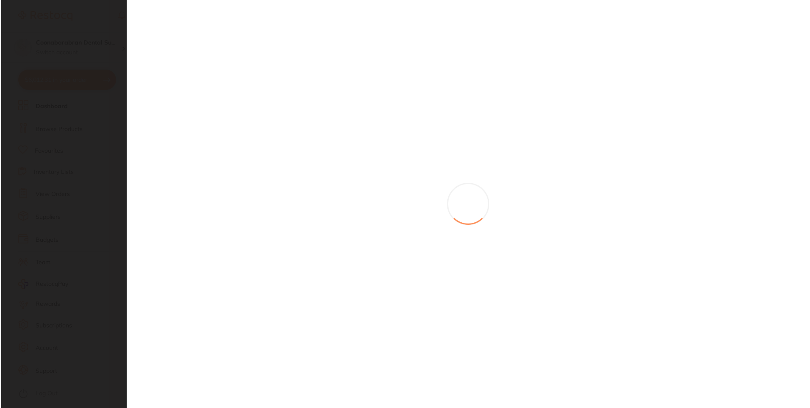
scroll to position [0, 0]
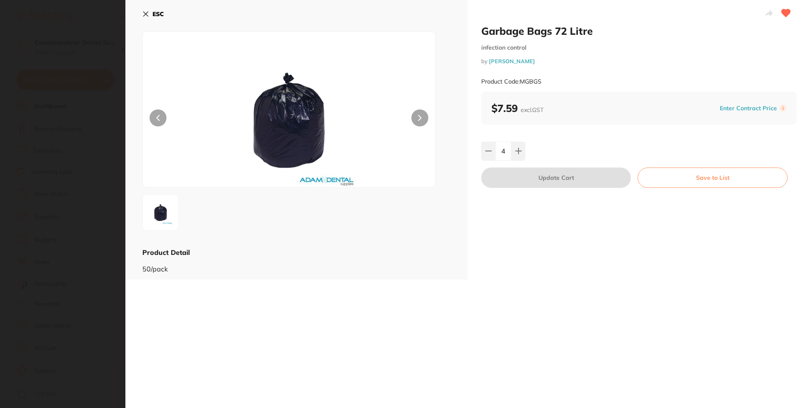
click at [144, 14] on icon at bounding box center [145, 14] width 7 height 7
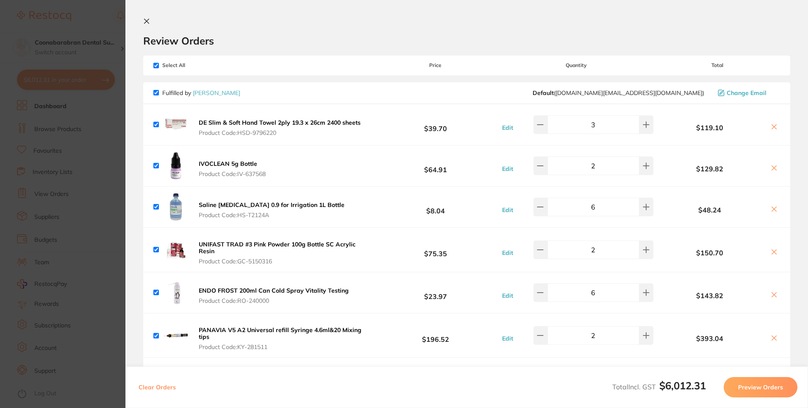
click at [144, 22] on icon at bounding box center [146, 21] width 5 height 5
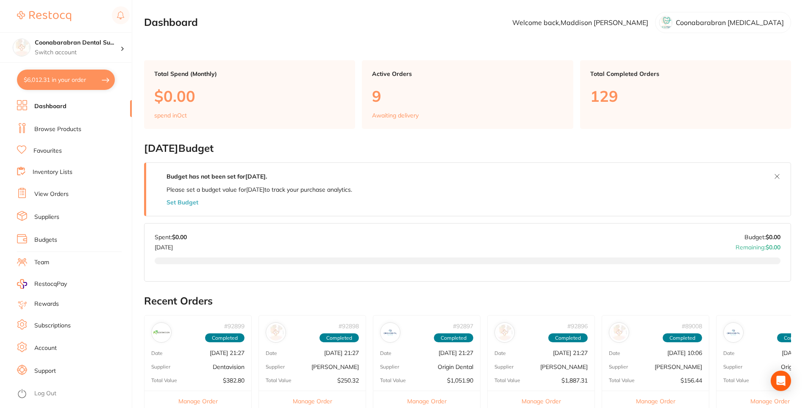
click at [44, 128] on link "Browse Products" at bounding box center [57, 129] width 47 height 8
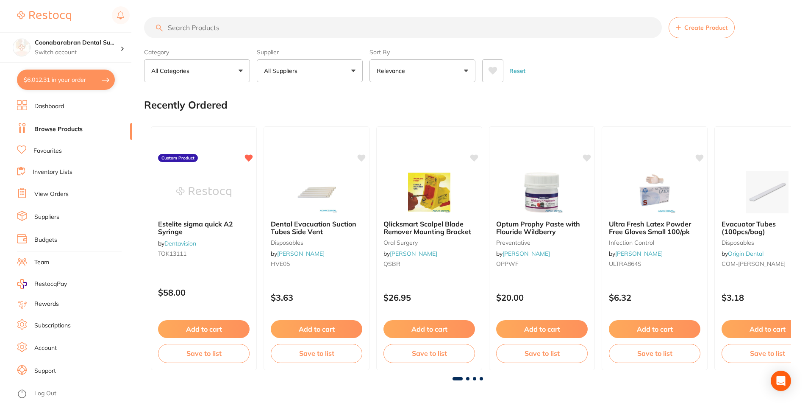
click at [186, 31] on input "search" at bounding box center [403, 27] width 518 height 21
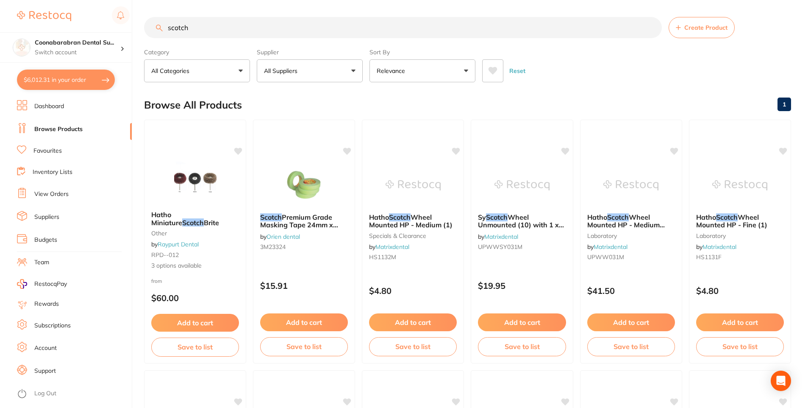
type input "scotch"
click at [325, 69] on button "All Suppliers" at bounding box center [310, 70] width 106 height 23
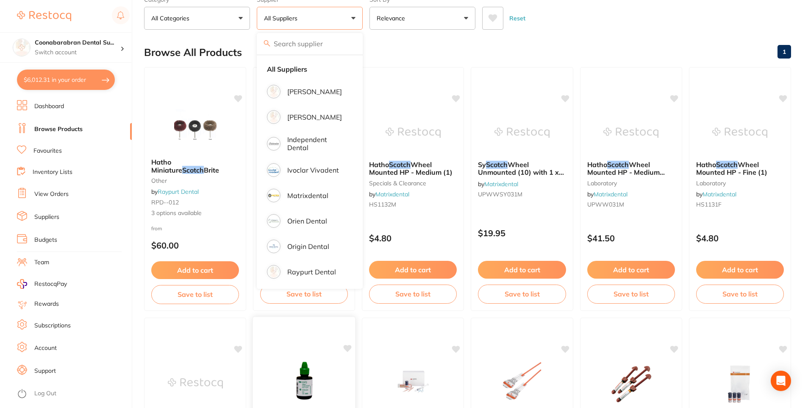
scroll to position [169, 0]
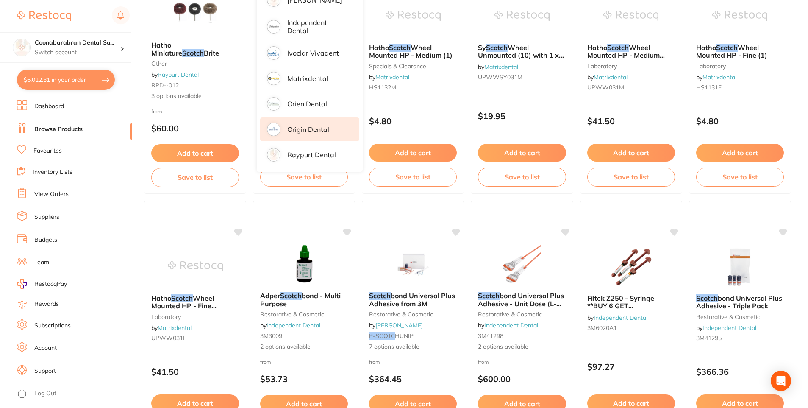
click at [313, 132] on p "Origin Dental" at bounding box center [308, 129] width 42 height 8
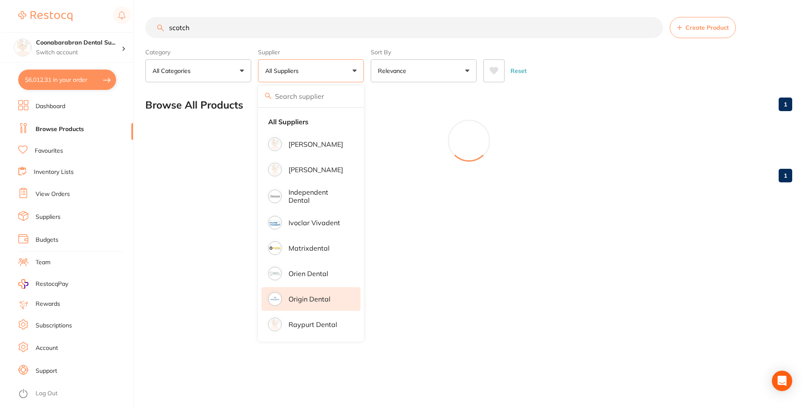
scroll to position [0, 0]
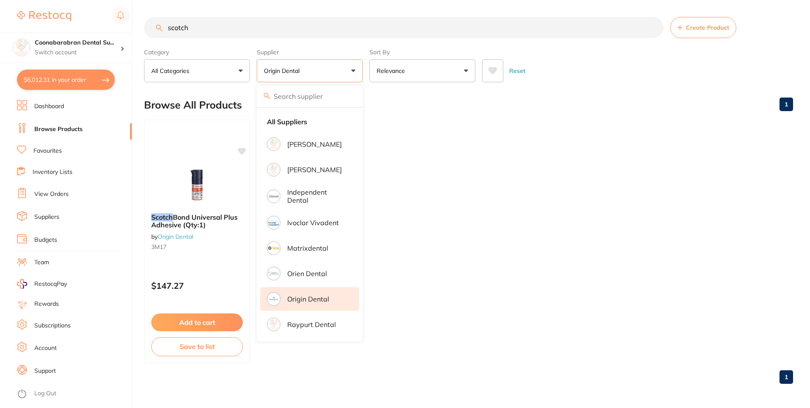
click at [544, 179] on ul "Scotch Bond Universal Plus Adhesive (Qty:1) by Origin Dental 3M17 $147.27 Add t…" at bounding box center [468, 241] width 649 height 244
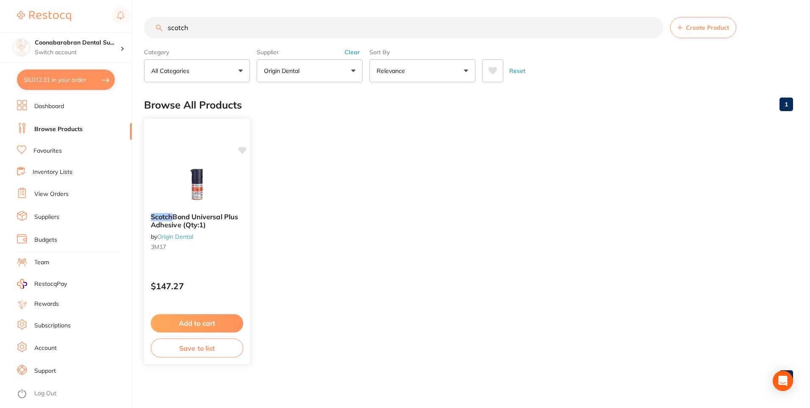
click at [196, 322] on button "Add to cart" at bounding box center [197, 323] width 92 height 18
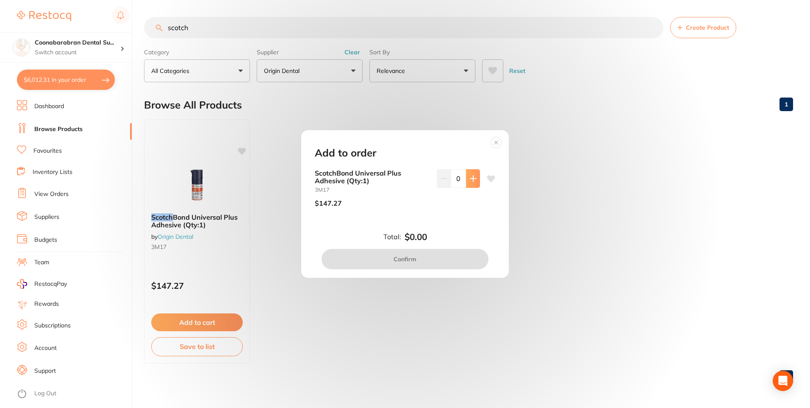
click at [470, 180] on icon at bounding box center [473, 178] width 7 height 7
type input "2"
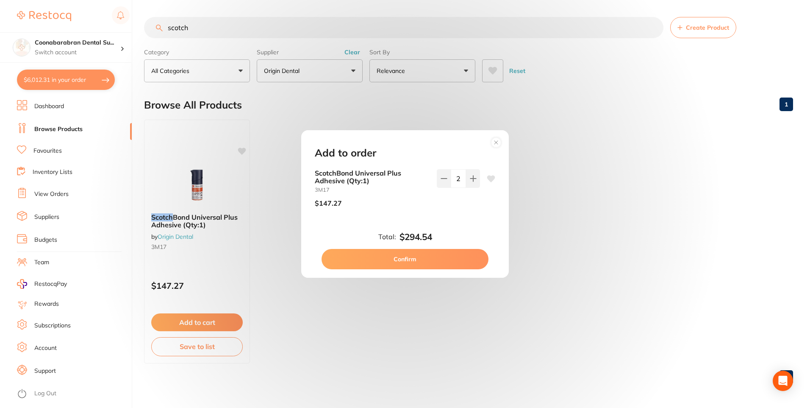
click at [402, 260] on button "Confirm" at bounding box center [405, 259] width 167 height 20
checkbox input "false"
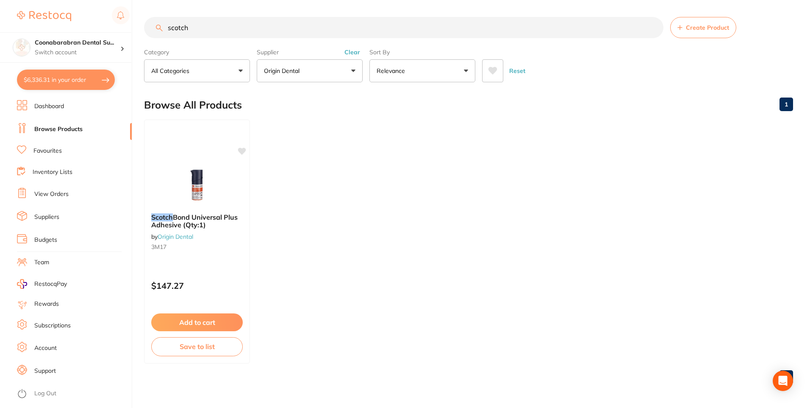
drag, startPoint x: 210, startPoint y: 28, endPoint x: 153, endPoint y: 27, distance: 57.6
click at [153, 27] on input "scotch" at bounding box center [404, 27] width 520 height 21
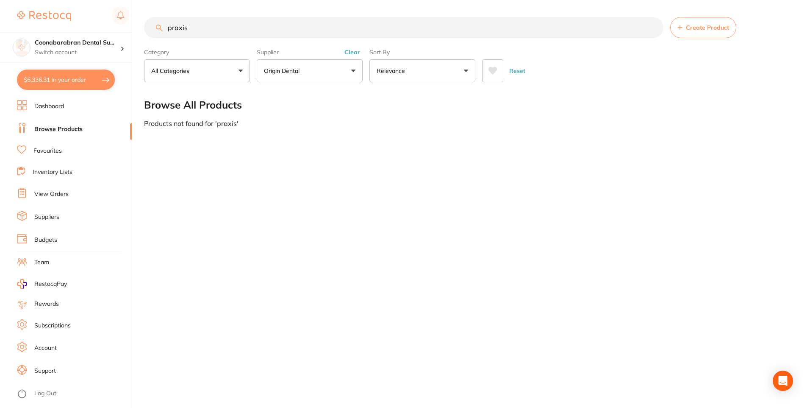
type input "praxis"
click at [517, 72] on button "Reset" at bounding box center [517, 70] width 21 height 23
click at [212, 24] on input "search" at bounding box center [404, 27] width 520 height 21
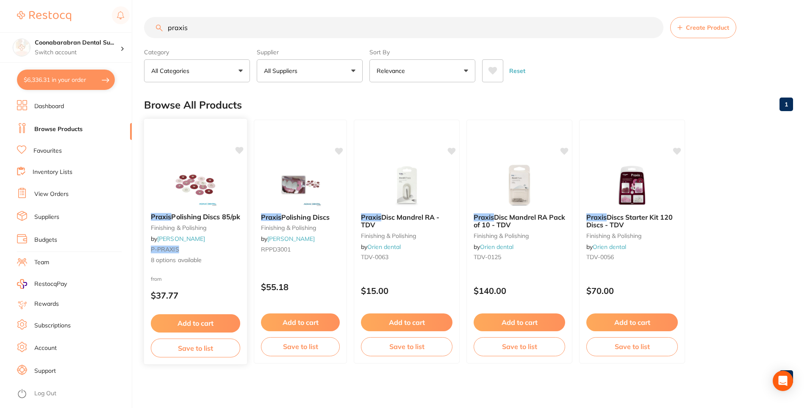
type input "praxis"
click at [172, 191] on img at bounding box center [196, 184] width 56 height 43
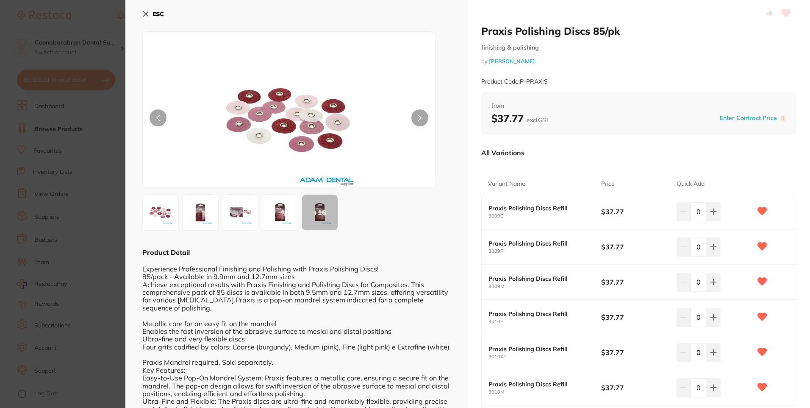
click at [155, 213] on img at bounding box center [160, 212] width 31 height 31
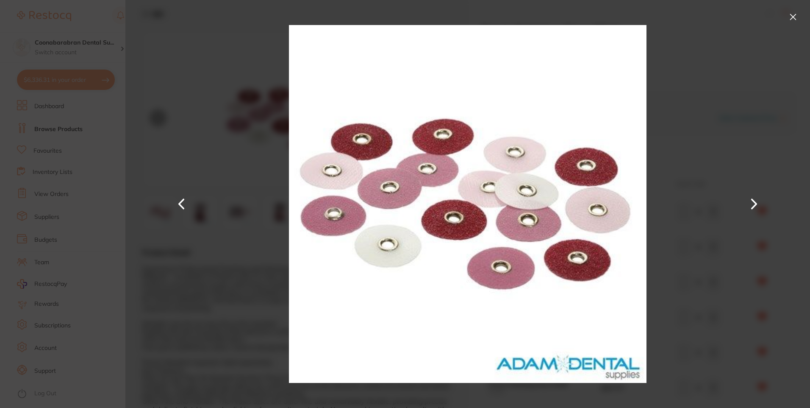
click at [737, 205] on div at bounding box center [467, 204] width 685 height 408
click at [753, 205] on button at bounding box center [754, 204] width 20 height 204
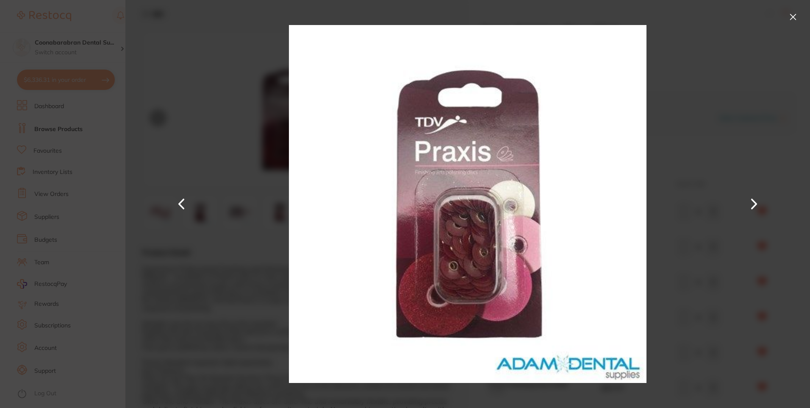
click at [757, 203] on button at bounding box center [754, 204] width 20 height 204
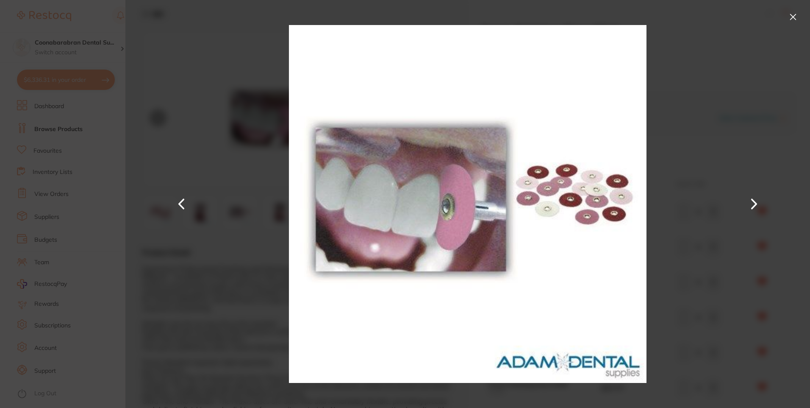
click at [758, 201] on button at bounding box center [754, 204] width 20 height 204
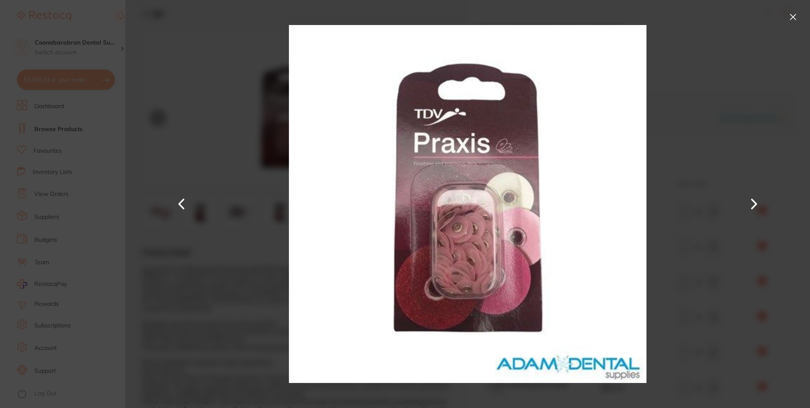
click at [758, 201] on button at bounding box center [754, 204] width 20 height 204
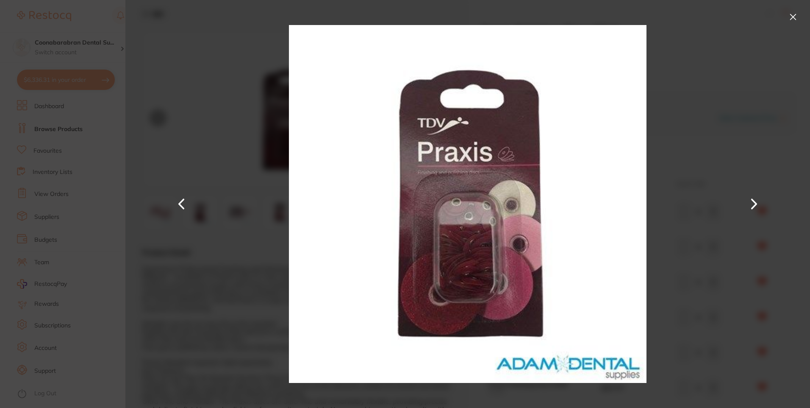
click at [758, 201] on button at bounding box center [754, 204] width 20 height 204
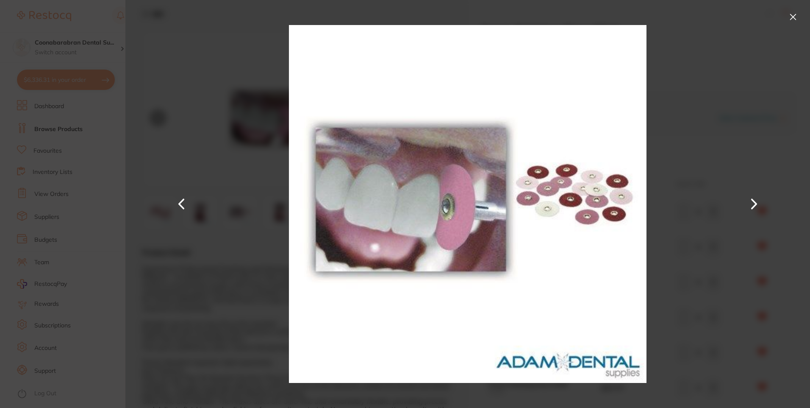
click at [788, 17] on button at bounding box center [793, 17] width 14 height 14
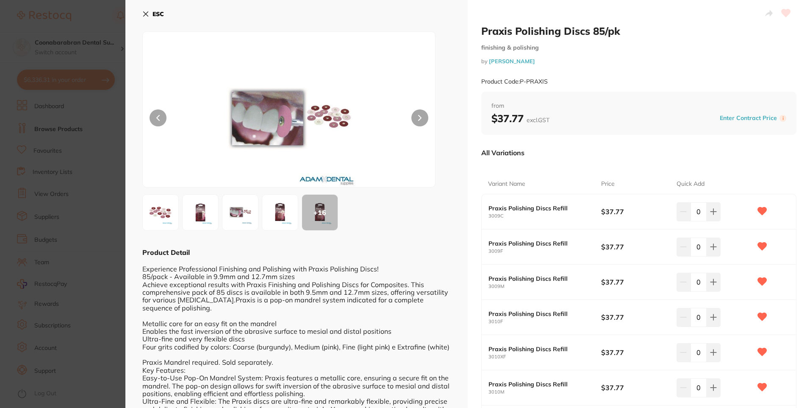
click at [149, 10] on button "ESC" at bounding box center [153, 14] width 22 height 14
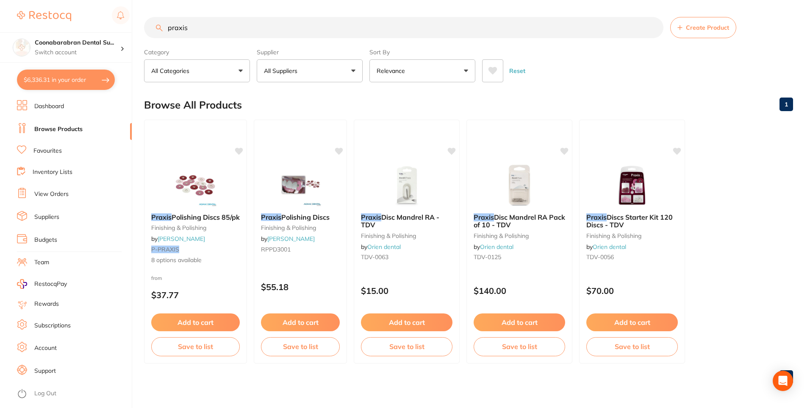
click at [48, 82] on button "$6,336.31 in your order" at bounding box center [66, 79] width 98 height 20
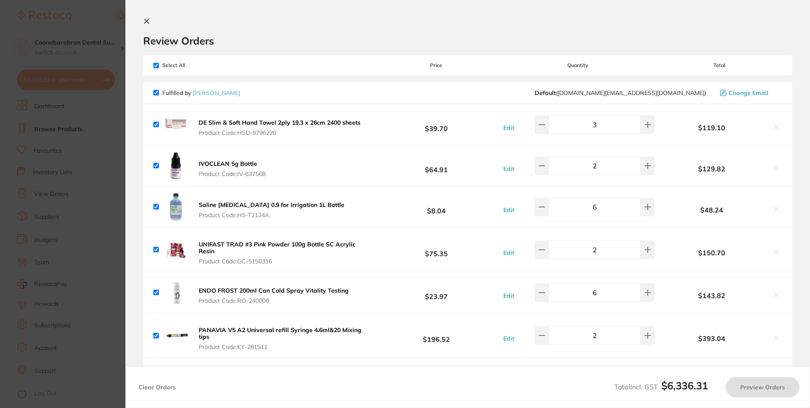
checkbox input "true"
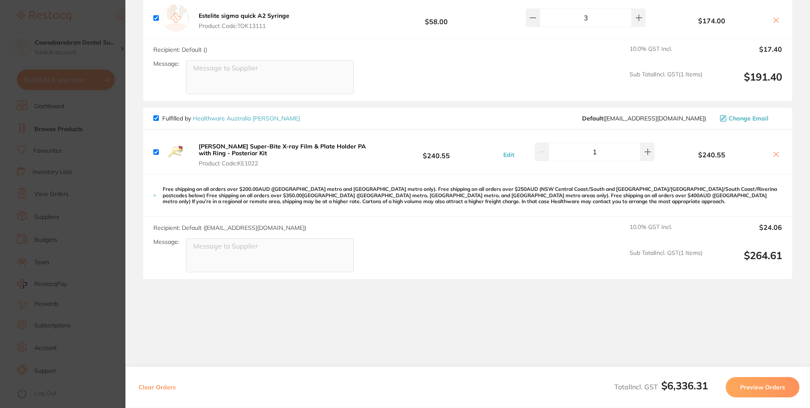
scroll to position [2073, 0]
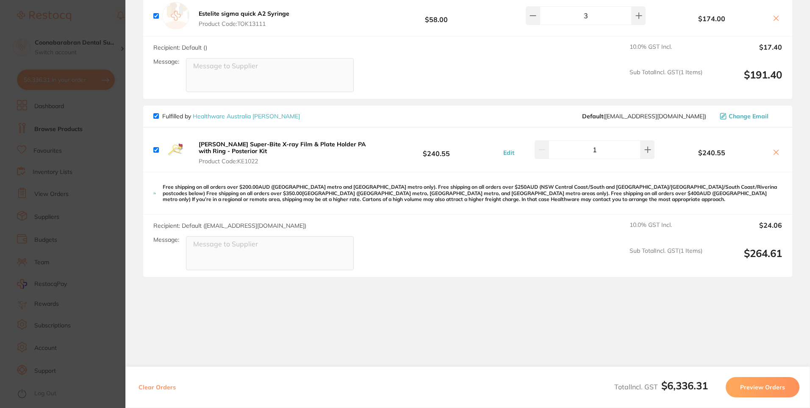
click at [102, 15] on section "Update RRP Set your pre negotiated price for this item. Item Agreed RRP (excl. …" at bounding box center [405, 204] width 810 height 408
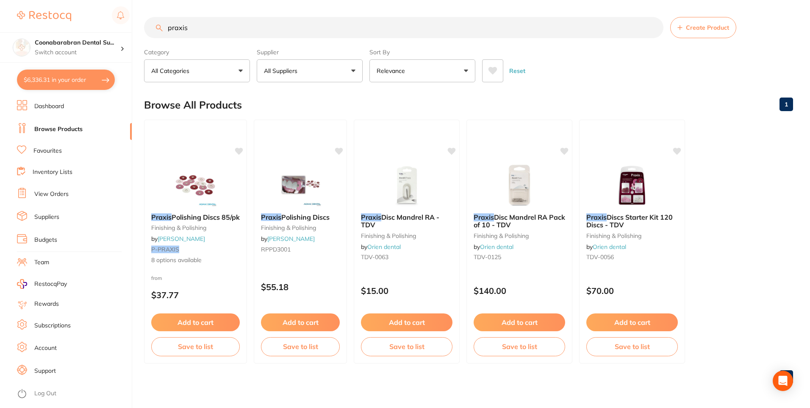
drag, startPoint x: 214, startPoint y: 31, endPoint x: 151, endPoint y: 30, distance: 62.3
click at [151, 30] on input "praxis" at bounding box center [404, 27] width 520 height 21
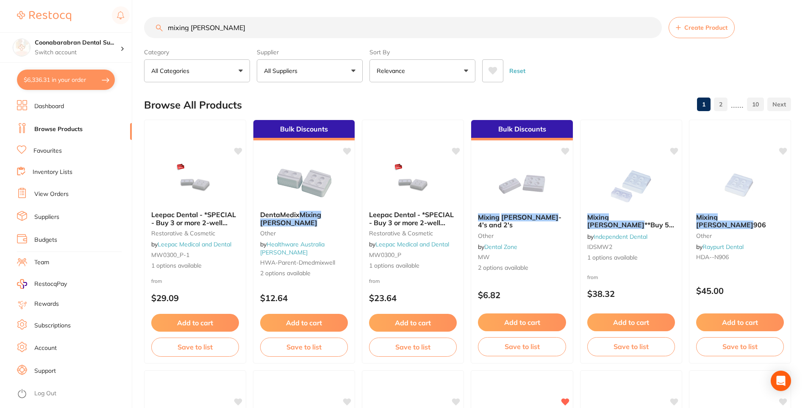
type input "mixing wells"
click at [494, 72] on icon at bounding box center [493, 71] width 9 height 8
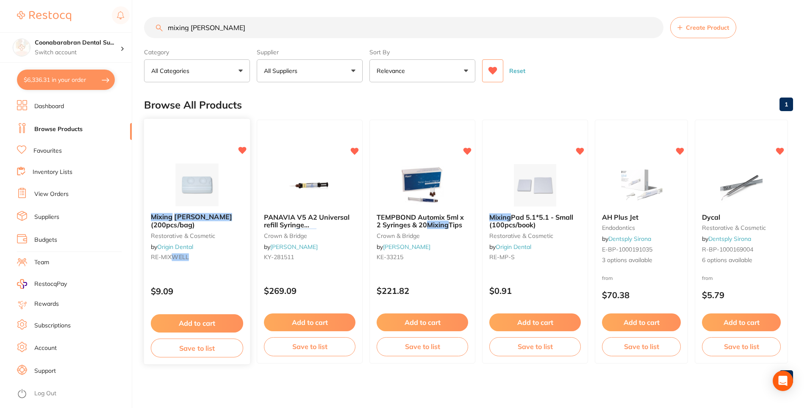
click at [189, 320] on button "Add to cart" at bounding box center [197, 323] width 92 height 18
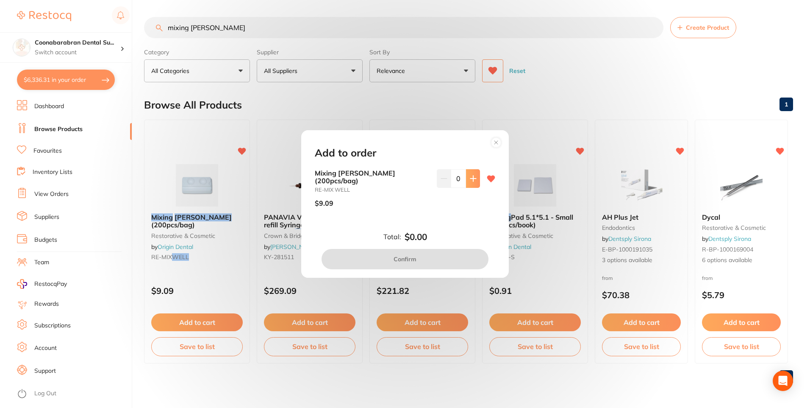
click at [471, 181] on icon at bounding box center [473, 178] width 6 height 6
click at [470, 182] on icon at bounding box center [473, 178] width 7 height 7
type input "2"
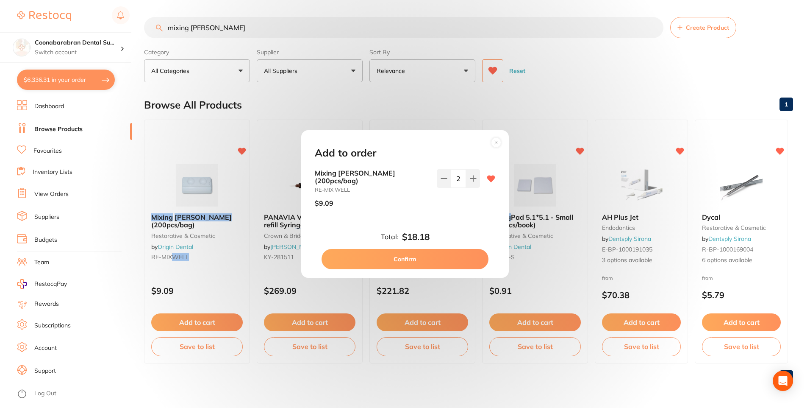
click at [417, 254] on button "Confirm" at bounding box center [405, 259] width 167 height 20
checkbox input "false"
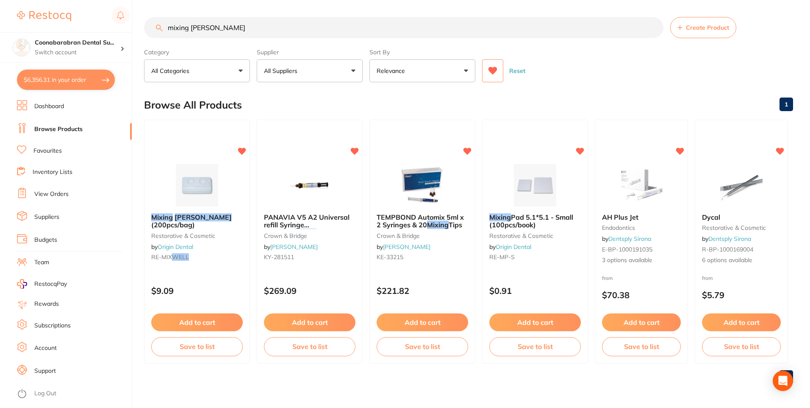
scroll to position [2114, 0]
drag, startPoint x: 225, startPoint y: 30, endPoint x: 164, endPoint y: 28, distance: 61.9
click at [164, 28] on input "mixing wells" at bounding box center [404, 27] width 520 height 21
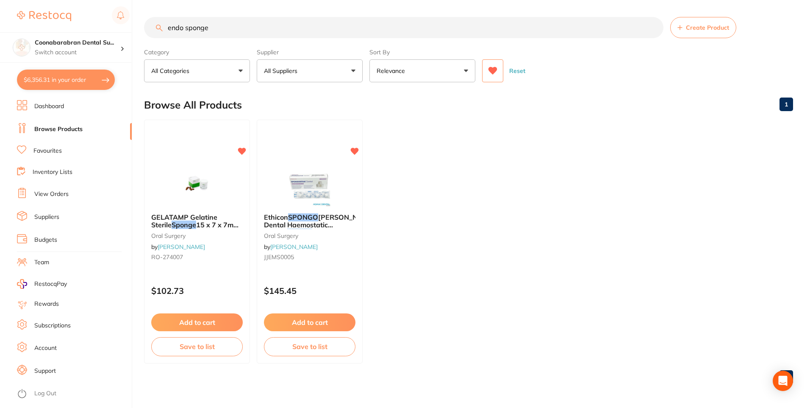
click at [494, 70] on icon at bounding box center [493, 71] width 9 height 8
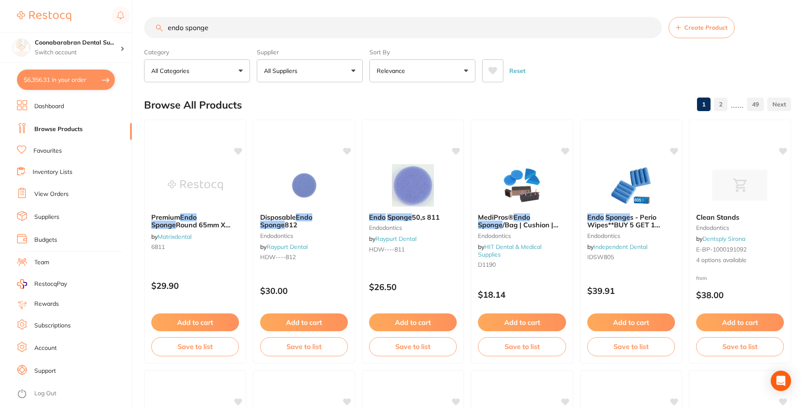
click at [242, 31] on input "endo sponge" at bounding box center [403, 27] width 518 height 21
type input "endo sponge adhesive"
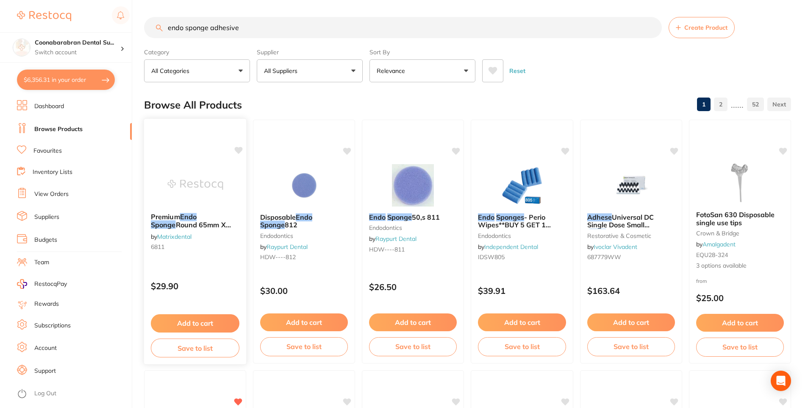
click at [210, 221] on span "Round 65mm X 8mm (50)" at bounding box center [191, 228] width 80 height 17
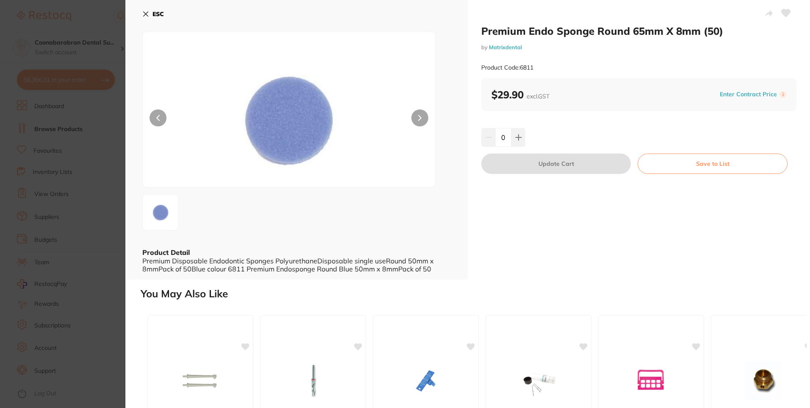
click at [147, 12] on icon at bounding box center [145, 14] width 7 height 7
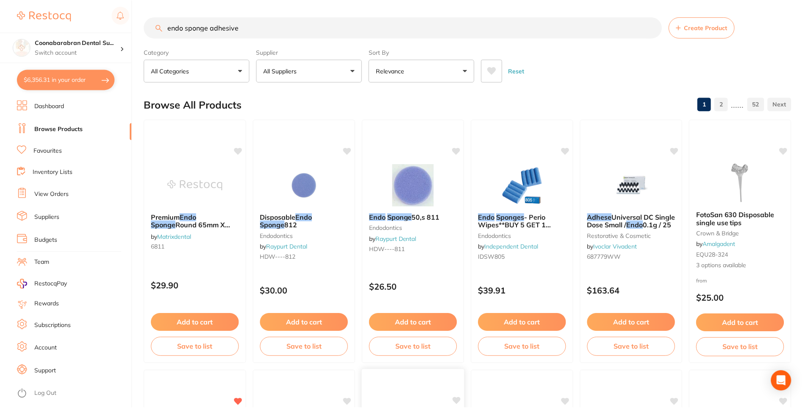
scroll to position [169, 0]
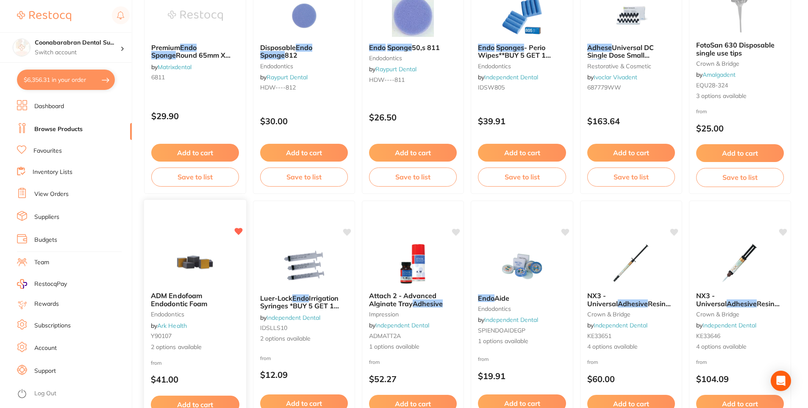
click at [180, 282] on img at bounding box center [195, 263] width 56 height 43
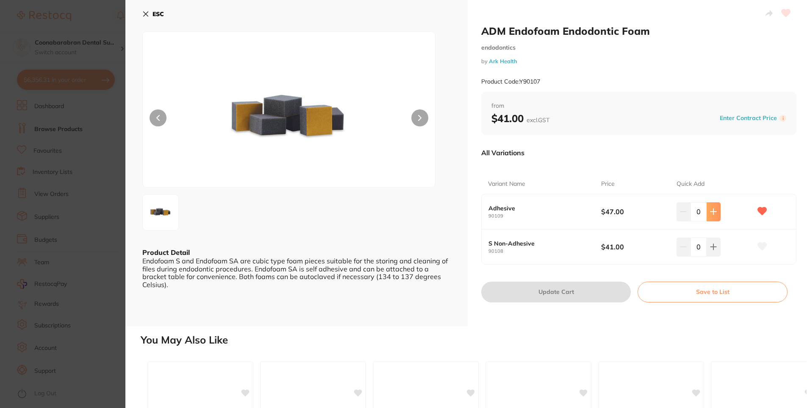
click at [712, 209] on icon at bounding box center [714, 212] width 6 height 6
type input "1"
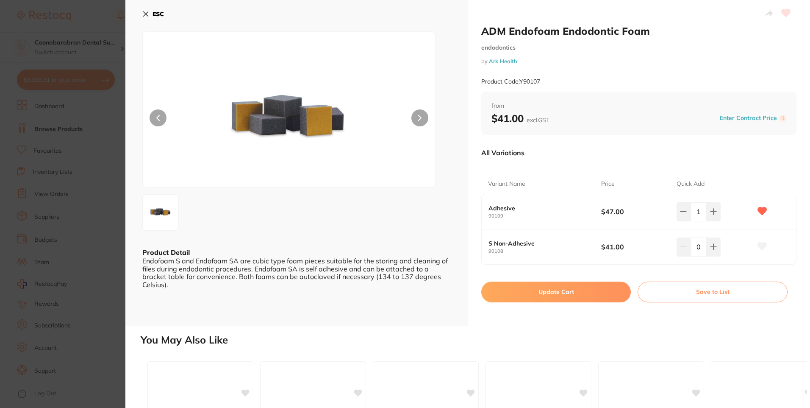
click at [555, 291] on button "Update Cart" at bounding box center [556, 291] width 150 height 20
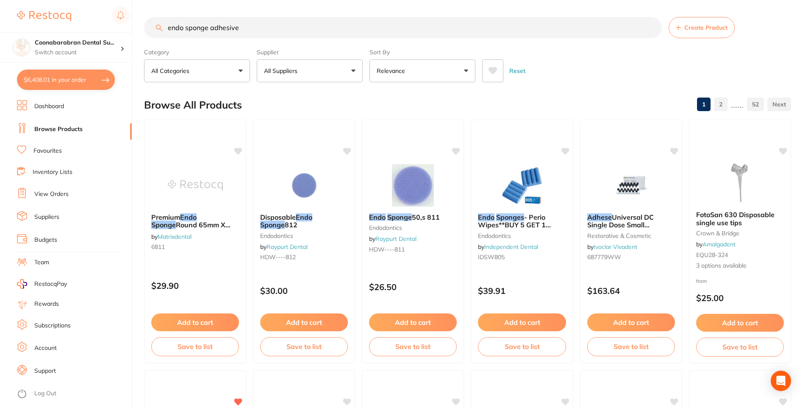
click at [60, 78] on button "$6,408.01 in your order" at bounding box center [66, 79] width 98 height 20
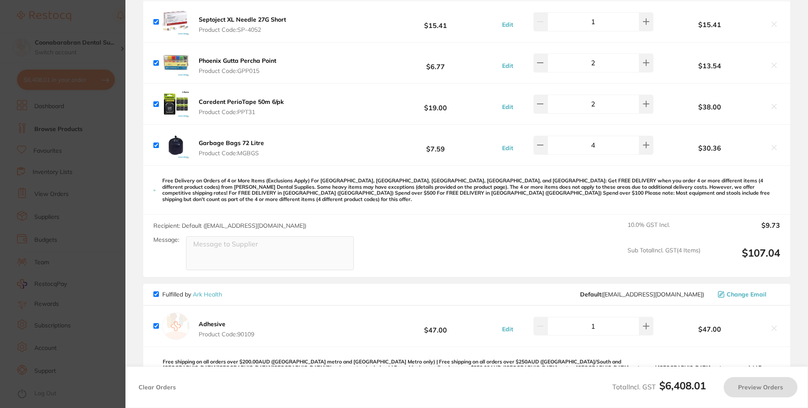
checkbox input "true"
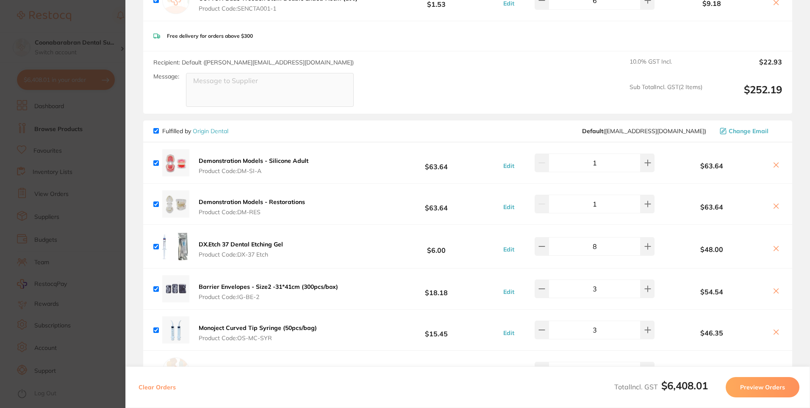
scroll to position [1525, 0]
click at [108, 22] on section "Update RRP Set your pre negotiated price for this item. Item Agreed RRP (excl. …" at bounding box center [405, 204] width 810 height 408
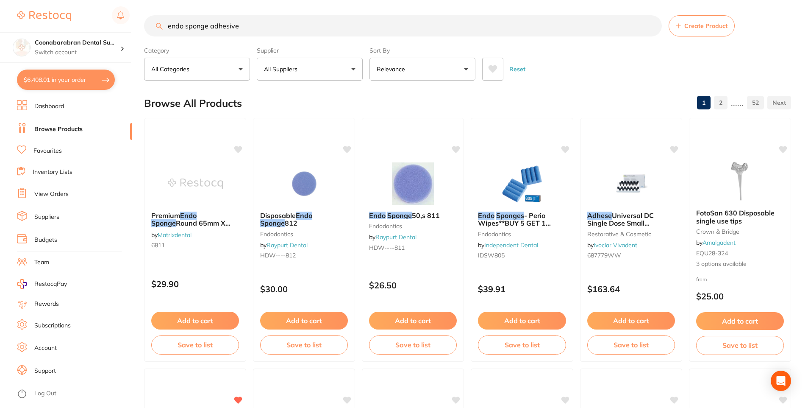
drag, startPoint x: 278, startPoint y: 25, endPoint x: 167, endPoint y: 26, distance: 111.5
click at [167, 26] on input "endo sponge adhesive" at bounding box center [403, 25] width 518 height 21
type input "u"
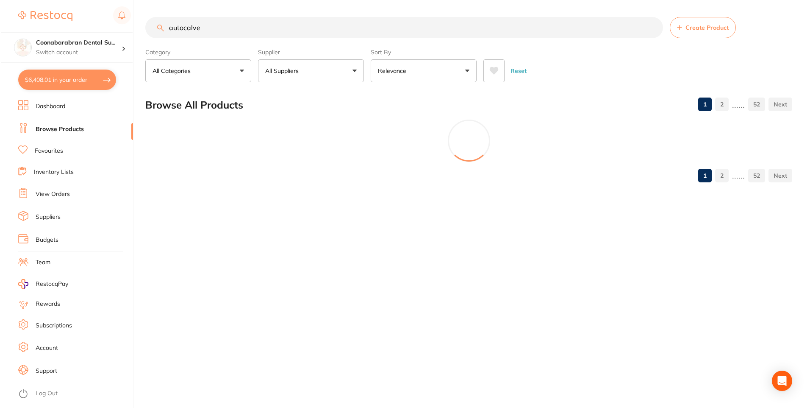
scroll to position [0, 0]
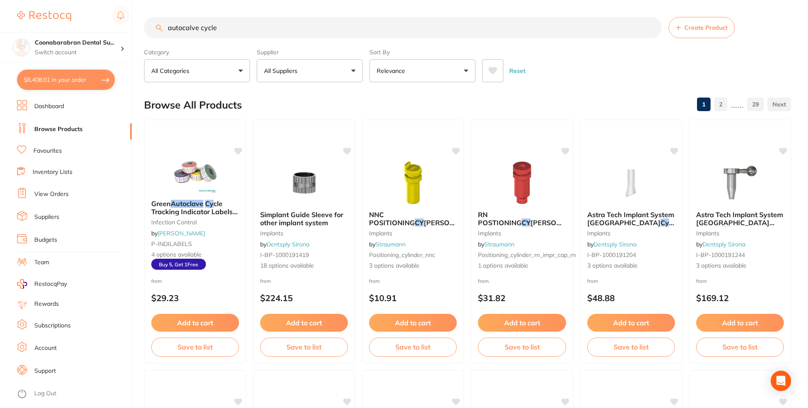
type input "autocalve cycle"
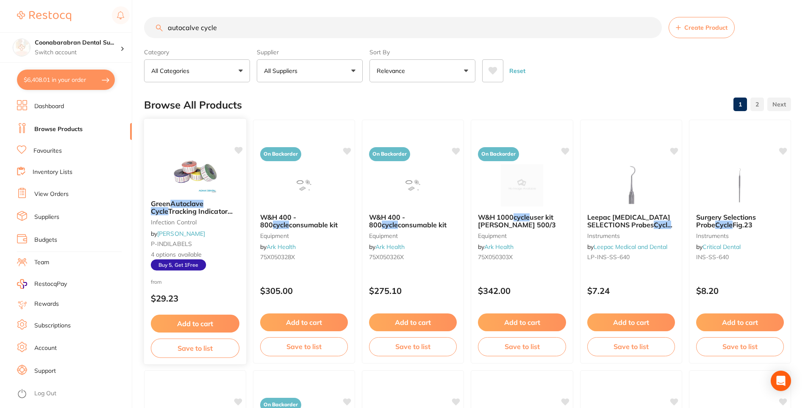
click at [188, 186] on img at bounding box center [195, 171] width 56 height 43
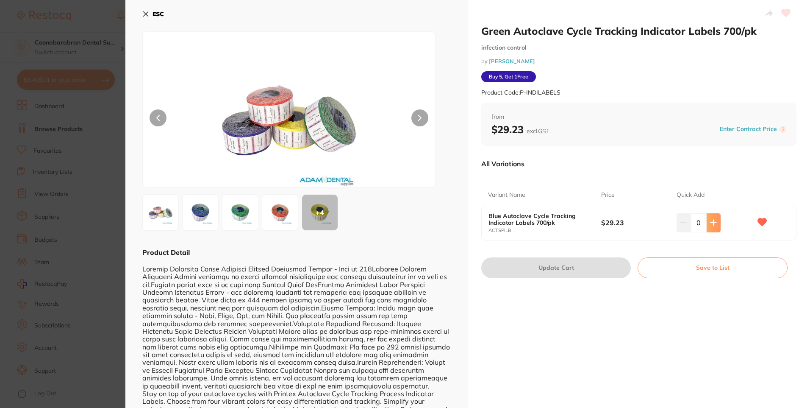
click at [710, 219] on icon at bounding box center [713, 222] width 7 height 7
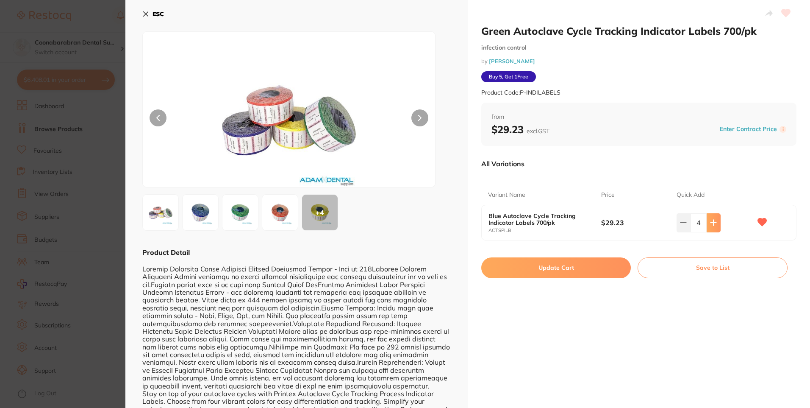
type input "5"
click at [556, 267] on button "Update Cart" at bounding box center [556, 267] width 150 height 20
checkbox input "false"
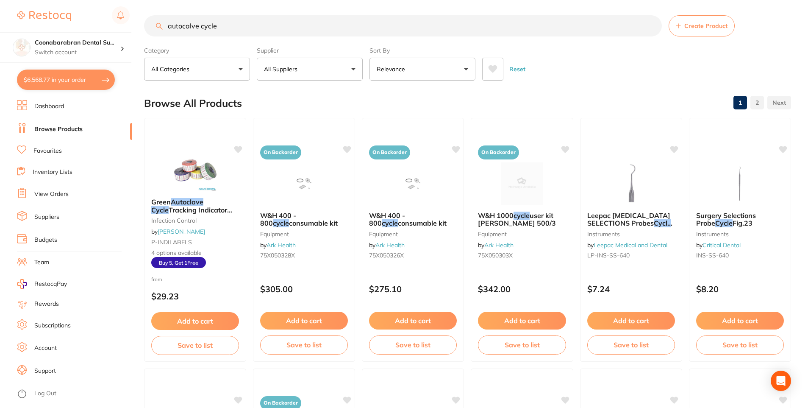
scroll to position [1667, 0]
drag, startPoint x: 236, startPoint y: 29, endPoint x: 165, endPoint y: 29, distance: 71.2
click at [165, 29] on input "autocalve cycle" at bounding box center [403, 25] width 518 height 21
type input "masks"
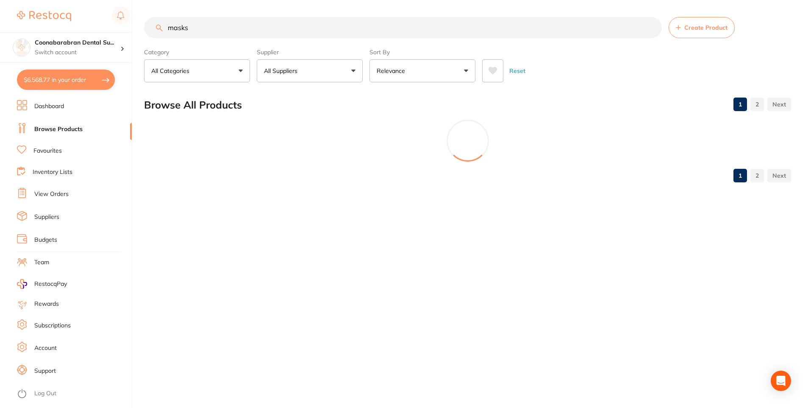
scroll to position [0, 0]
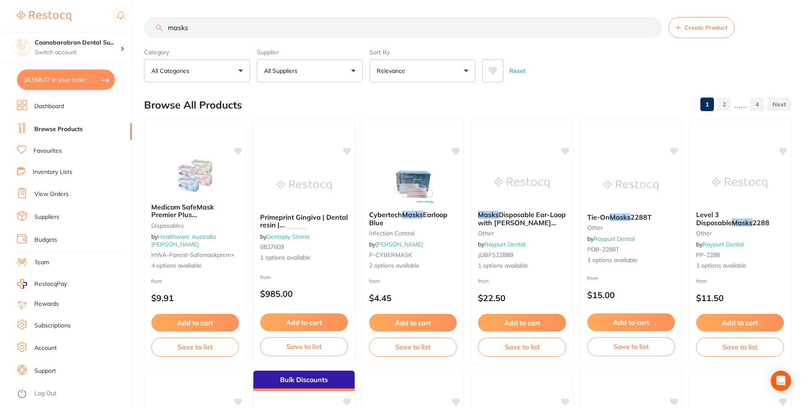
click at [490, 74] on icon at bounding box center [492, 71] width 9 height 8
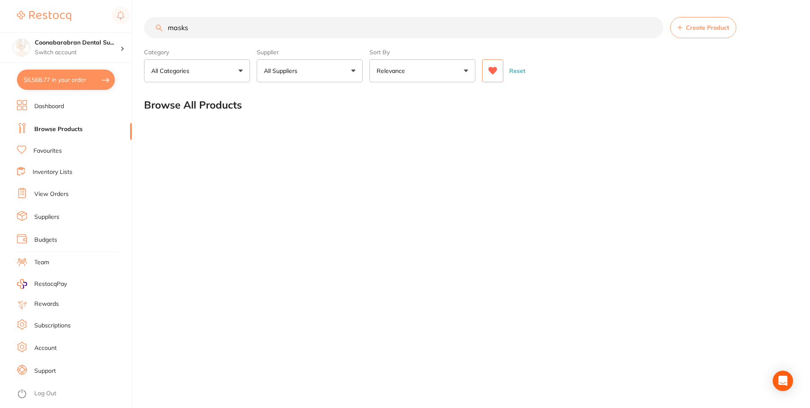
click at [492, 73] on icon at bounding box center [493, 71] width 9 height 8
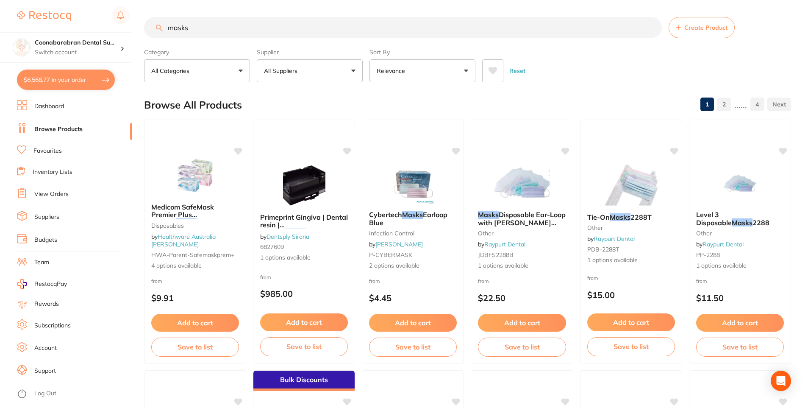
click at [322, 67] on button "All Suppliers" at bounding box center [310, 70] width 106 height 23
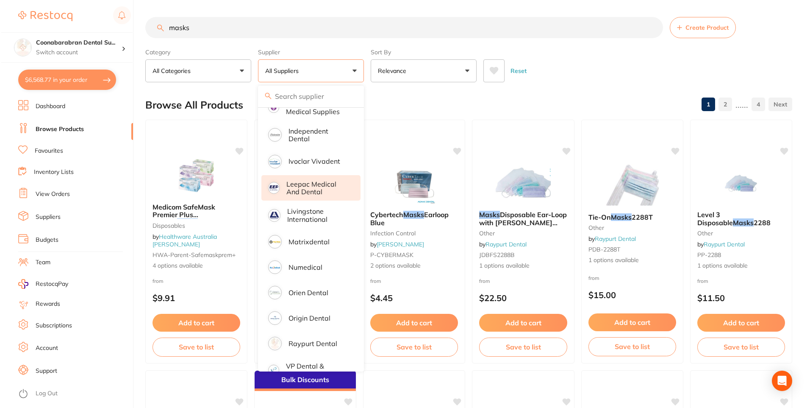
scroll to position [367, 0]
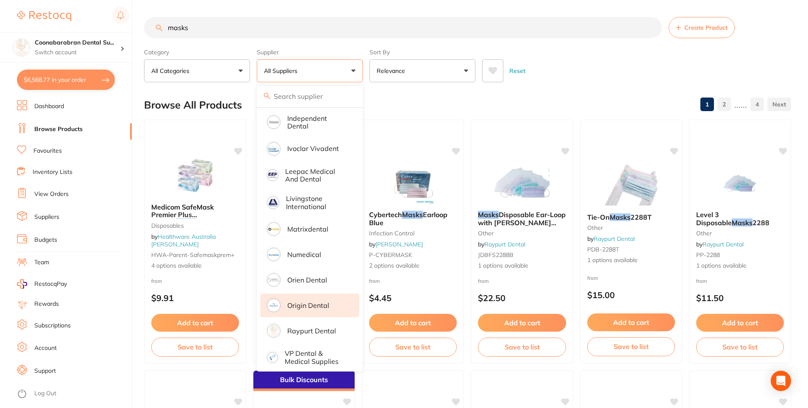
click at [296, 301] on p "Origin Dental" at bounding box center [308, 305] width 42 height 8
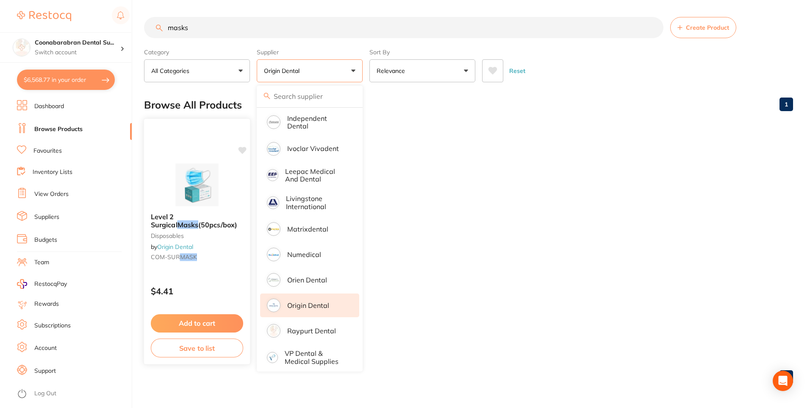
click at [183, 322] on button "Add to cart" at bounding box center [197, 323] width 92 height 18
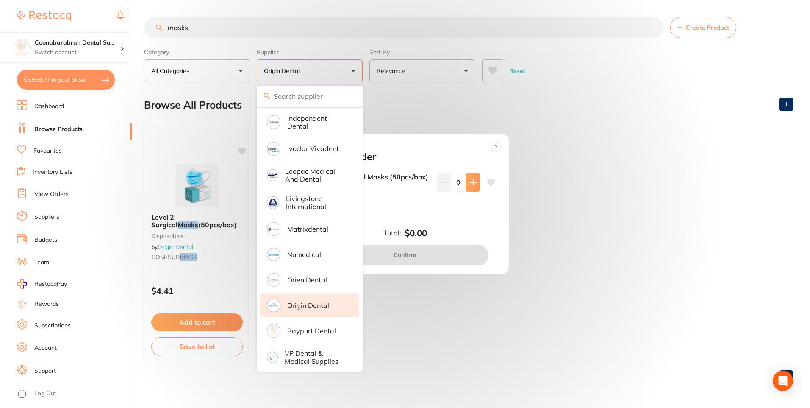
click at [473, 182] on icon at bounding box center [473, 182] width 7 height 7
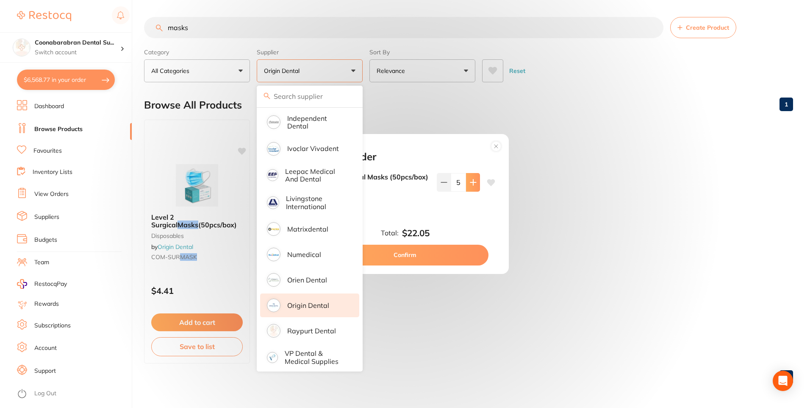
click at [473, 182] on icon at bounding box center [473, 182] width 7 height 7
click at [470, 181] on icon at bounding box center [473, 182] width 7 height 7
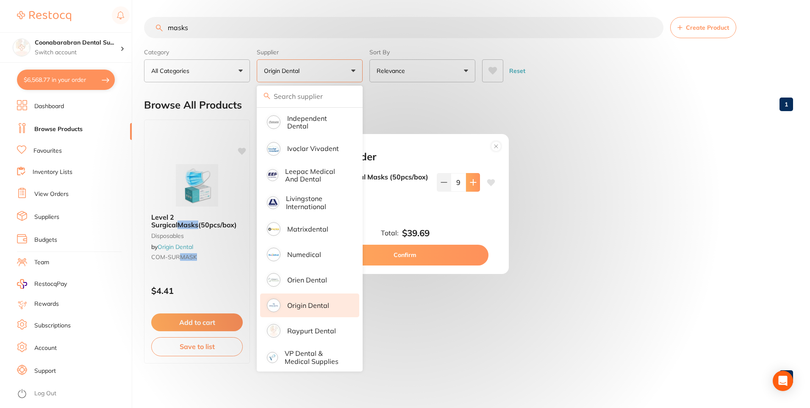
type input "10"
click at [423, 256] on button "Confirm" at bounding box center [405, 254] width 167 height 20
checkbox input "false"
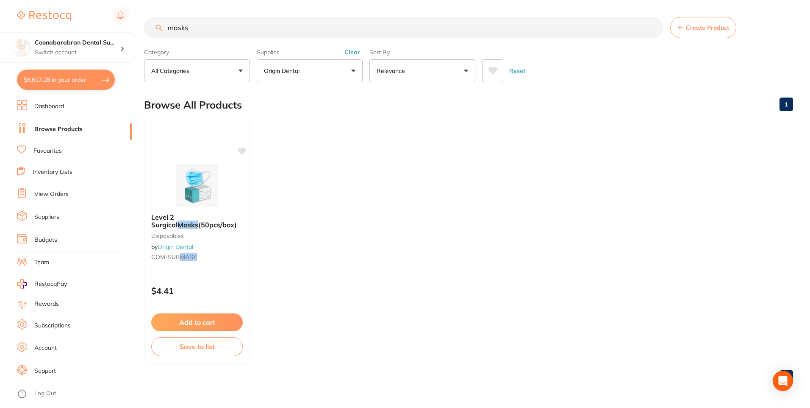
click at [39, 78] on button "$6,617.28 in your order" at bounding box center [66, 79] width 98 height 20
checkbox input "true"
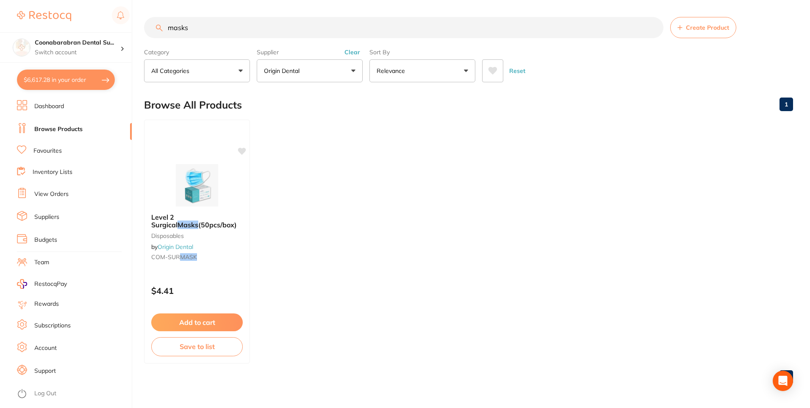
checkbox input "true"
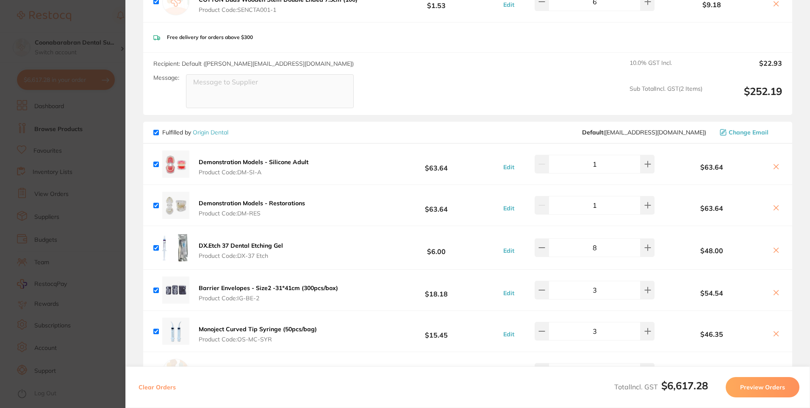
click at [82, 29] on section "Update RRP Set your pre negotiated price for this item. Item Agreed RRP (excl. …" at bounding box center [405, 204] width 810 height 408
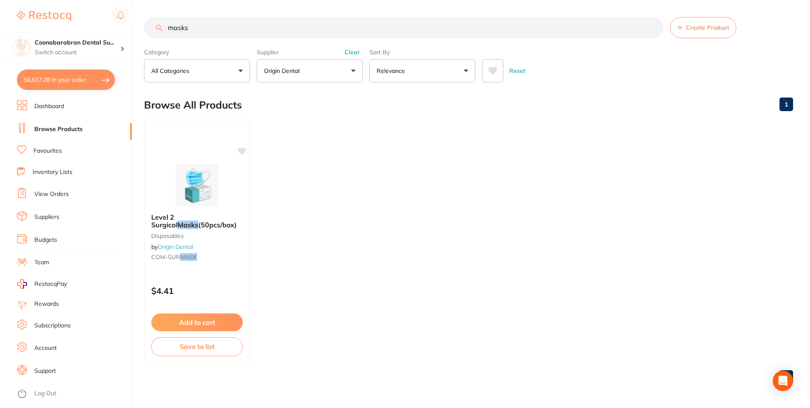
click at [44, 72] on button "$6,617.28 in your order" at bounding box center [66, 79] width 98 height 20
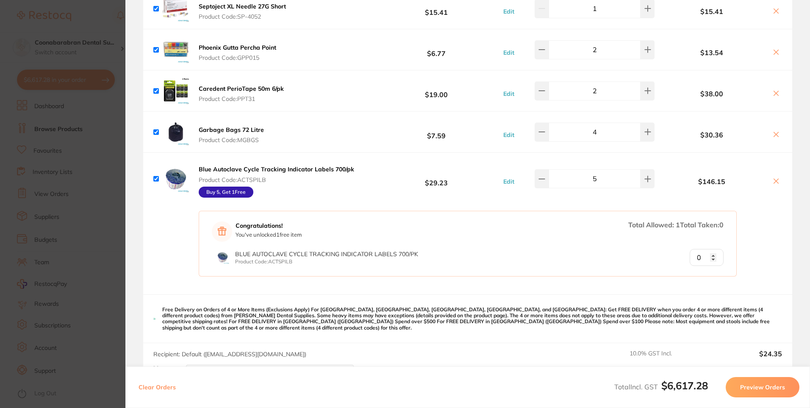
scroll to position [1017, 0]
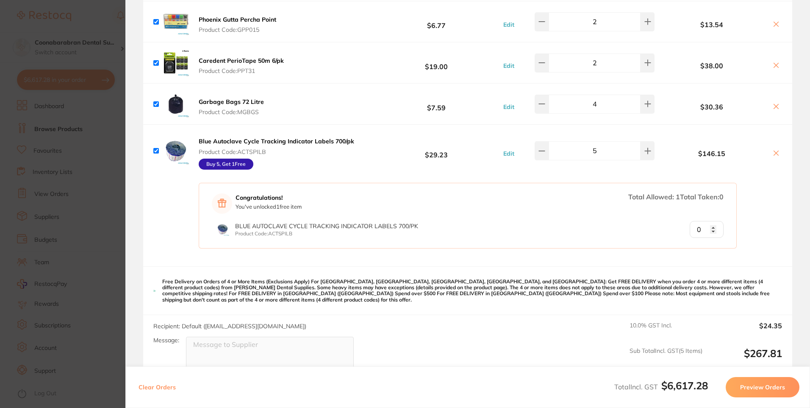
type input "1"
click at [712, 223] on input "1" at bounding box center [707, 229] width 34 height 17
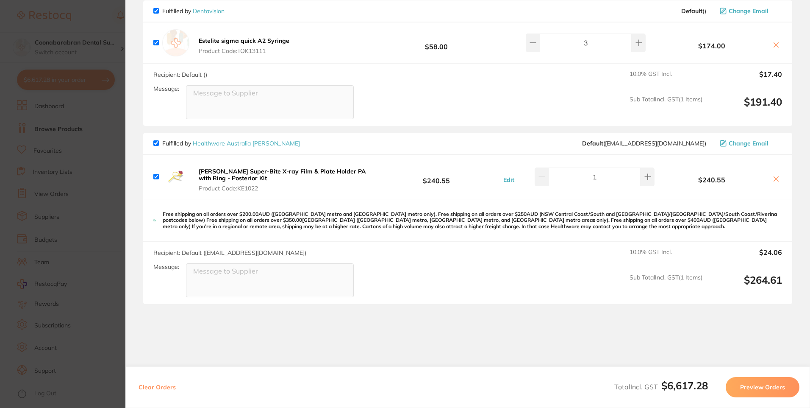
scroll to position [2471, 0]
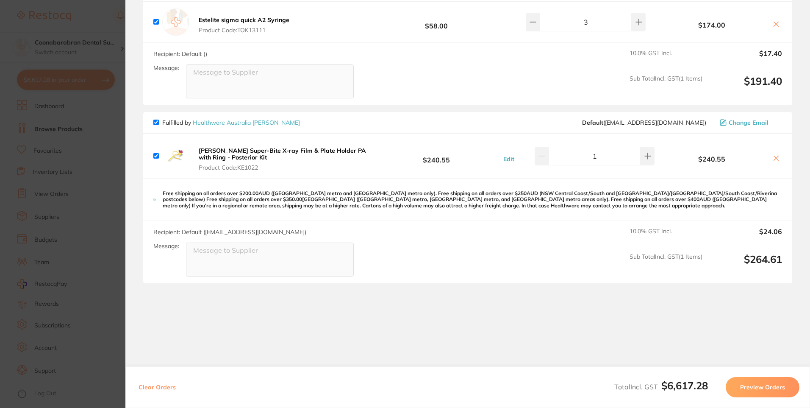
click at [118, 154] on section "Update RRP Set your pre negotiated price for this item. Item Agreed RRP (excl. …" at bounding box center [405, 204] width 810 height 408
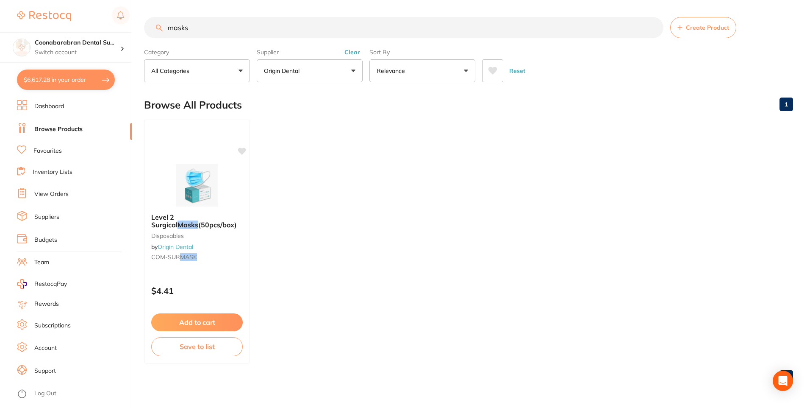
click at [476, 293] on ul "Level 2 Surgical Masks (50pcs/box) disposables by Origin Dental COM-SUR MASK $4…" at bounding box center [468, 241] width 649 height 244
